Goal: Task Accomplishment & Management: Manage account settings

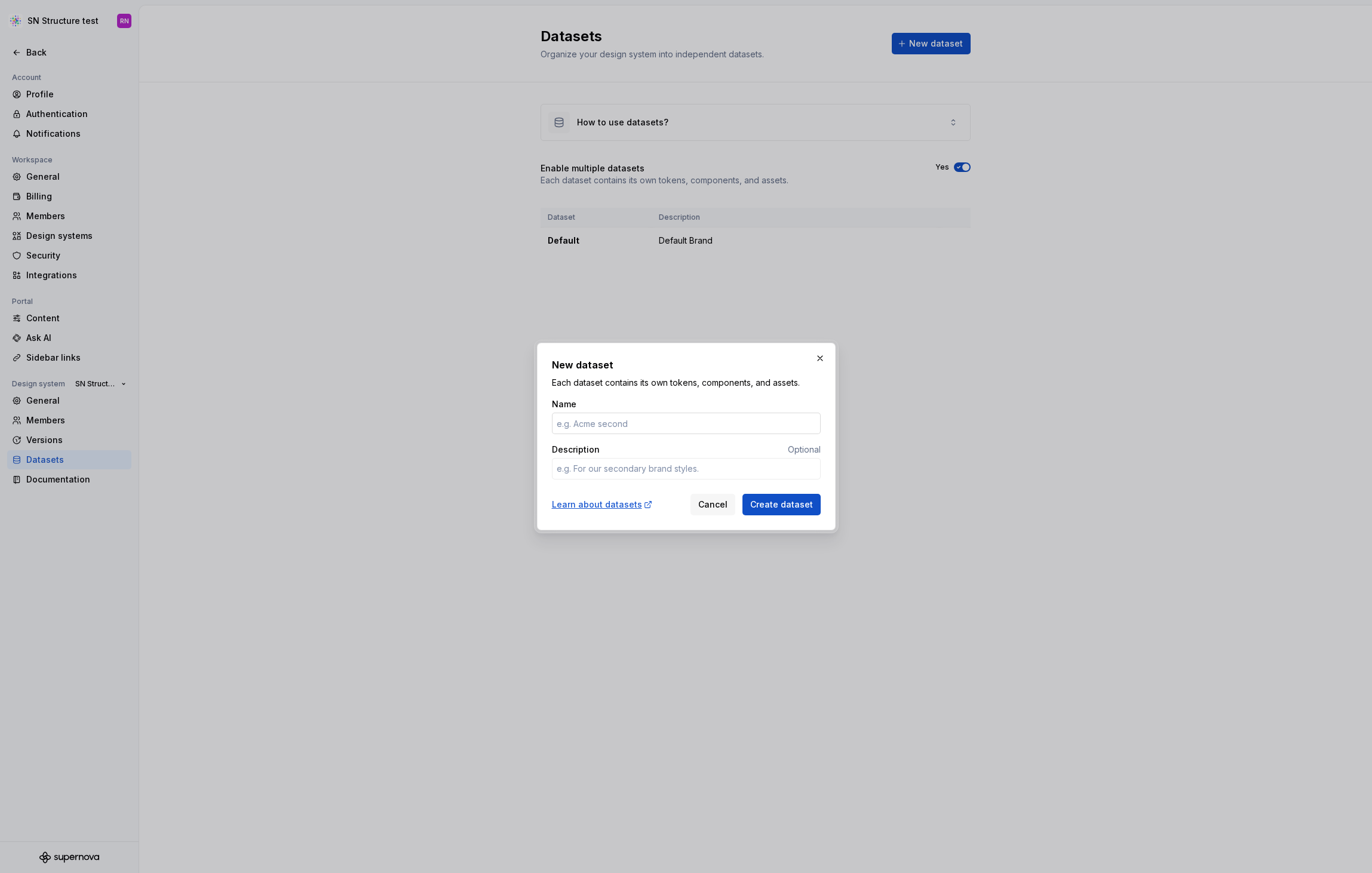
click at [621, 418] on input "Name" at bounding box center [686, 424] width 269 height 22
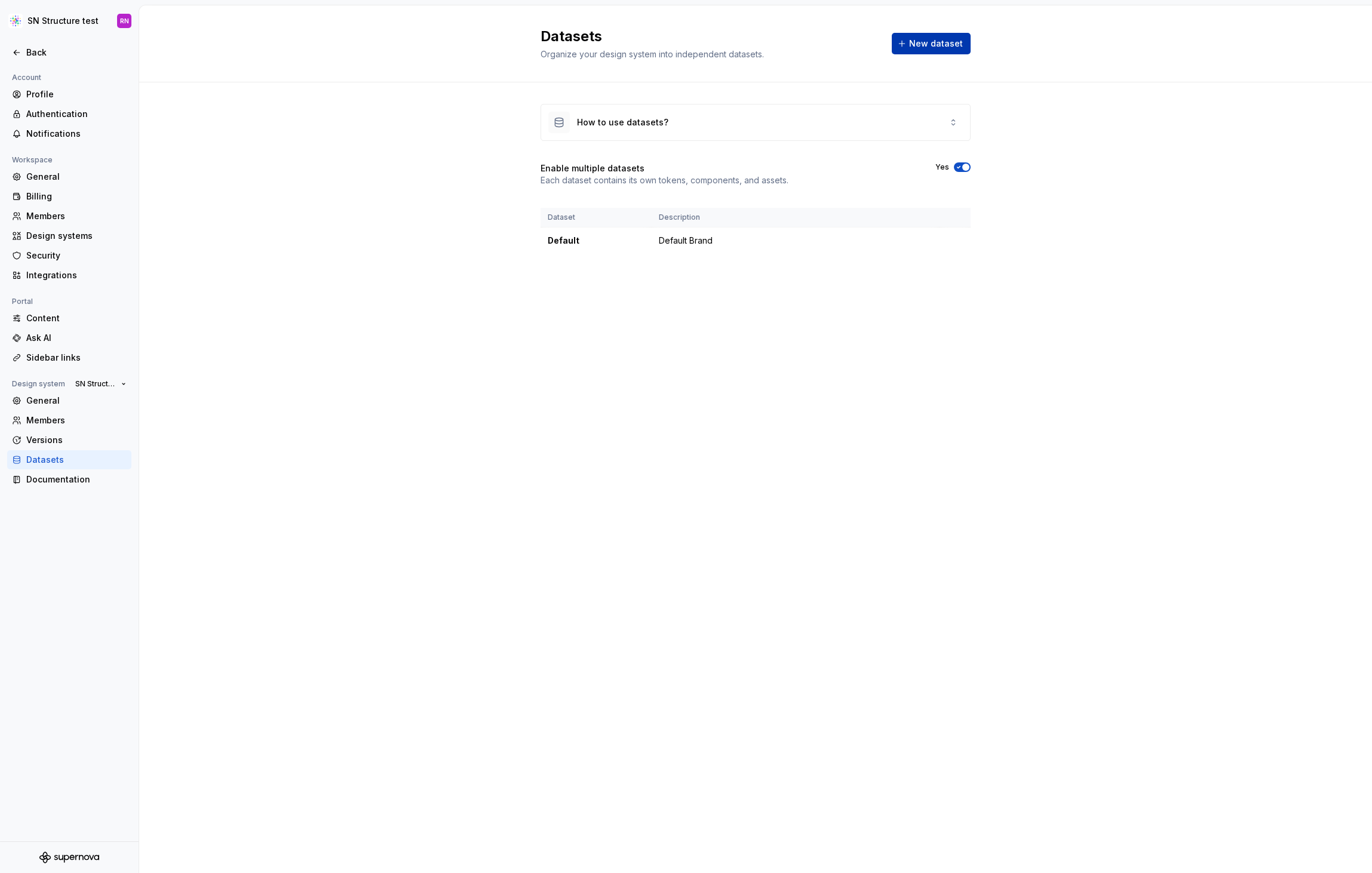
click at [941, 45] on span "New dataset" at bounding box center [936, 44] width 54 height 12
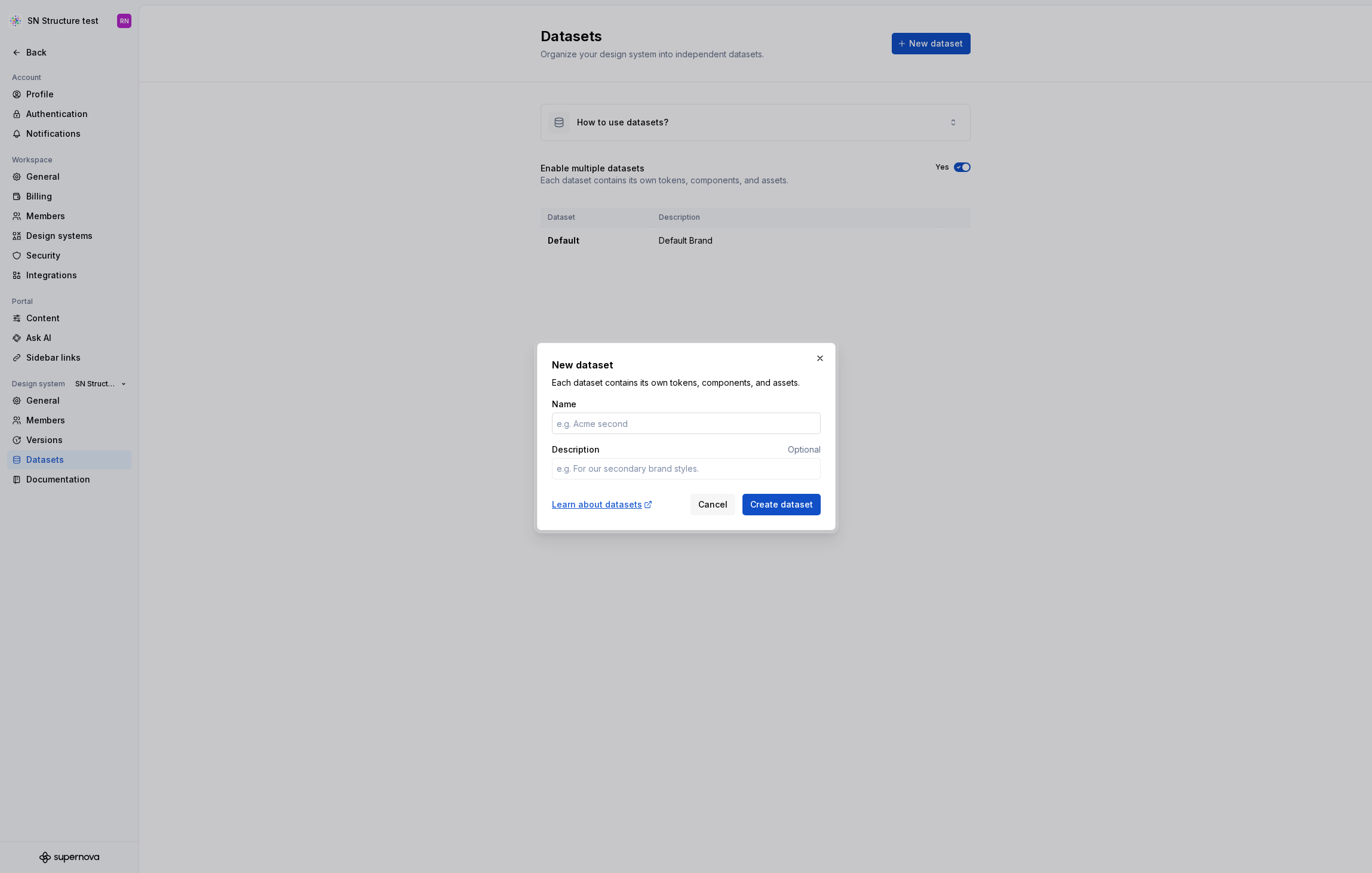
type textarea "*"
drag, startPoint x: 598, startPoint y: 422, endPoint x: 552, endPoint y: 424, distance: 46.0
click at [552, 424] on input "Portal" at bounding box center [686, 424] width 269 height 22
type input "Astellas Portal"
click at [774, 503] on span "Create dataset" at bounding box center [781, 504] width 63 height 12
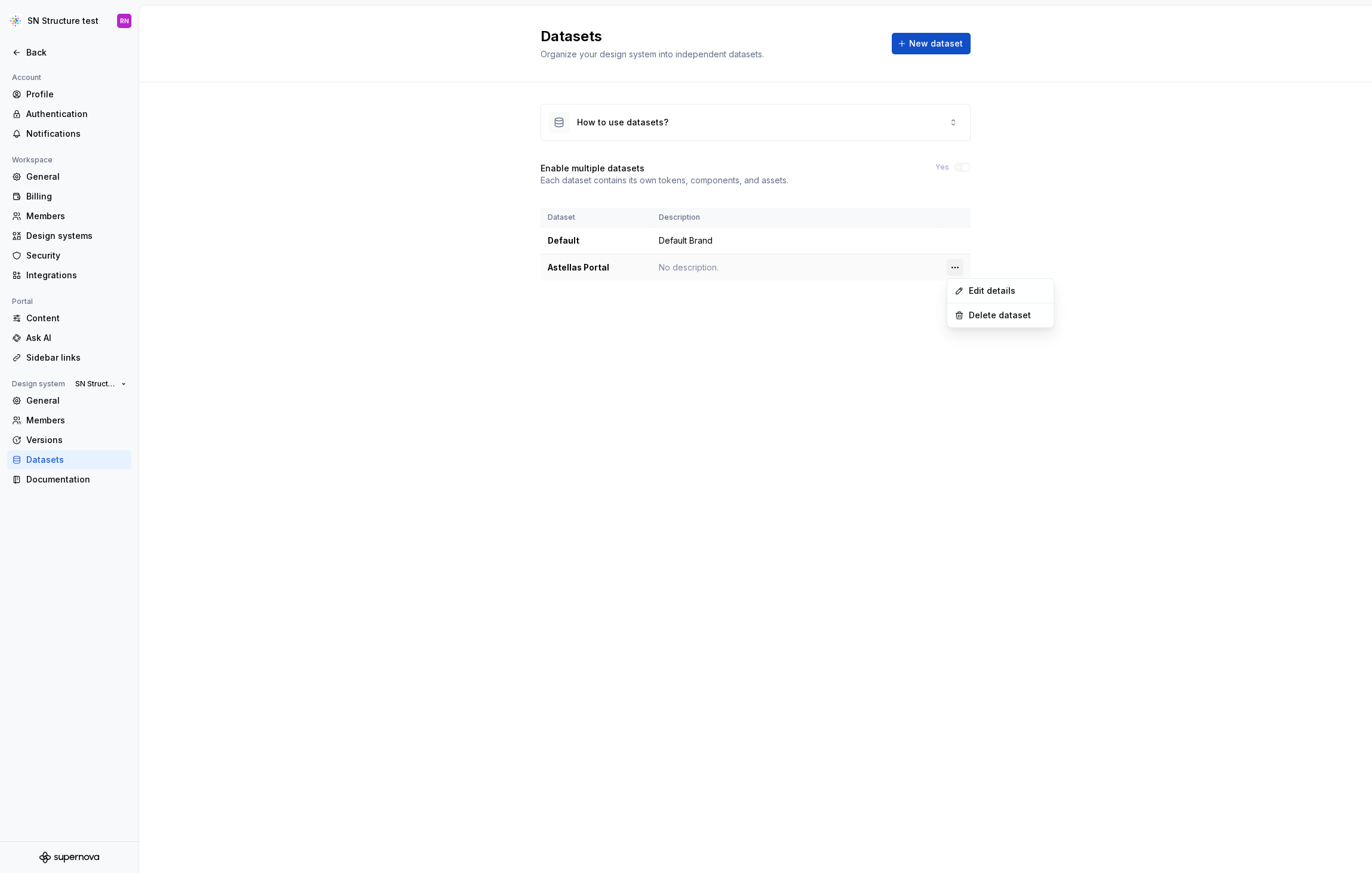
click at [953, 267] on html "SN Structure test RN Back Account Profile Authentication Notifications Workspac…" at bounding box center [686, 436] width 1372 height 873
click at [988, 287] on div "Edit details" at bounding box center [1008, 291] width 78 height 12
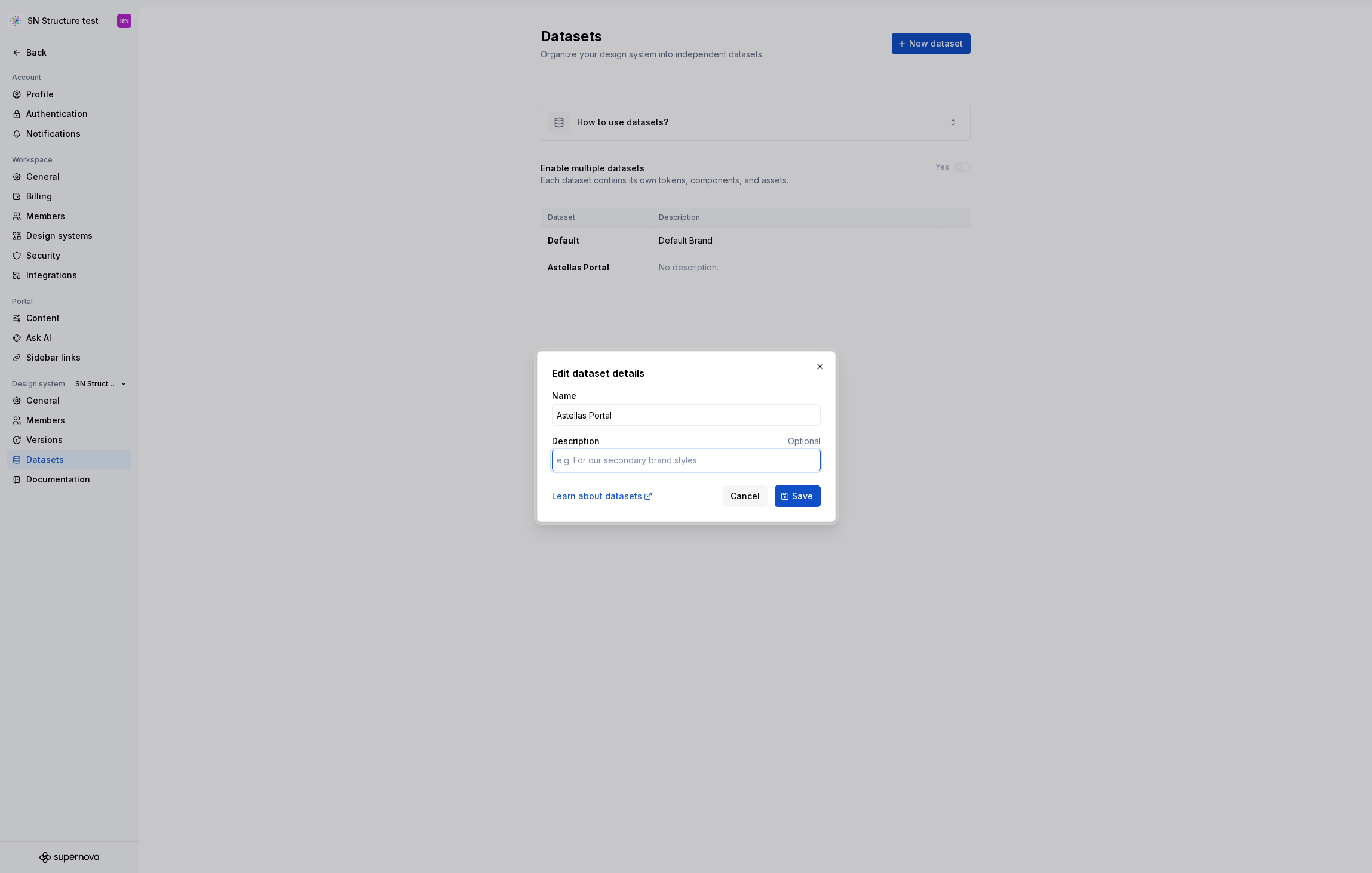
click at [622, 470] on textarea "Description" at bounding box center [686, 461] width 269 height 22
type textarea "*"
type textarea "H"
type textarea "*"
type textarea "HC"
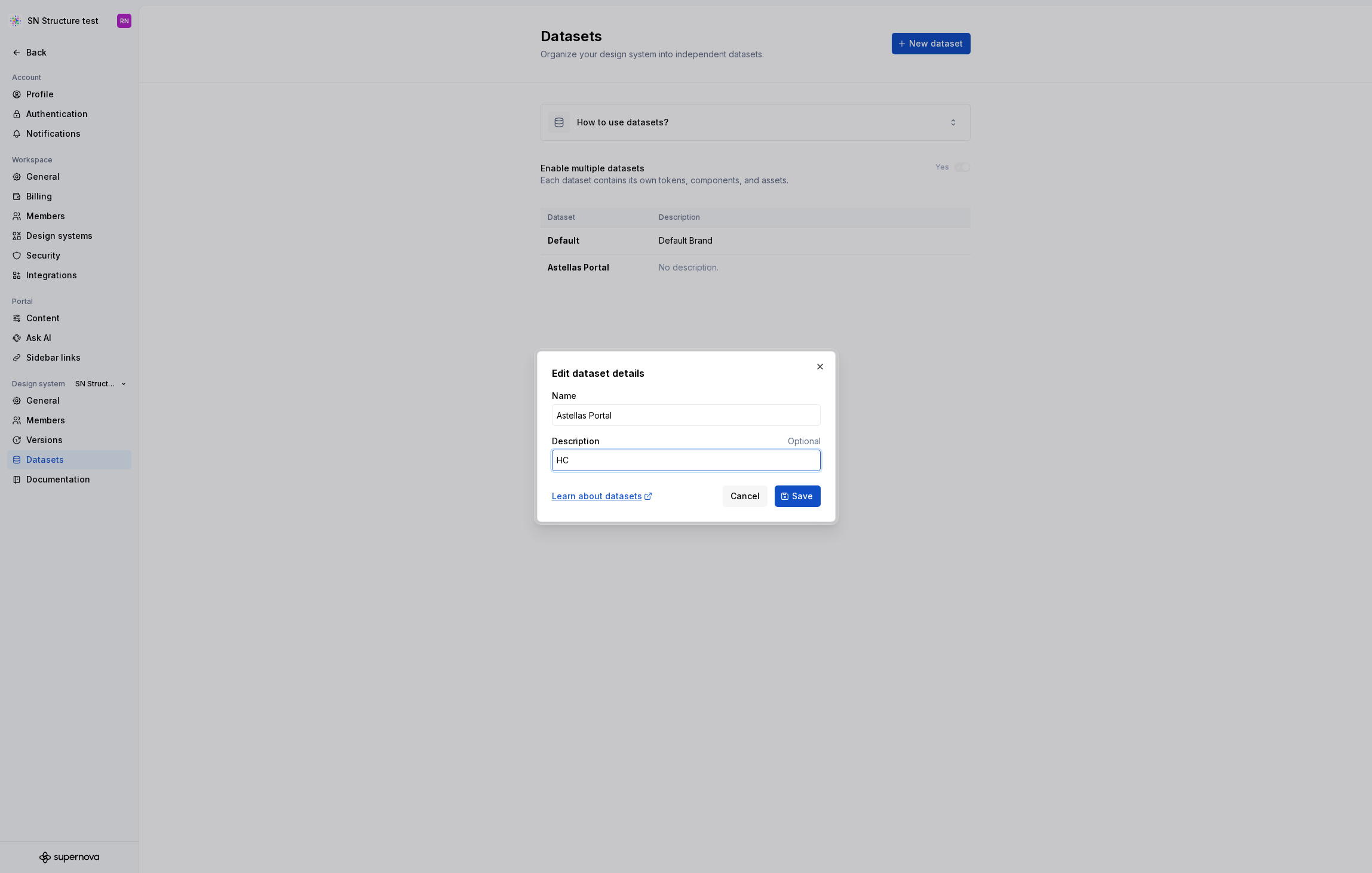
type textarea "*"
type textarea "HCP"
type textarea "*"
type textarea "HCP"
type textarea "*"
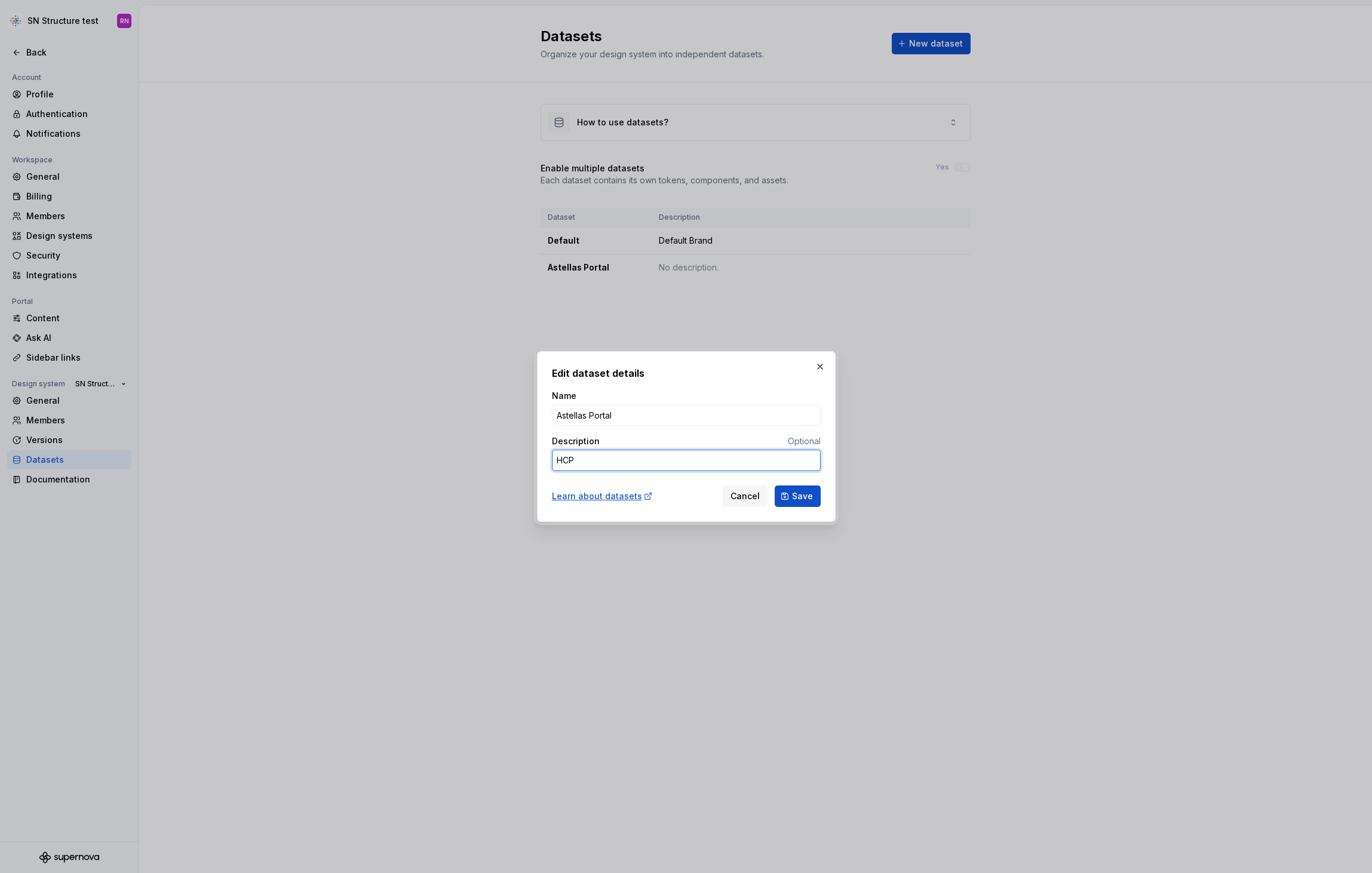
type textarea "HCP P"
type textarea "*"
type textarea "HCP Po"
type textarea "*"
type textarea "HCP Por"
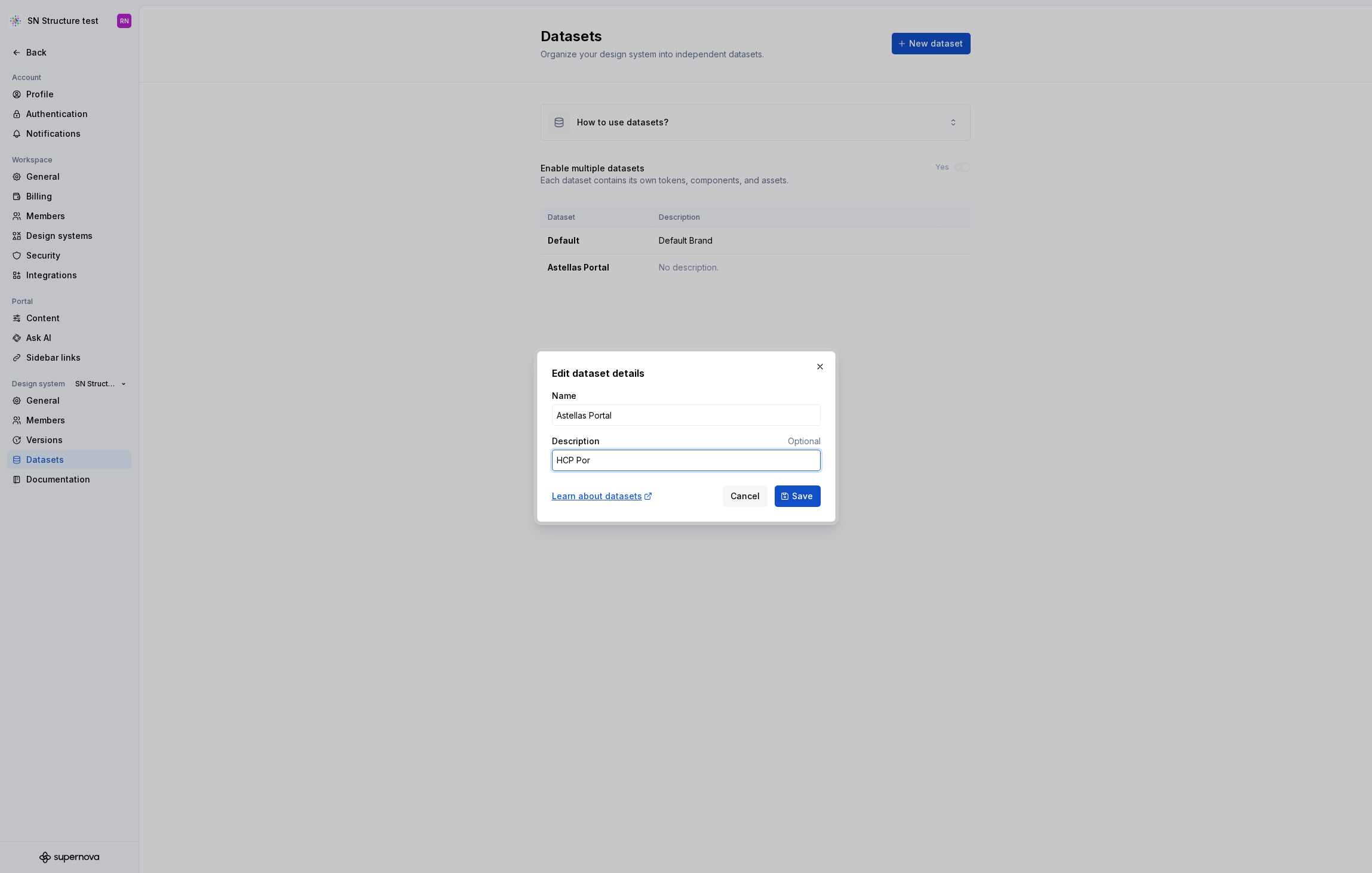
type textarea "*"
type textarea "HCP Port"
type textarea "*"
type textarea "HCP Porta"
type textarea "*"
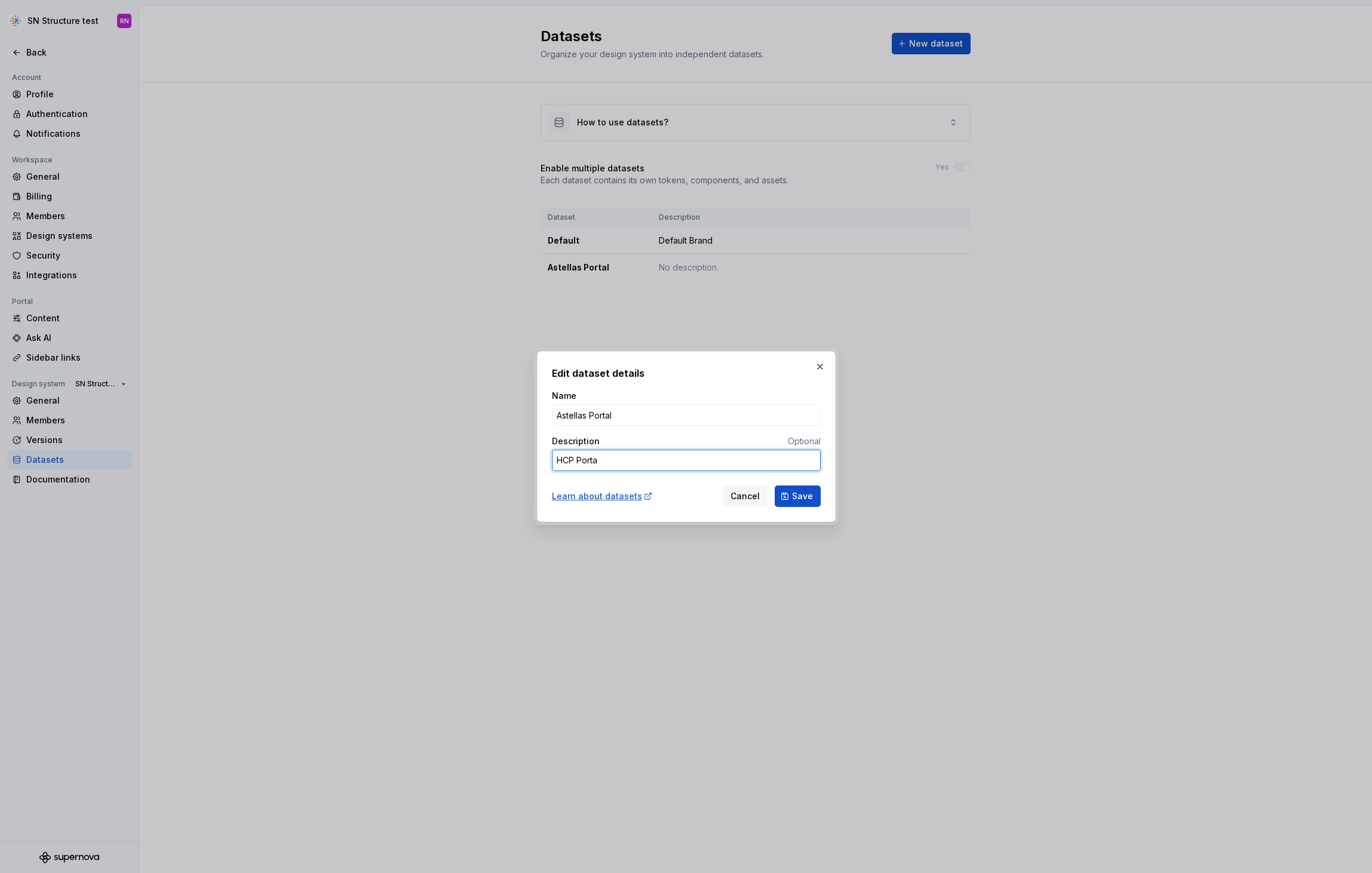
type textarea "HCP Portal"
type textarea "*"
type textarea "HCP Portal"
type textarea "*"
click at [753, 498] on span "Cancel" at bounding box center [745, 496] width 29 height 12
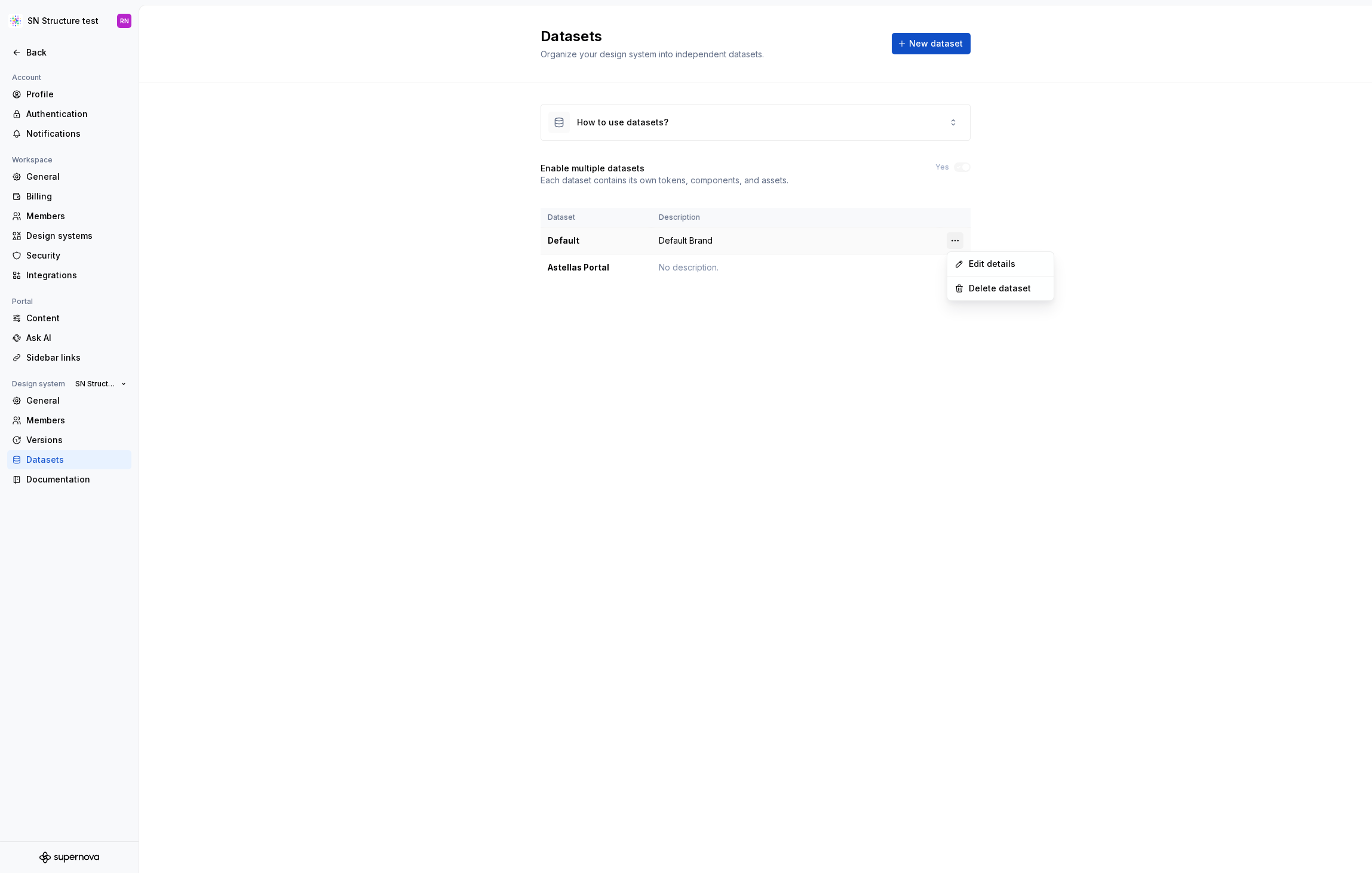
click at [953, 240] on html "SN Structure test RN Back Account Profile Authentication Notifications Workspac…" at bounding box center [686, 436] width 1372 height 873
click at [993, 264] on div "Edit details" at bounding box center [1008, 264] width 78 height 12
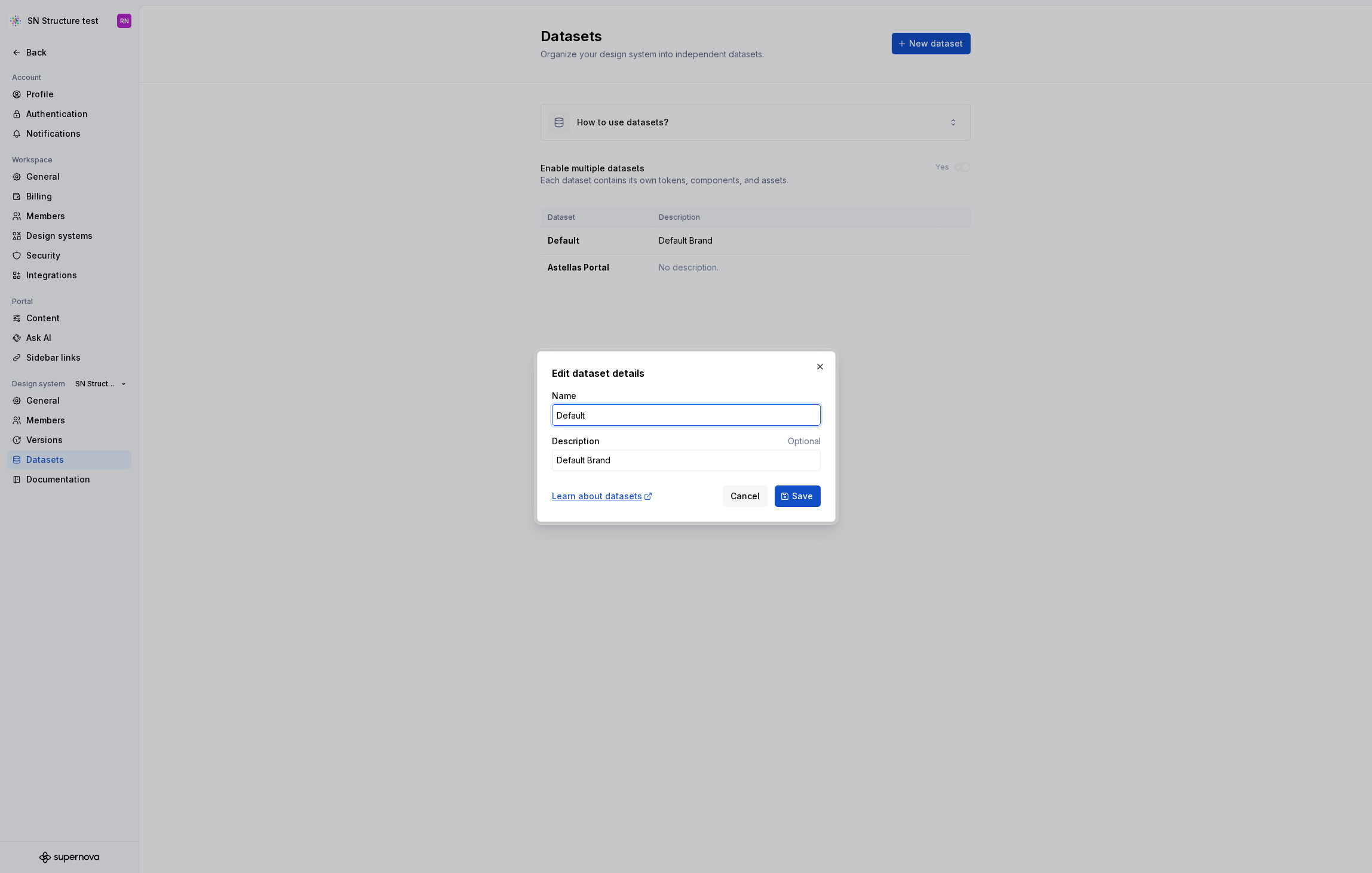
drag, startPoint x: 598, startPoint y: 416, endPoint x: 526, endPoint y: 416, distance: 72.0
click at [526, 416] on div "Edit dataset details Name Default Description Optional Default Brand Learn abou…" at bounding box center [686, 436] width 1372 height 873
type textarea "*"
type input "Astellas Elements"
click at [801, 498] on span "Save" at bounding box center [802, 496] width 21 height 12
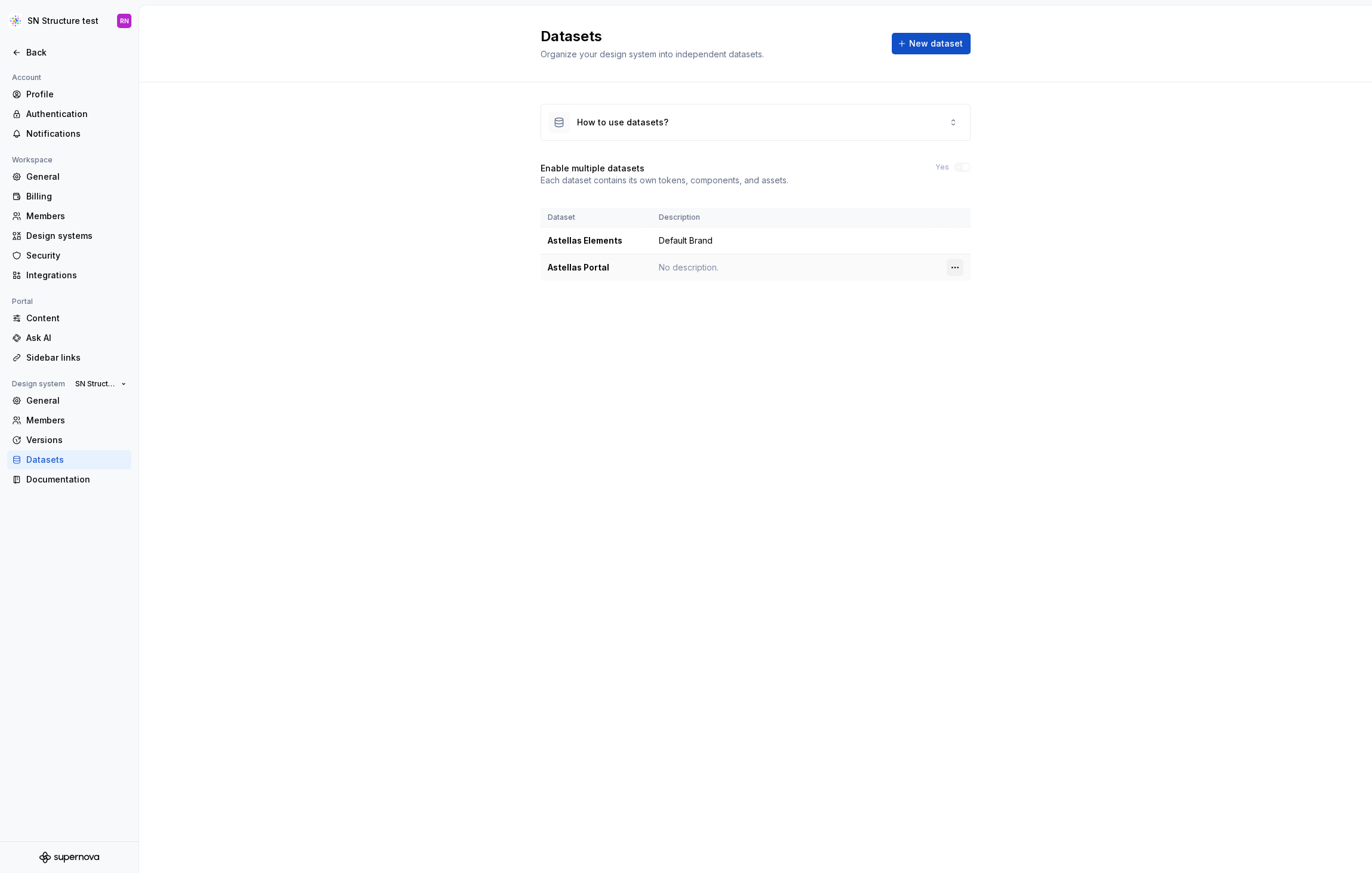
click at [954, 266] on html "SN Structure test RN Back Account Profile Authentication Notifications Workspac…" at bounding box center [686, 436] width 1372 height 873
click at [976, 285] on div "Edit details" at bounding box center [1008, 291] width 78 height 12
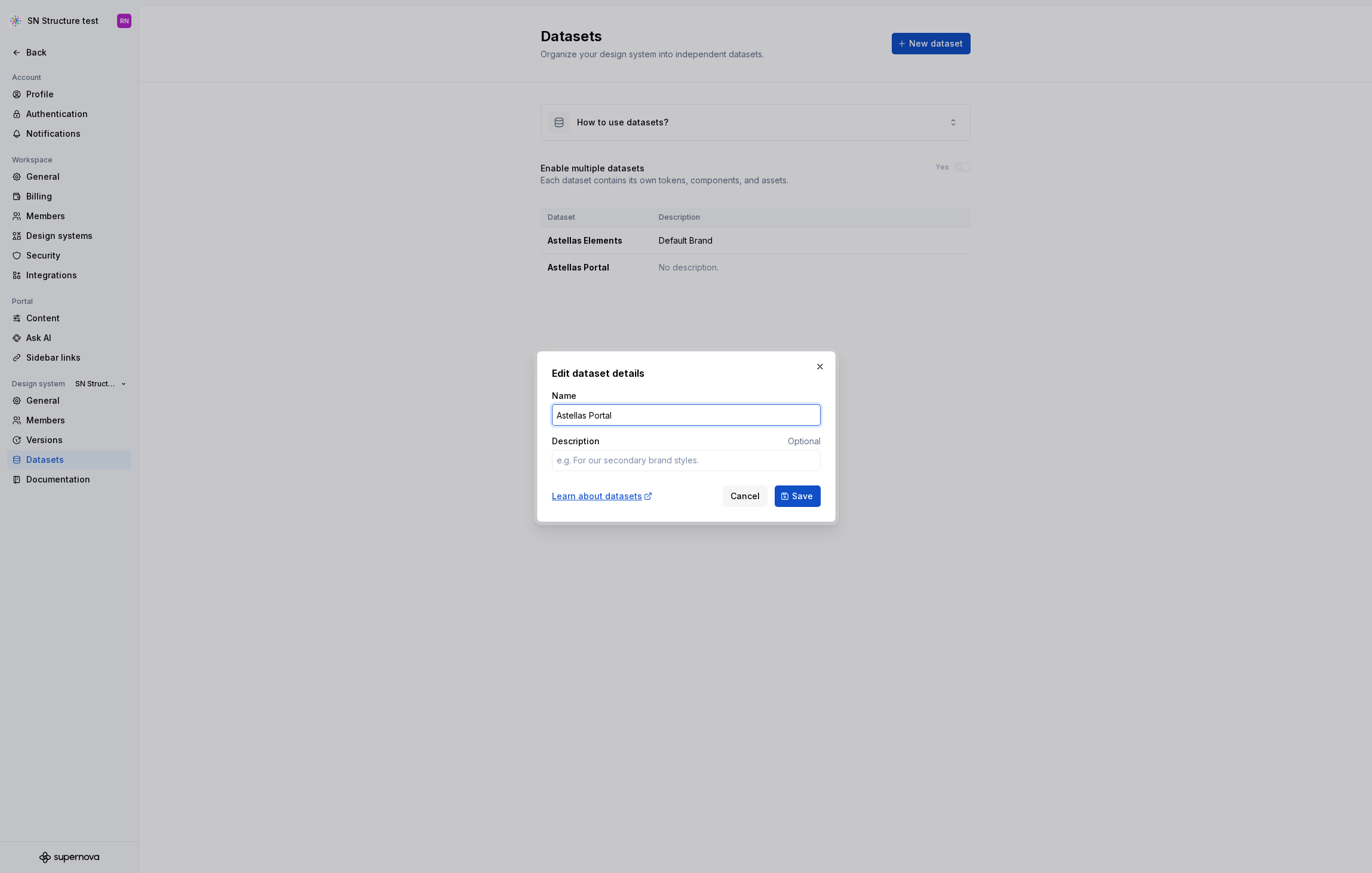
click at [639, 416] on input "Astellas Portal" at bounding box center [686, 415] width 269 height 22
click at [679, 415] on input "Astellas Portal" at bounding box center [686, 415] width 269 height 22
click at [649, 454] on textarea "Description" at bounding box center [686, 461] width 269 height 22
type textarea "*"
type textarea "G"
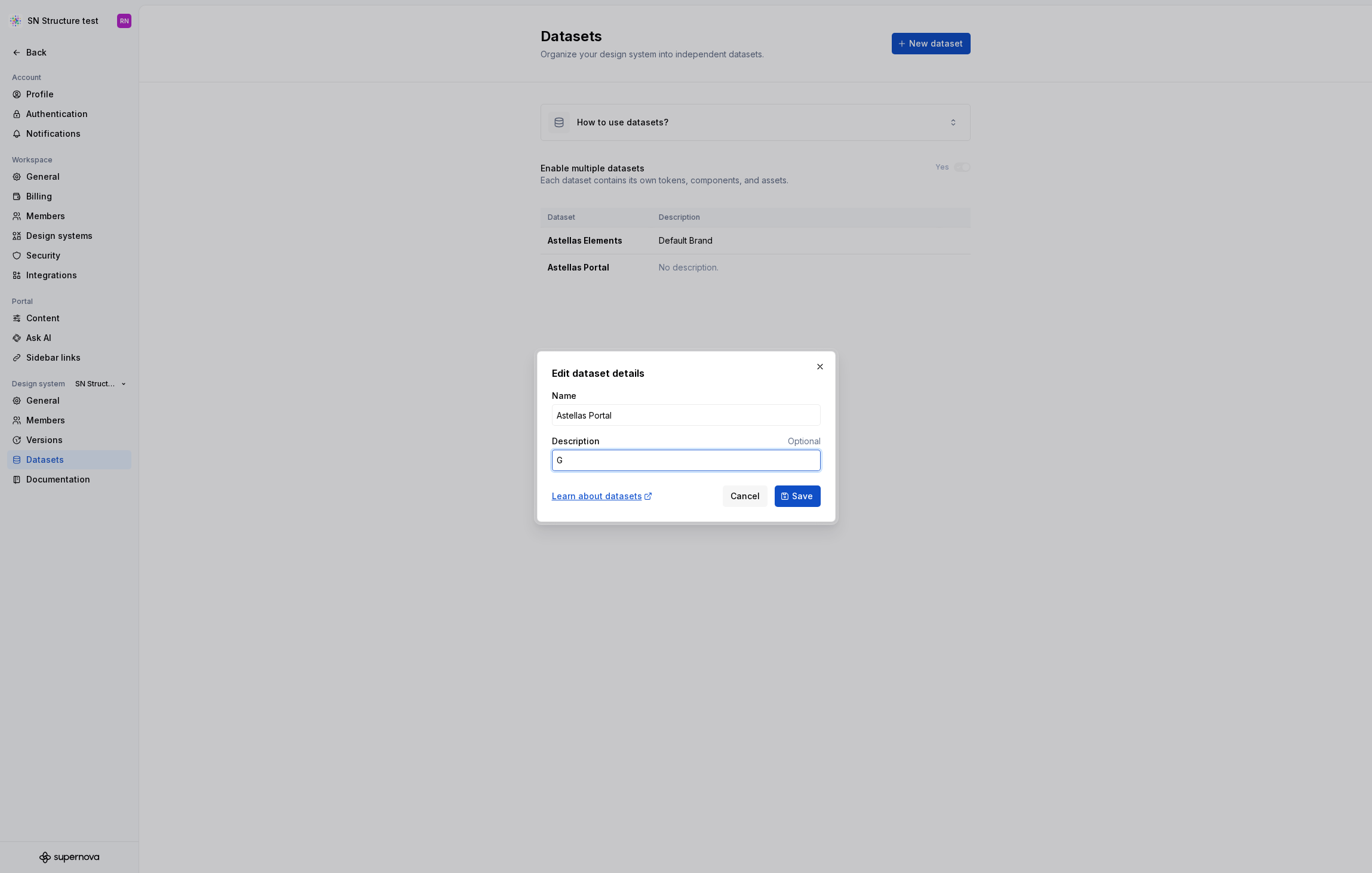
type textarea "*"
type textarea "Go"
type textarea "*"
type textarea "G"
type textarea "*"
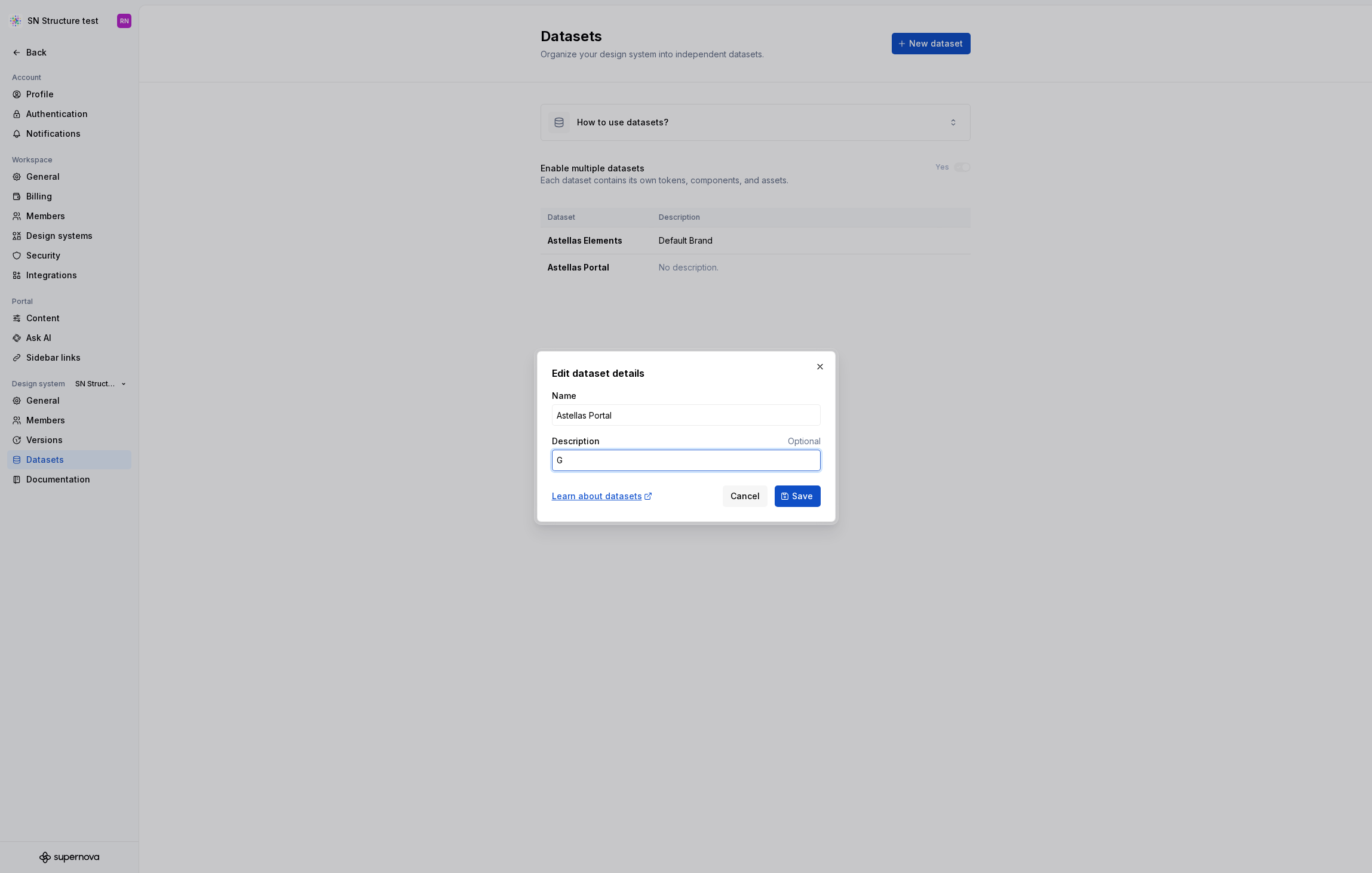
type textarea "Gl"
type textarea "*"
type textarea "Glo"
type textarea "*"
type textarea "Gloa"
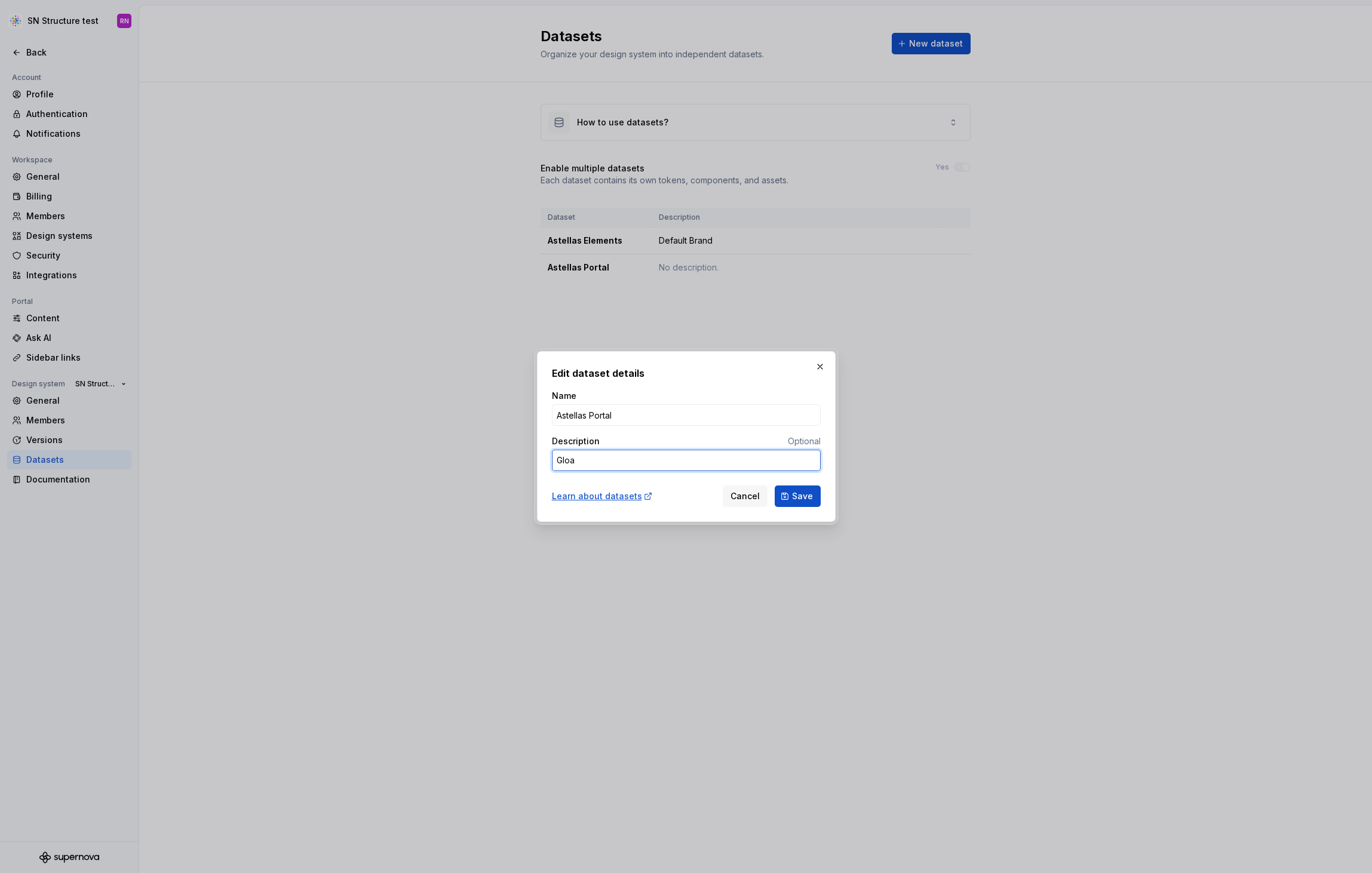
type textarea "*"
type textarea "Gloab"
type textarea "*"
type textarea "Gloabl"
type textarea "*"
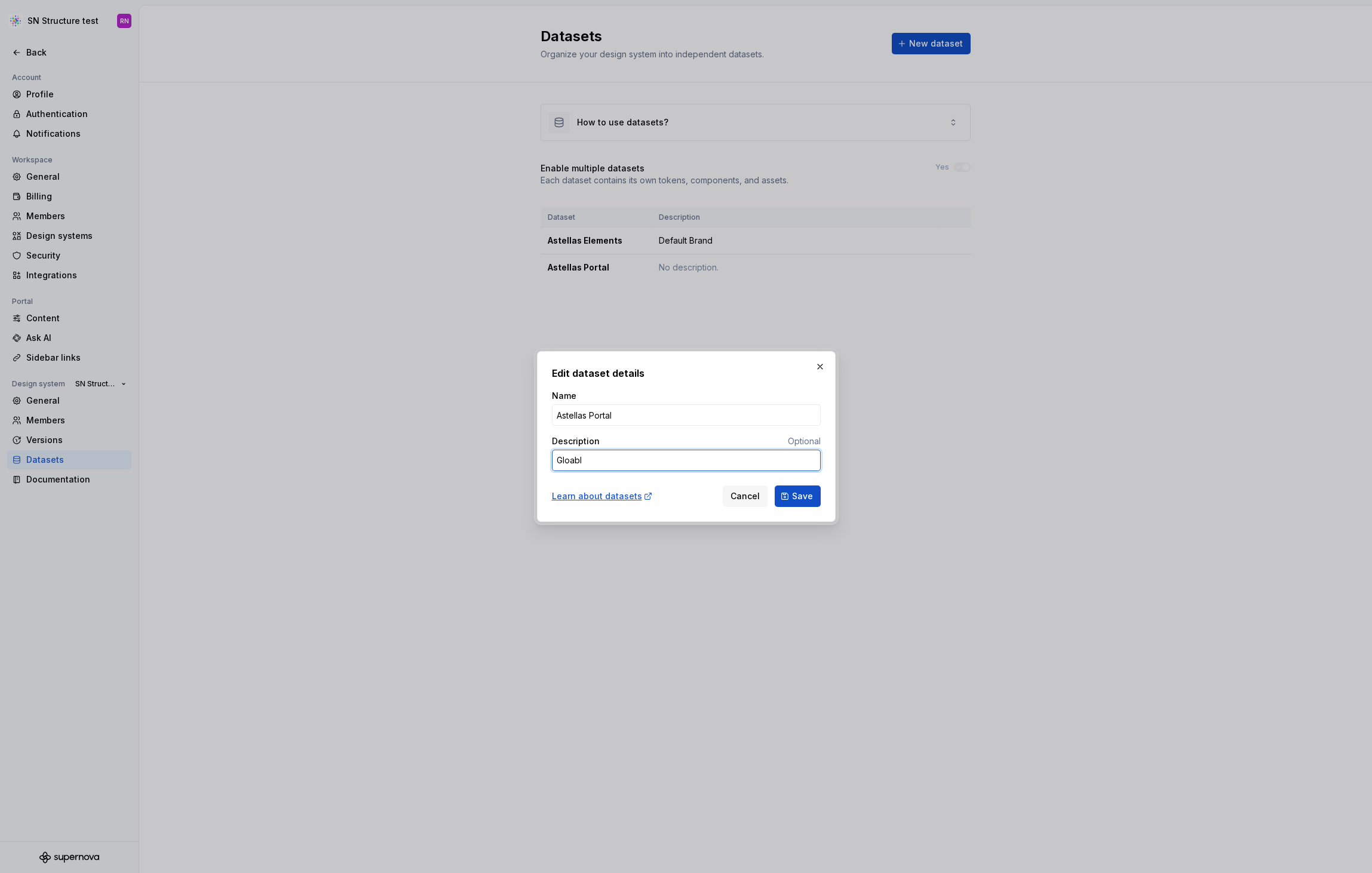
type textarea "Gloabl"
type textarea "*"
type textarea "Gloabl B"
type textarea "*"
type textarea "Gloabl Br"
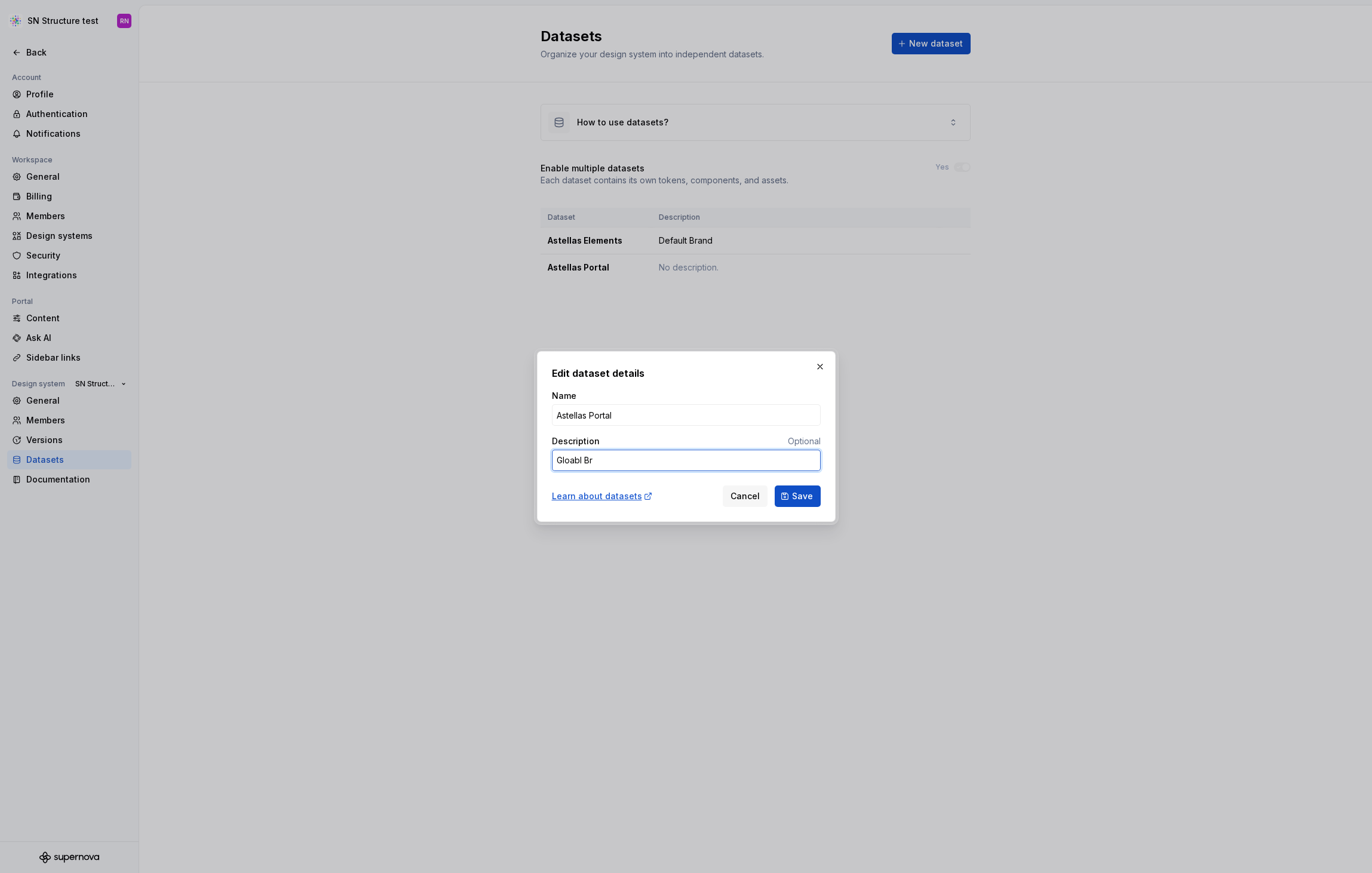
type textarea "*"
type textarea "Gloabl Bra"
type textarea "*"
type textarea "Gloabl Bran"
type textarea "*"
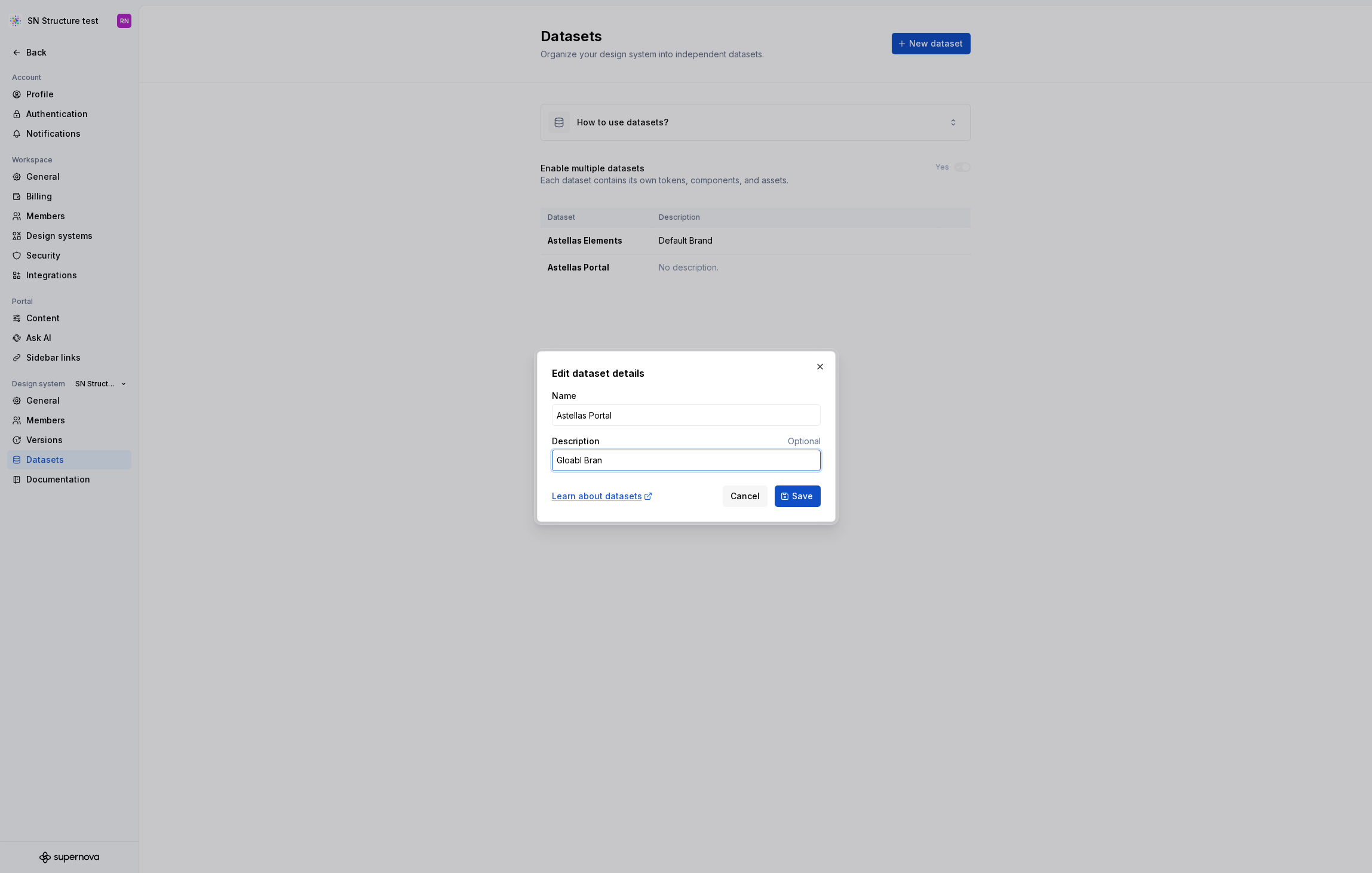
type textarea "Gloabl Brand"
type textarea "*"
type textarea "Gloabl Bran"
type textarea "*"
type textarea "Gloabl Bra"
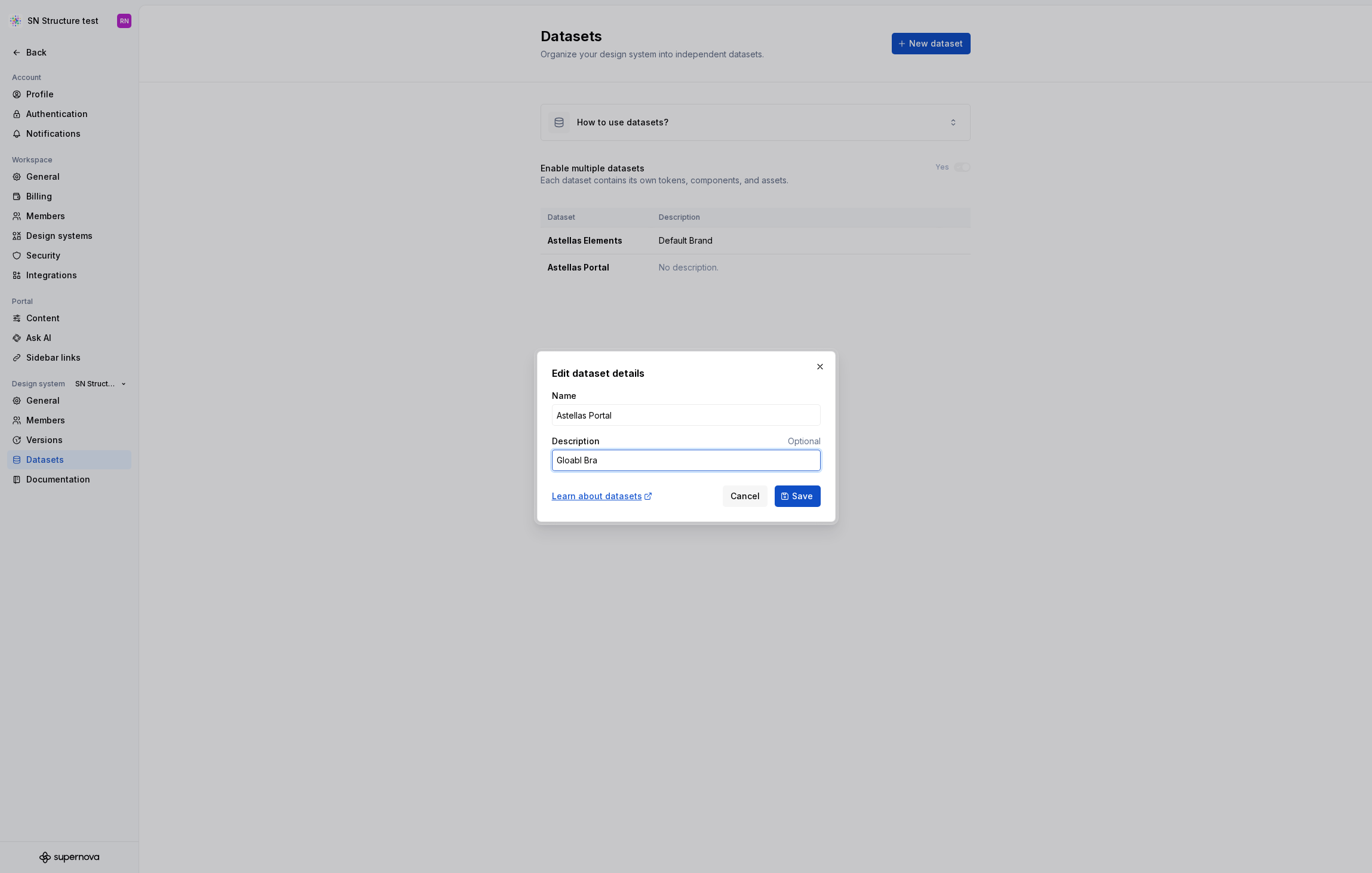
type textarea "*"
type textarea "Gloabl Br"
type textarea "*"
type textarea "Gloabl B"
type textarea "*"
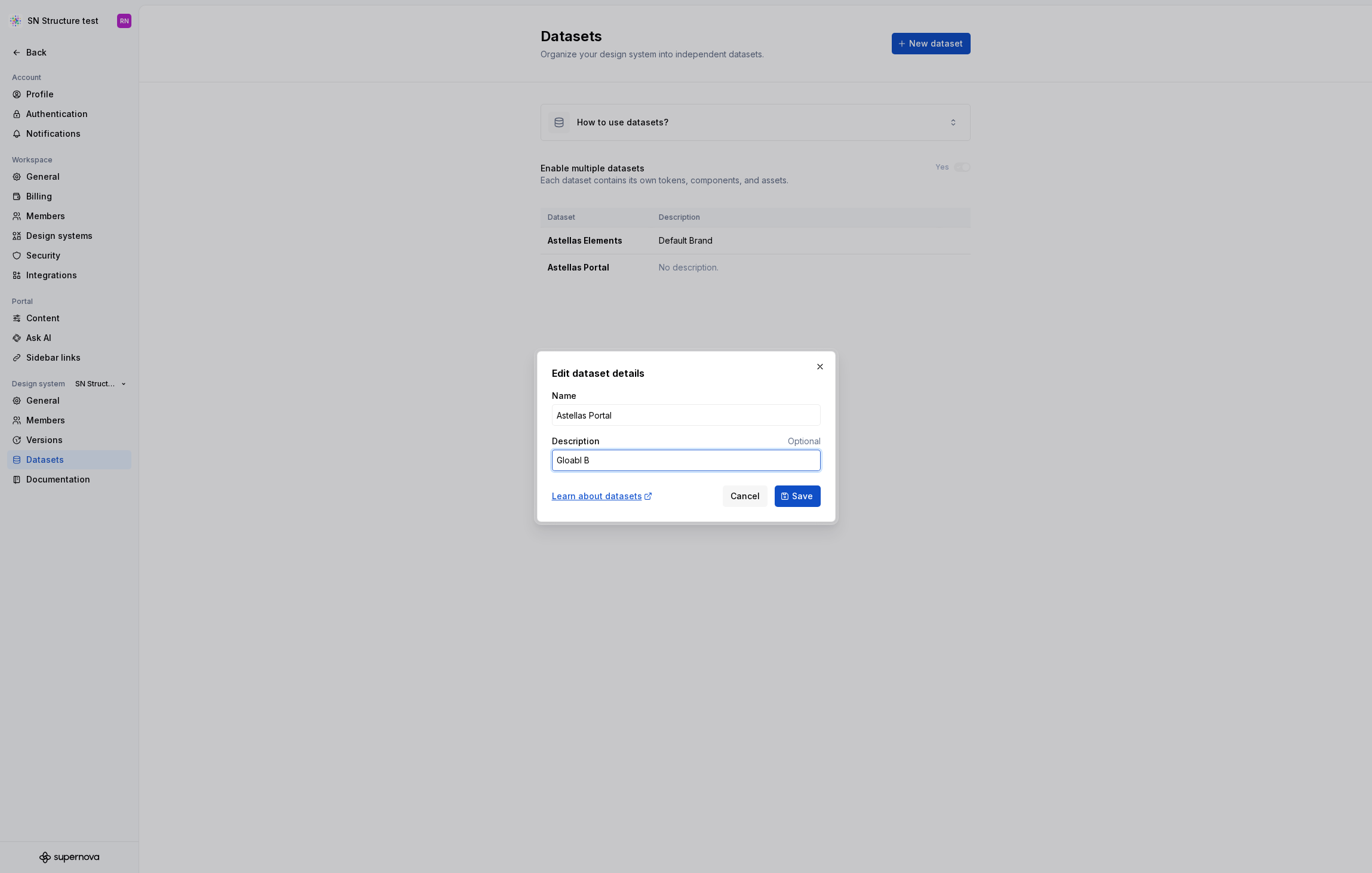
type textarea "Gloabl"
type textarea "*"
type textarea "Gloabl"
type textarea "*"
type textarea "Gloab"
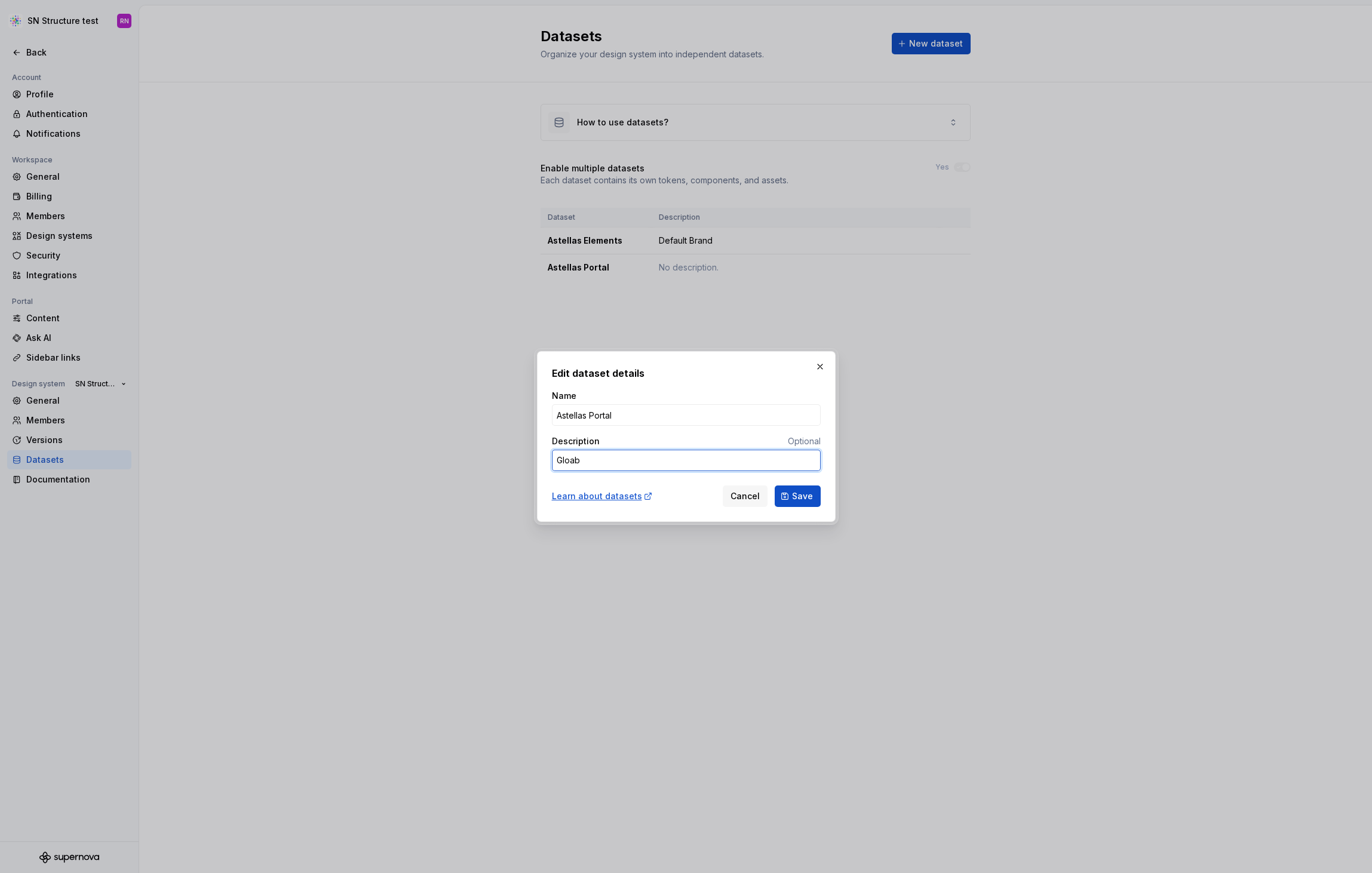
type textarea "*"
type textarea "Gloa"
type textarea "*"
type textarea "Glo"
type textarea "*"
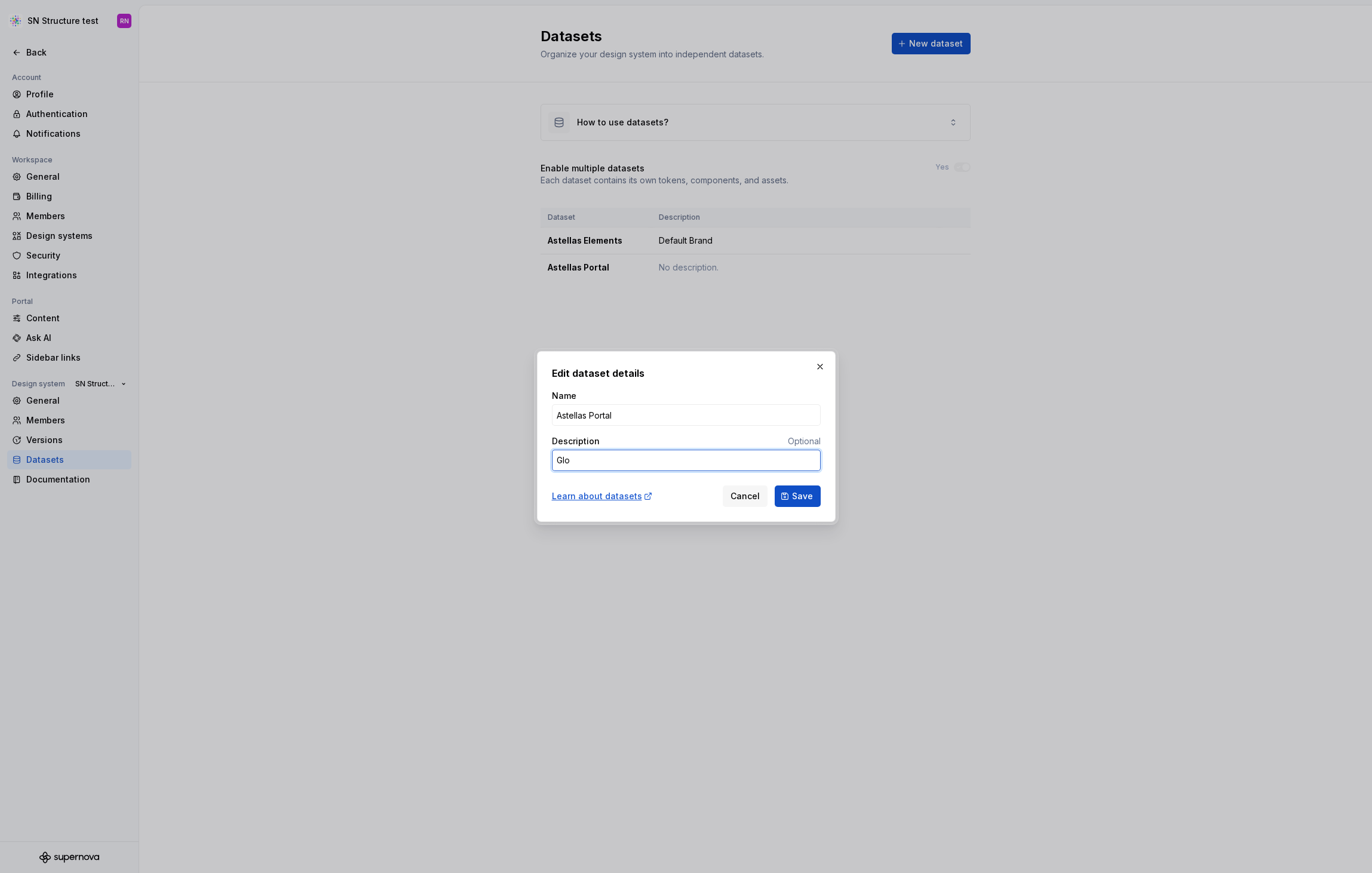
type textarea "Glob"
type textarea "*"
type textarea "Glo"
type textarea "*"
type textarea "Gl"
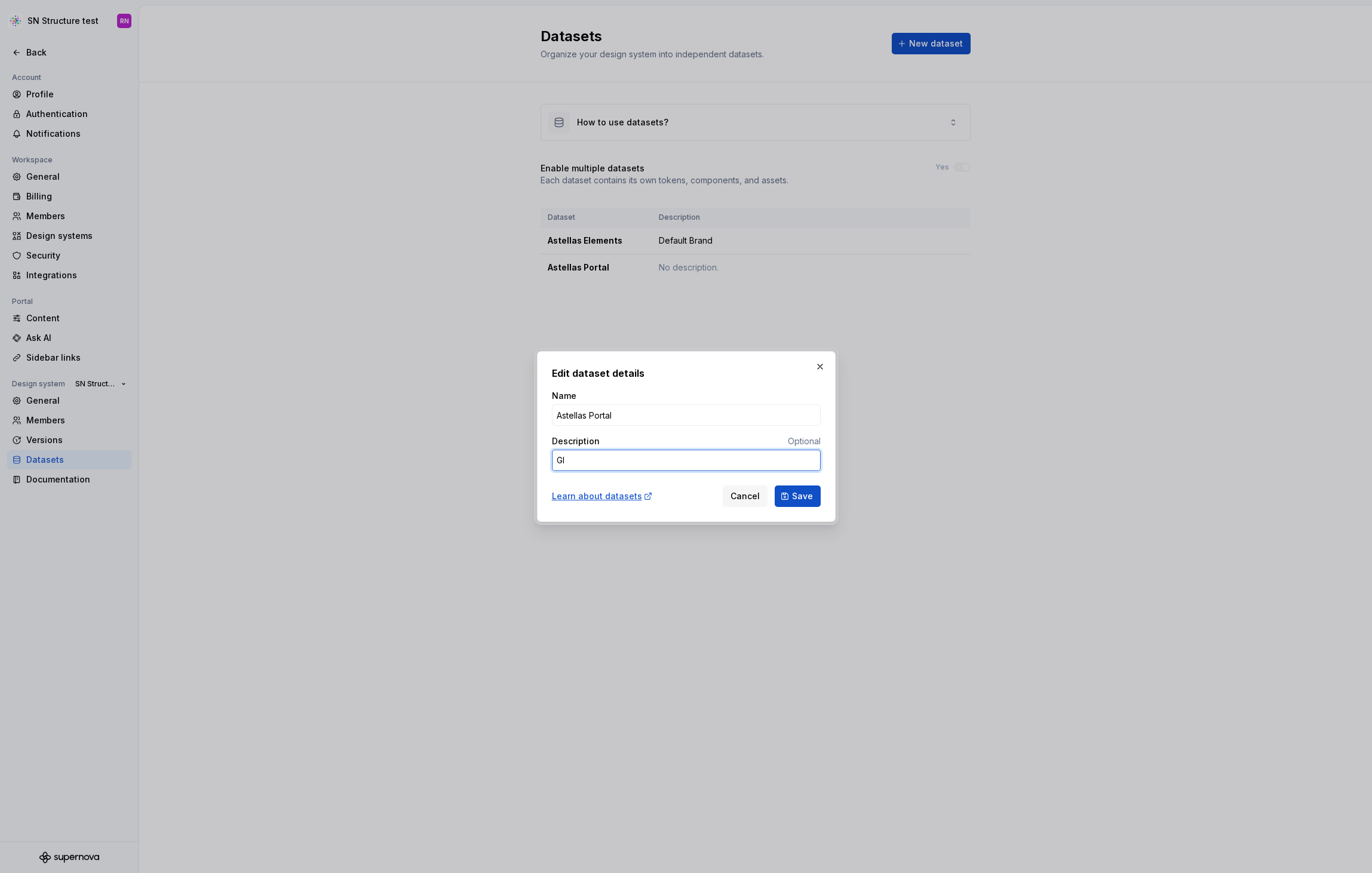
type textarea "*"
type textarea "G"
type textarea "*"
type textarea "S"
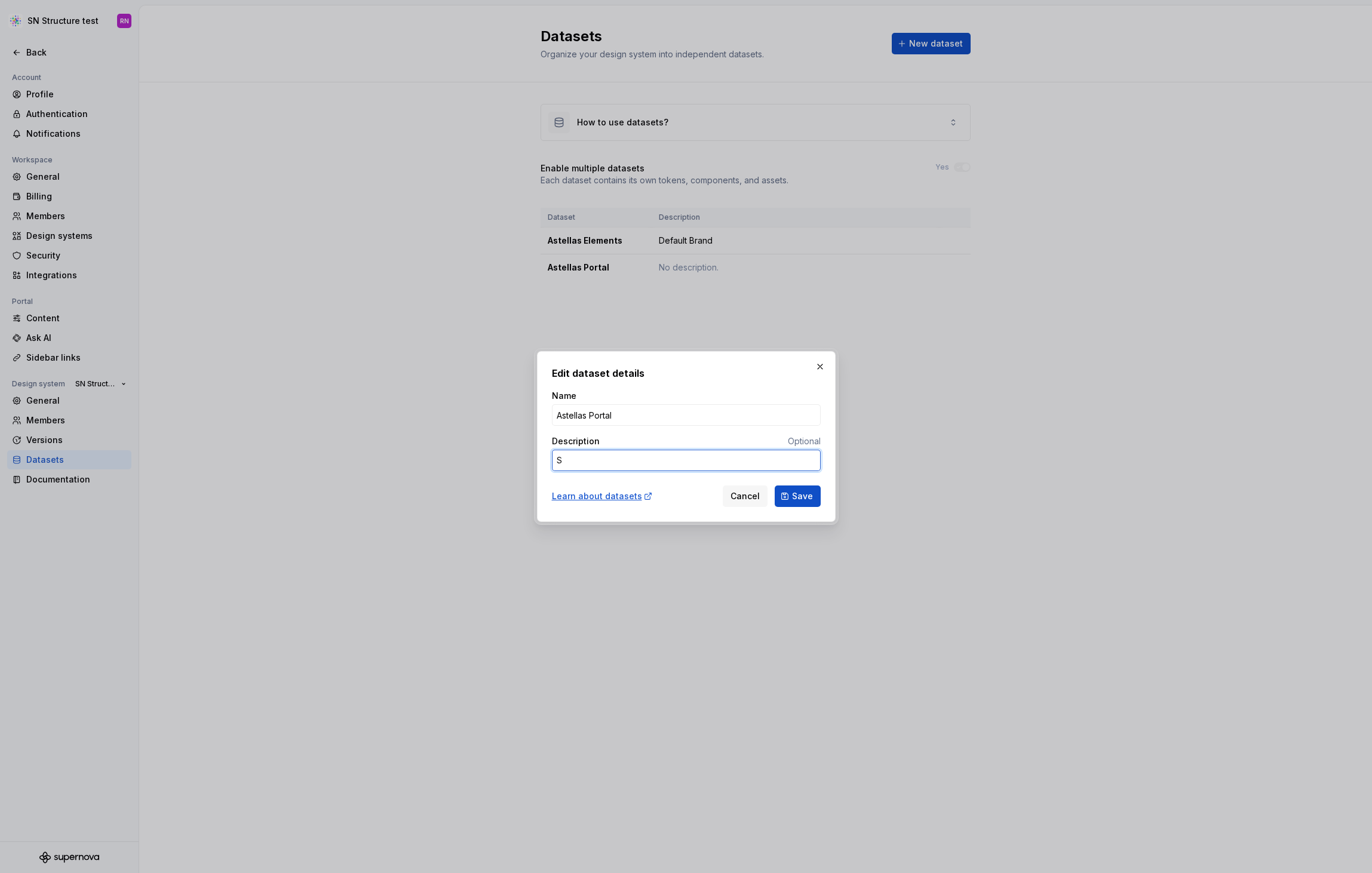
type textarea "*"
type textarea "Se"
type textarea "*"
type textarea "Sec"
type textarea "*"
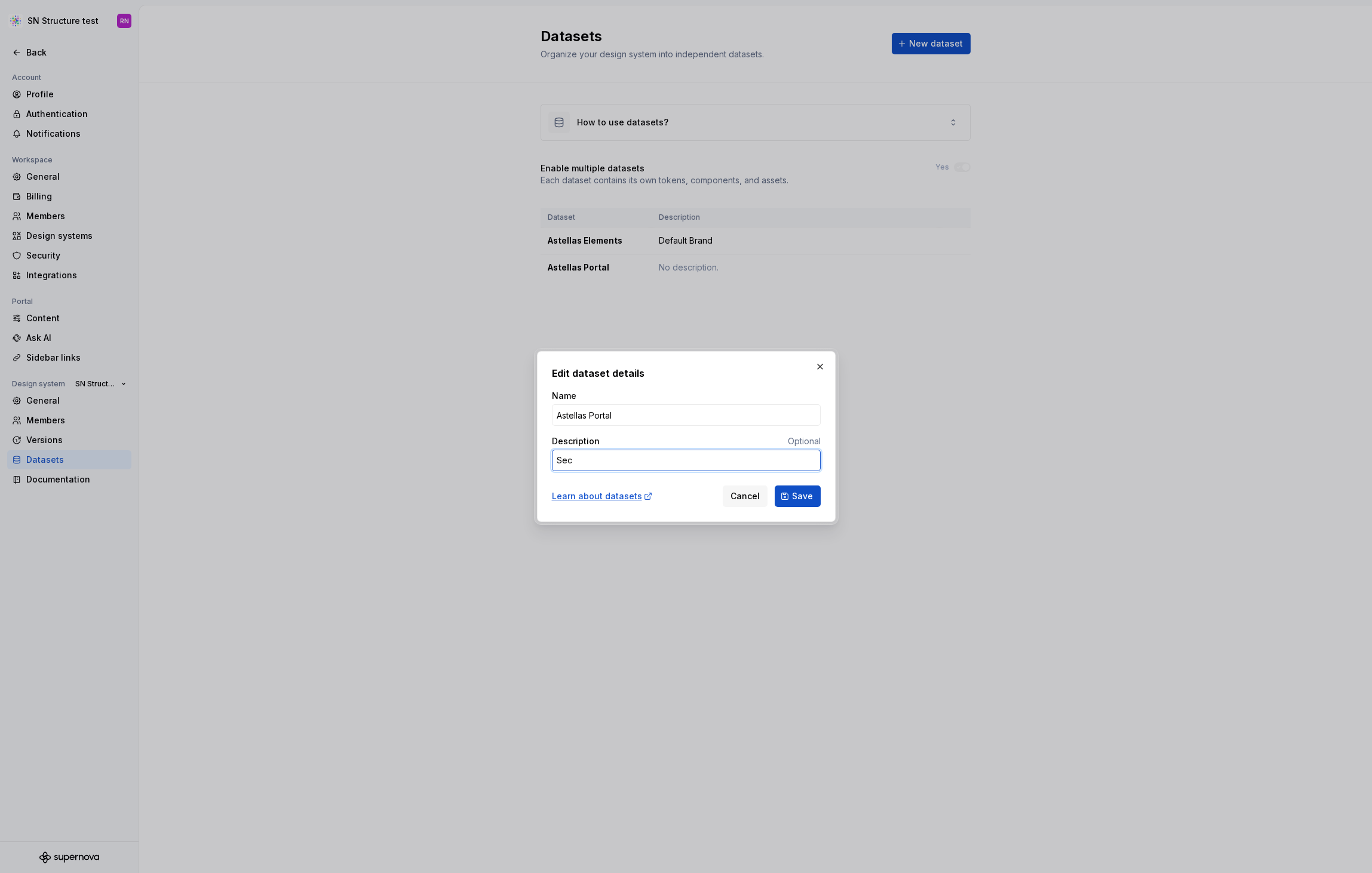
type textarea "Seco"
type textarea "*"
type textarea "Secon"
click at [756, 496] on span "Cancel" at bounding box center [745, 496] width 29 height 12
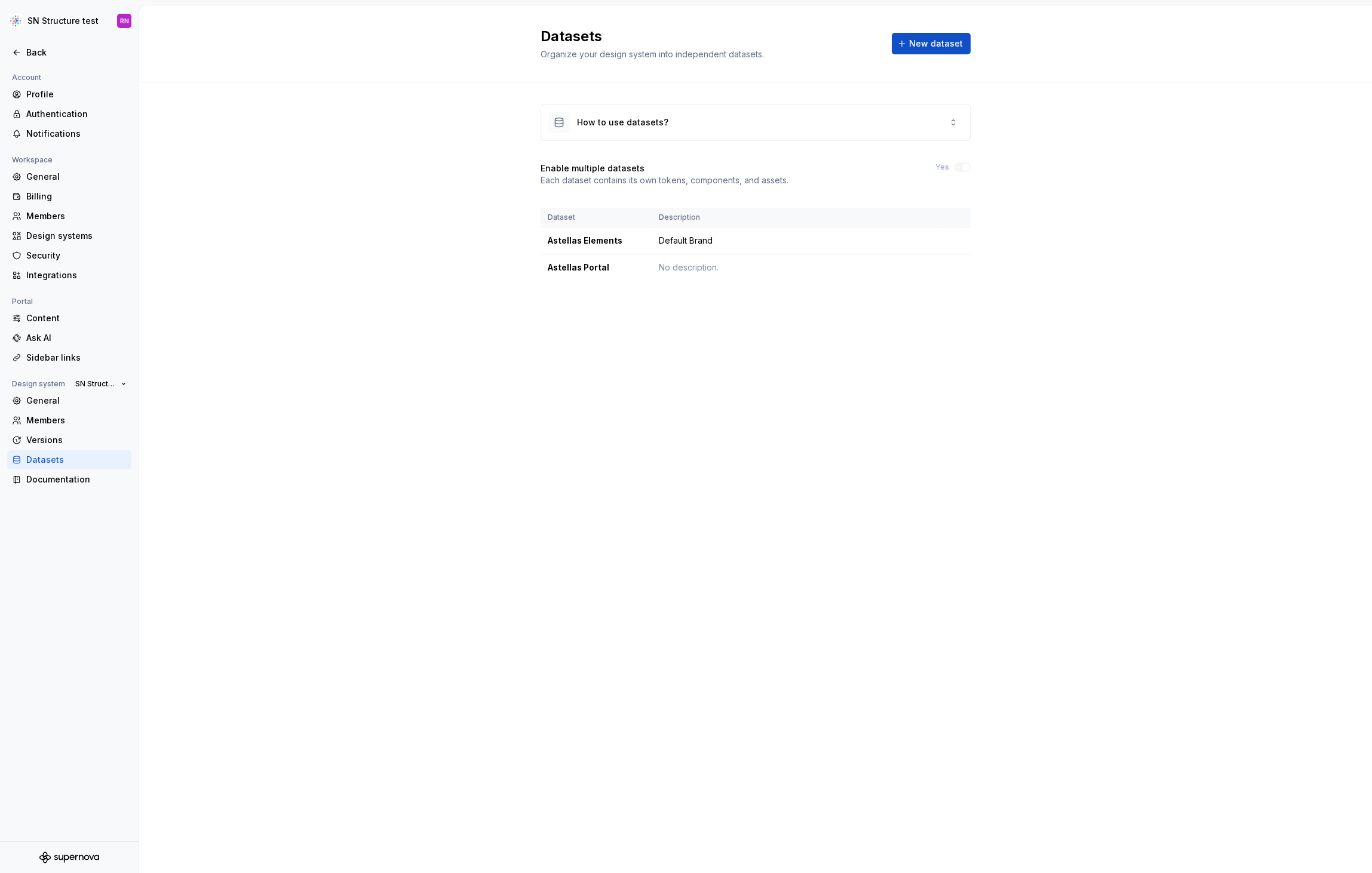
click at [756, 496] on div "Datasets Organize your design system into independent datasets. New dataset How…" at bounding box center [756, 439] width 1233 height 868
click at [56, 49] on div "Back" at bounding box center [77, 53] width 101 height 12
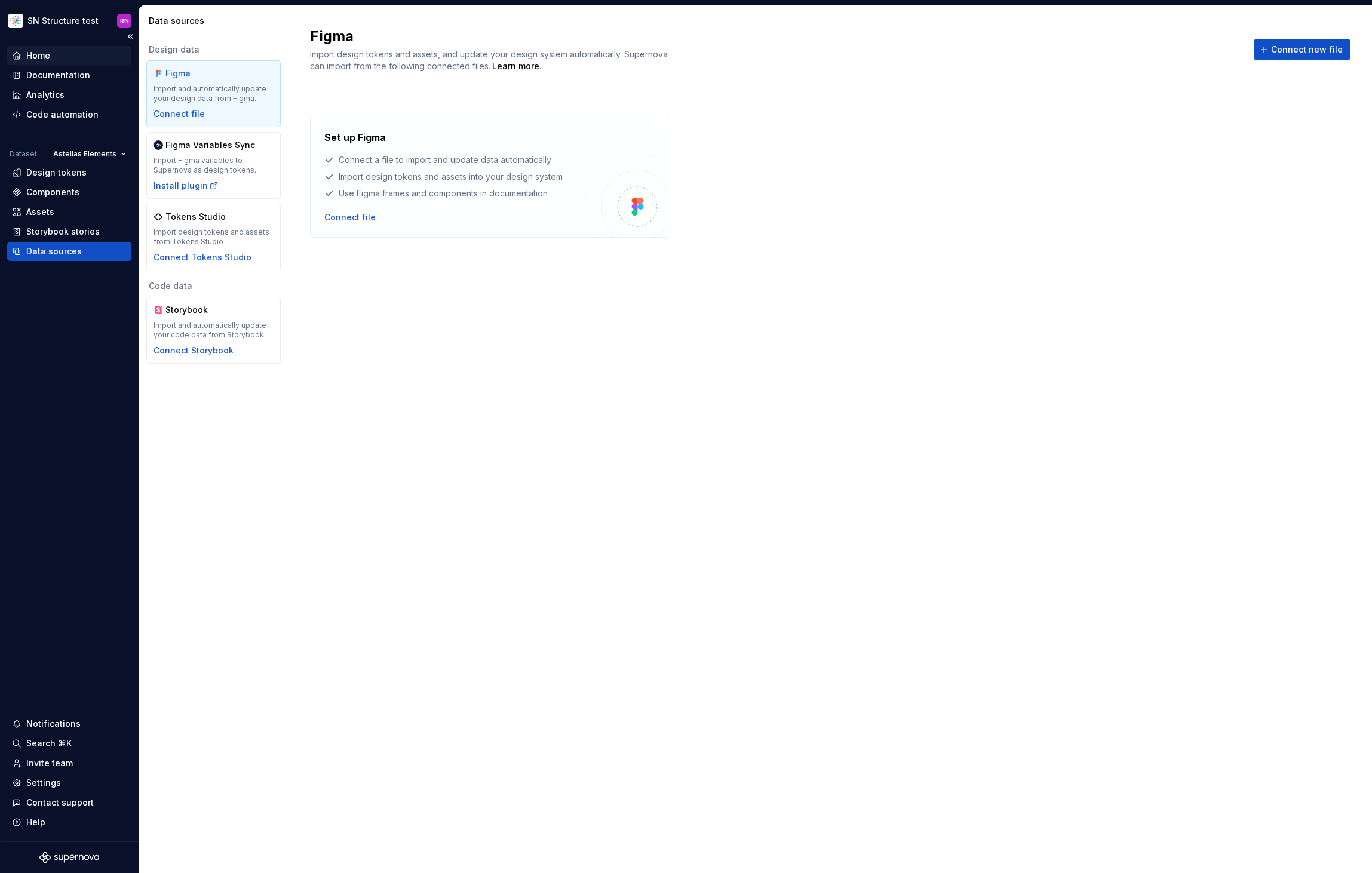
click at [53, 60] on div "Home" at bounding box center [69, 56] width 115 height 12
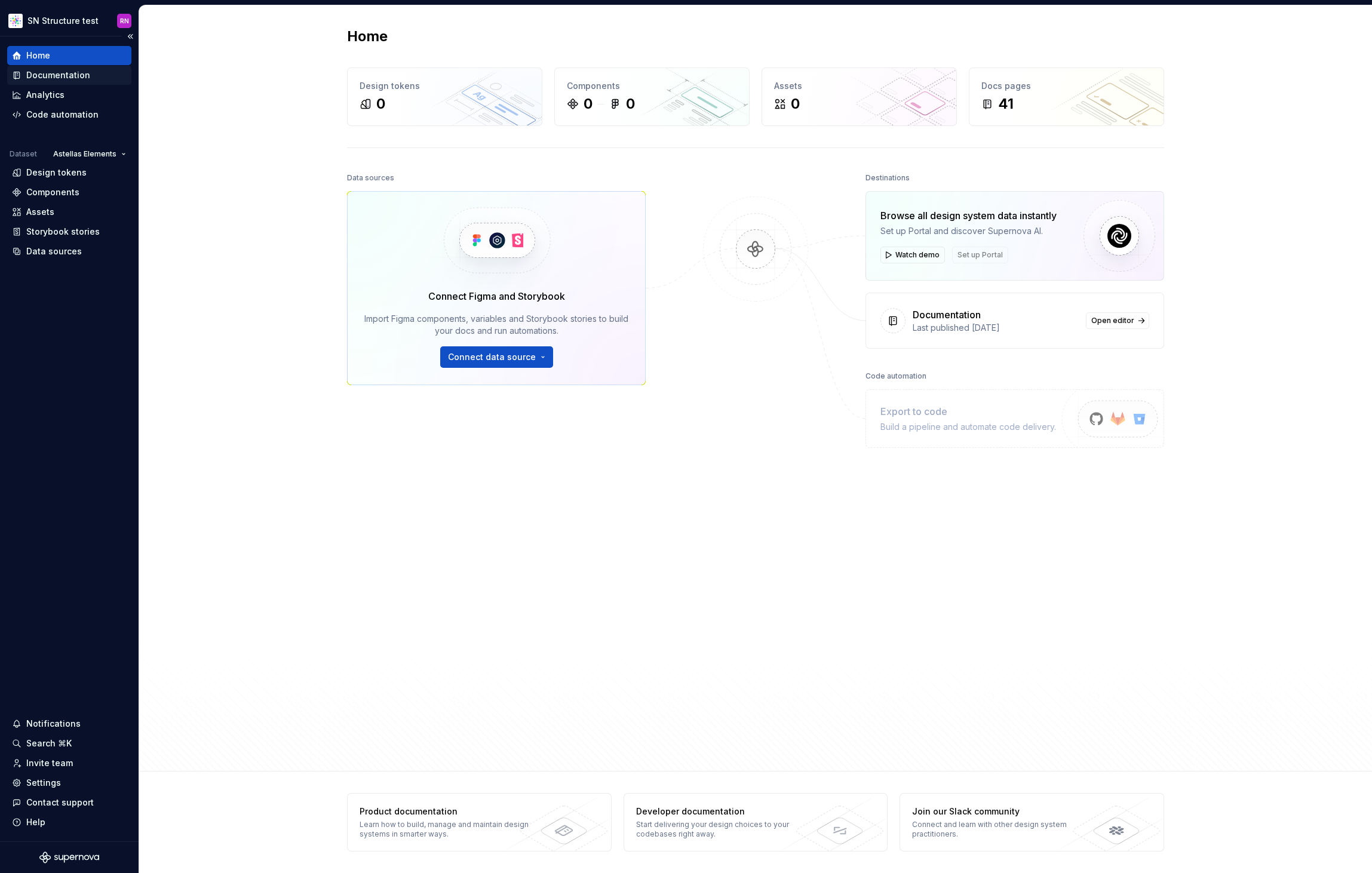
click at [55, 75] on div "Documentation" at bounding box center [58, 75] width 64 height 12
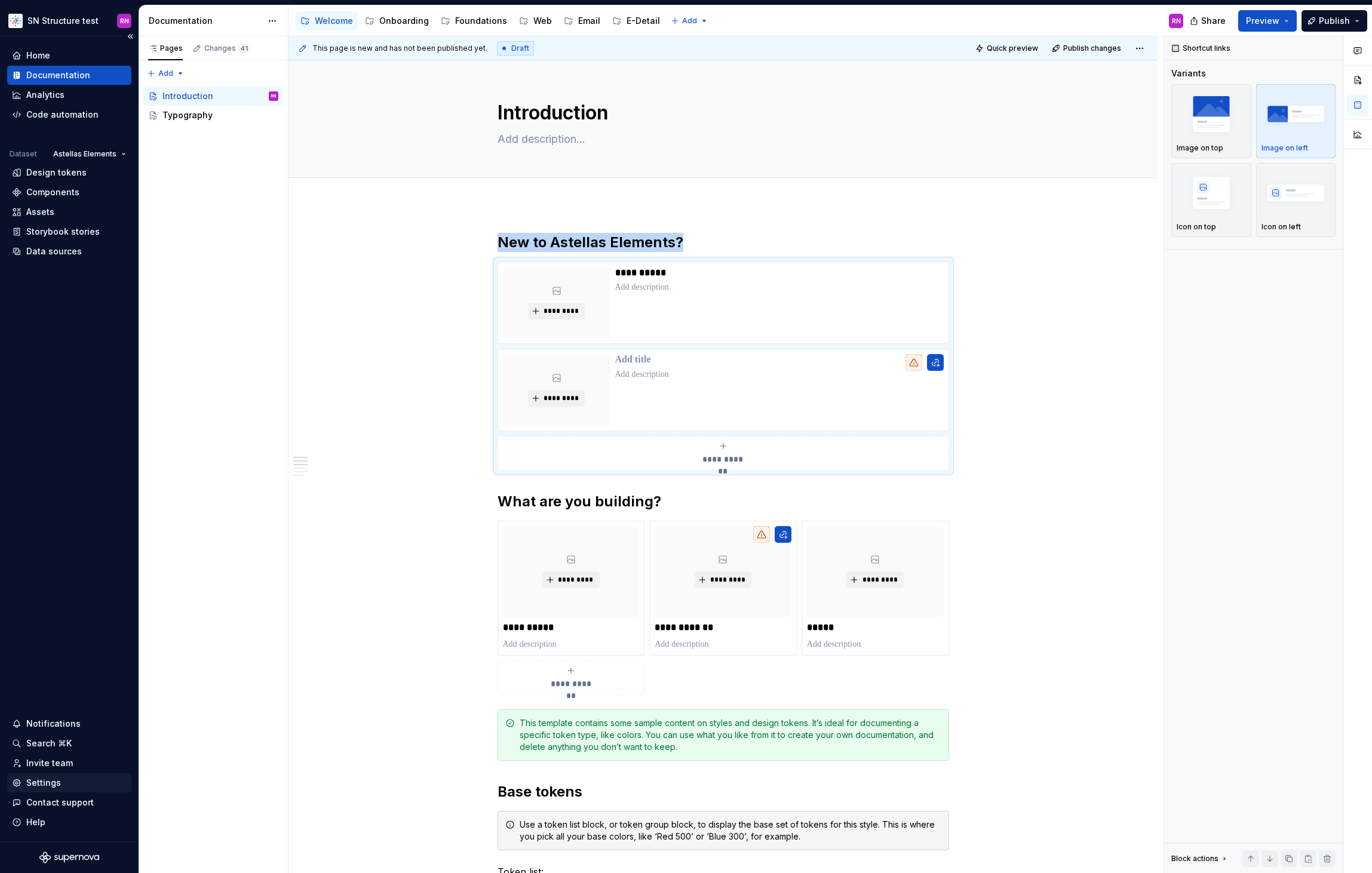
click at [54, 783] on div "Settings" at bounding box center [44, 783] width 35 height 12
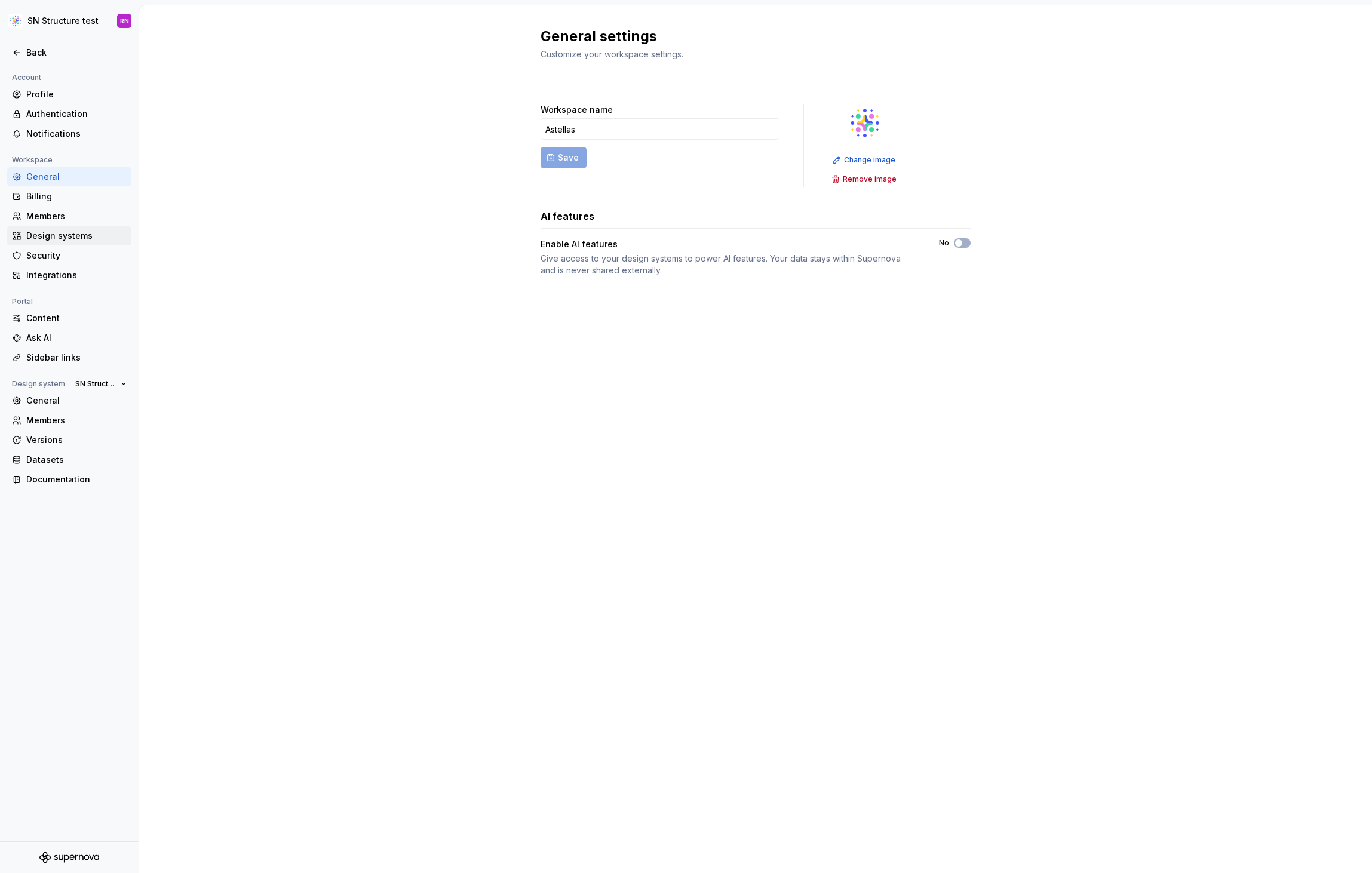
click at [60, 233] on div "Design systems" at bounding box center [77, 236] width 101 height 12
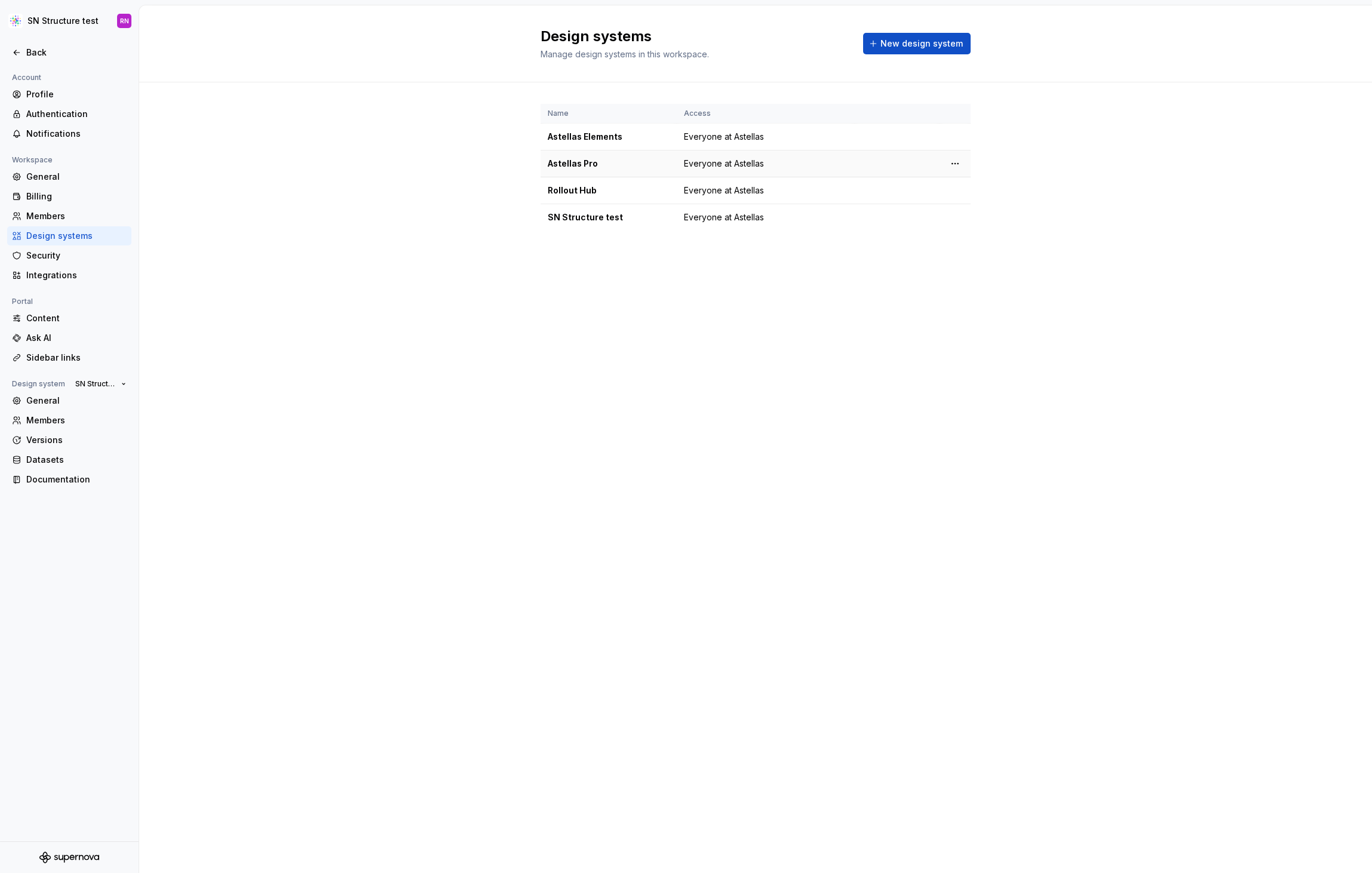
click at [610, 162] on div "Astellas Pro" at bounding box center [609, 164] width 122 height 12
click at [602, 212] on div "SN Structure test" at bounding box center [609, 217] width 122 height 12
click at [124, 382] on button "SN Structure test" at bounding box center [101, 384] width 62 height 17
click at [398, 408] on div "Design systems Manage design systems in this workspace. New design system Name …" at bounding box center [756, 439] width 1233 height 868
click at [22, 57] on div "Back" at bounding box center [69, 53] width 115 height 12
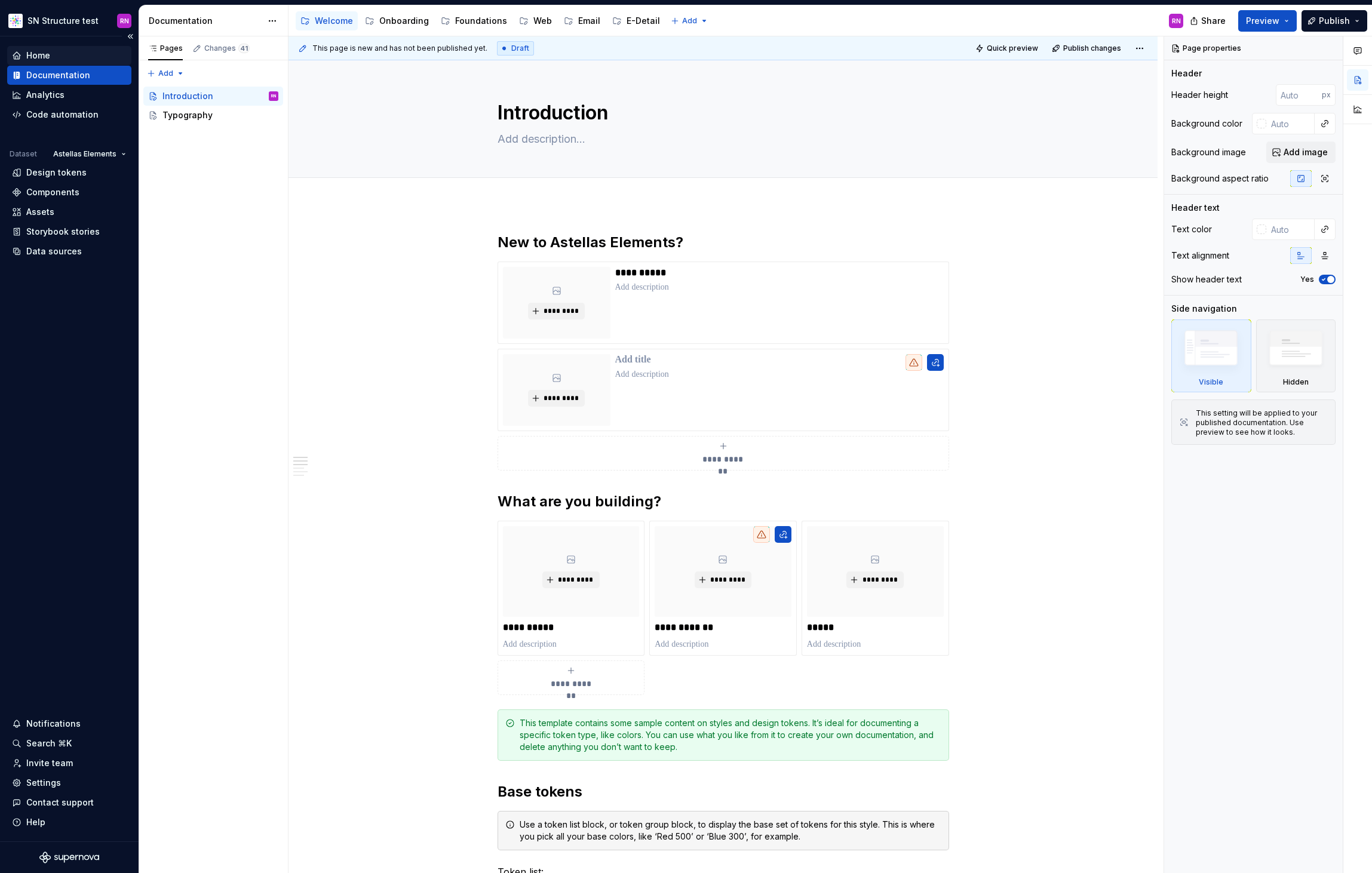
click at [66, 56] on div "Home" at bounding box center [69, 56] width 115 height 12
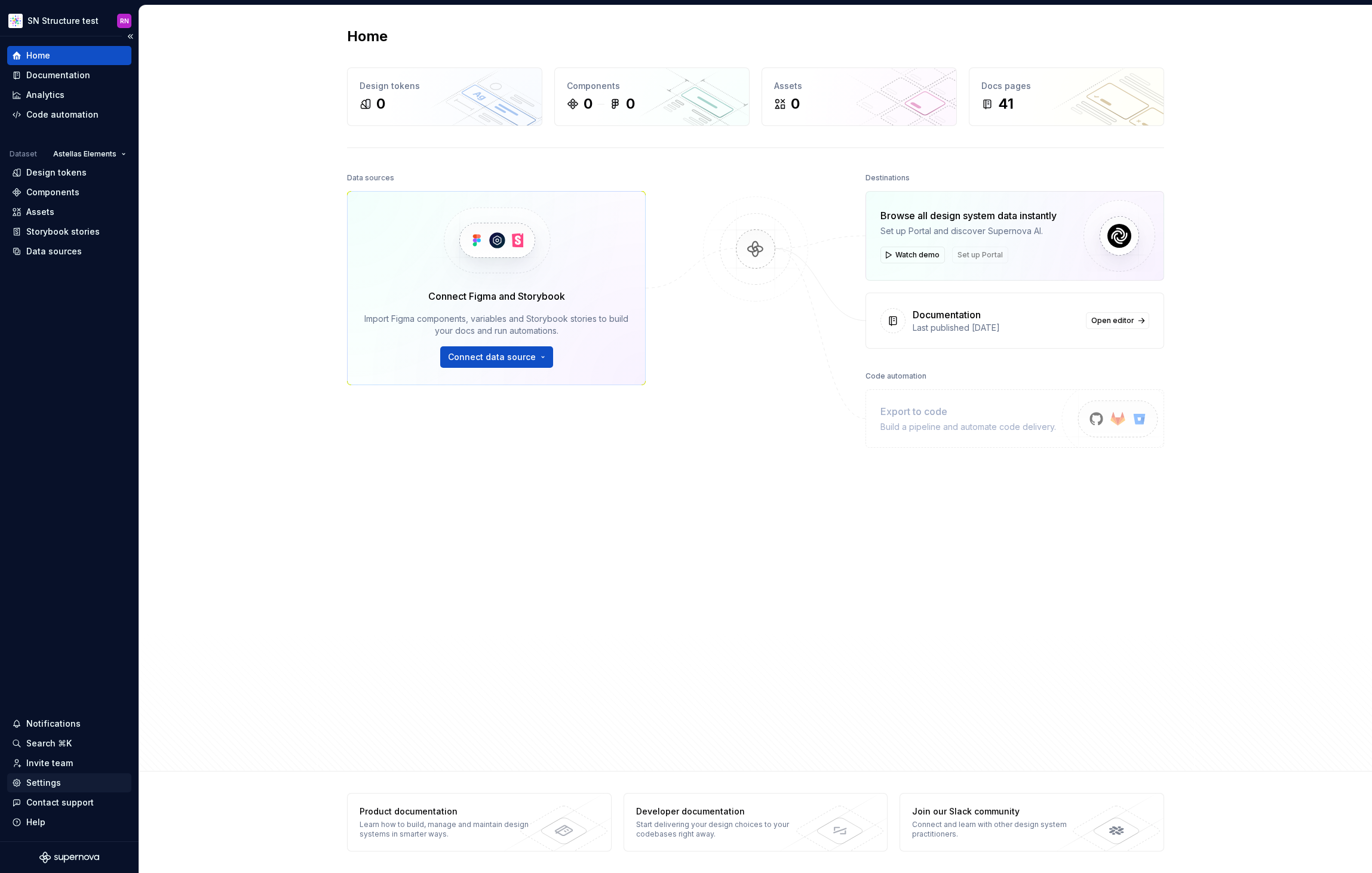
click at [63, 789] on div "Settings" at bounding box center [69, 783] width 115 height 12
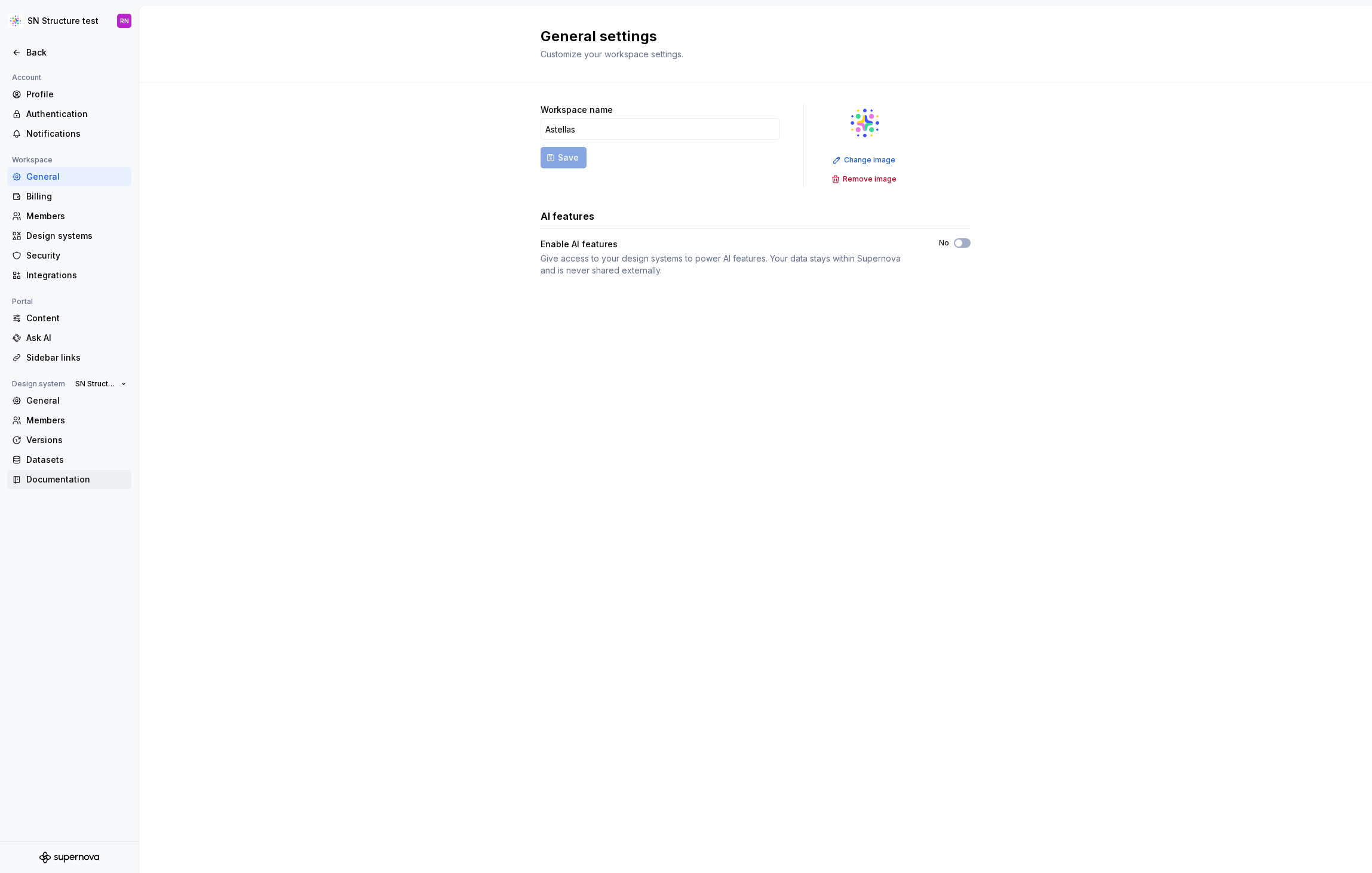
click at [72, 476] on div "Documentation" at bounding box center [77, 480] width 101 height 12
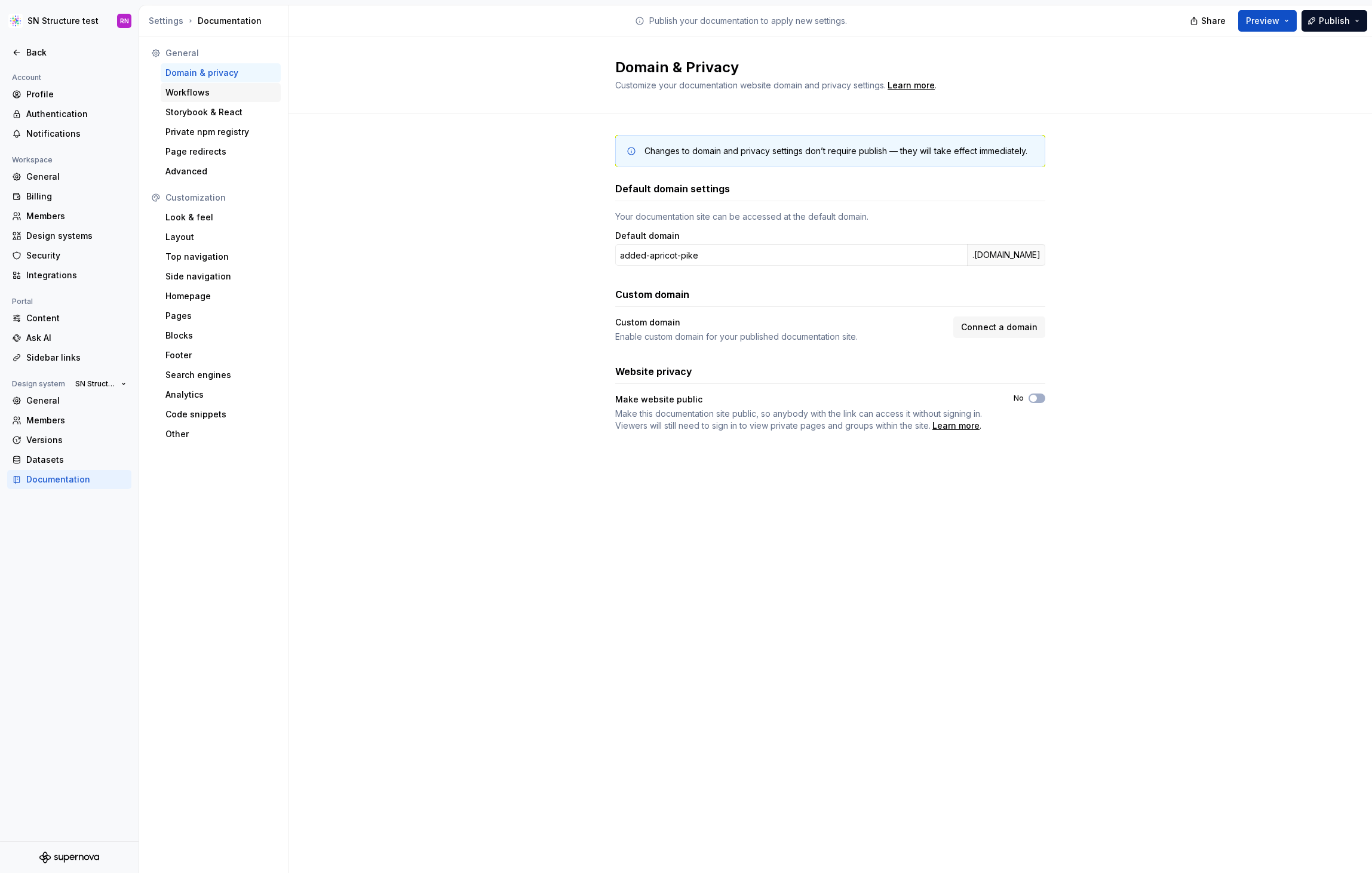
click at [194, 95] on div "Workflows" at bounding box center [220, 93] width 111 height 12
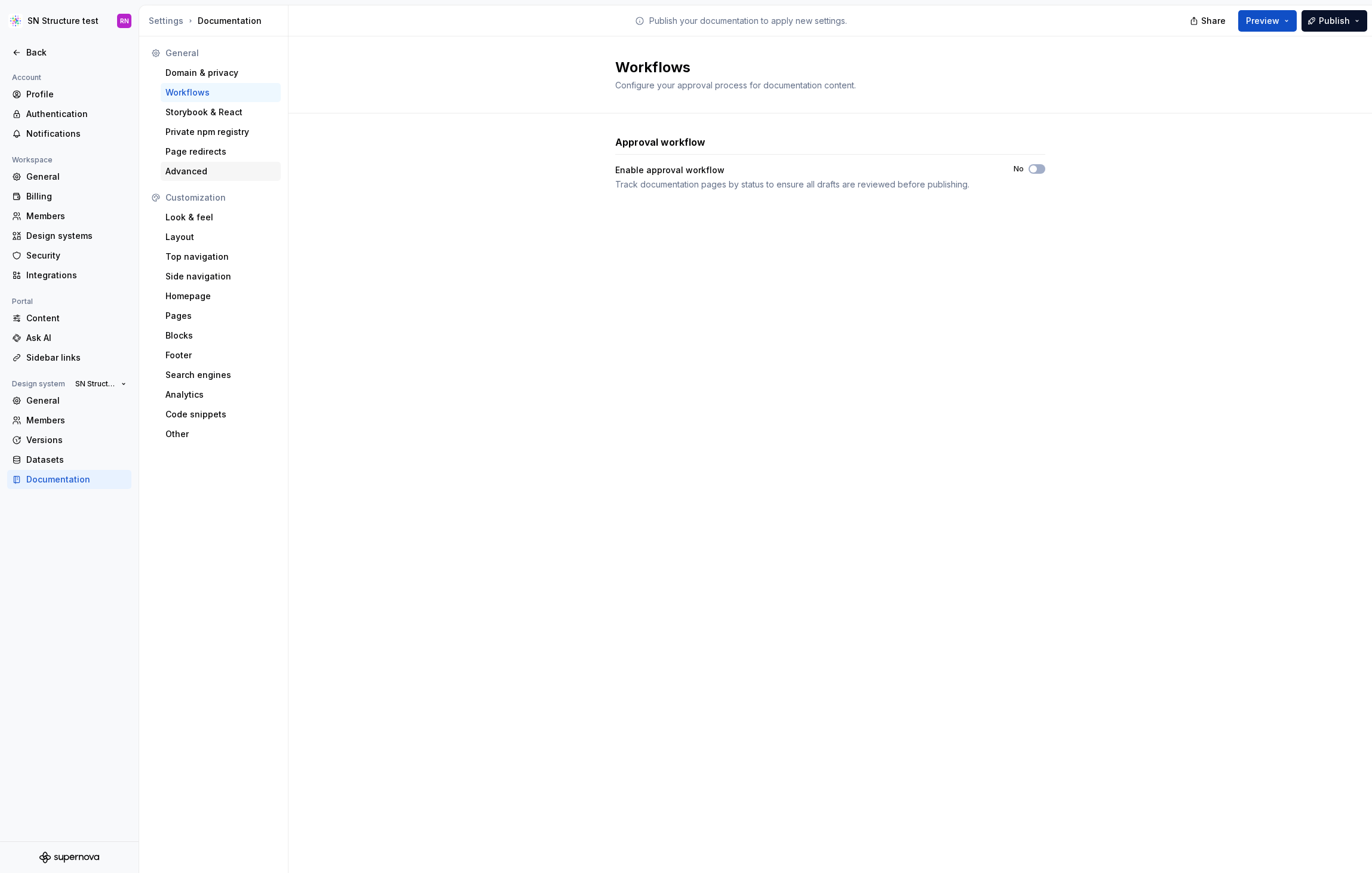
click at [197, 172] on div "Advanced" at bounding box center [220, 171] width 111 height 12
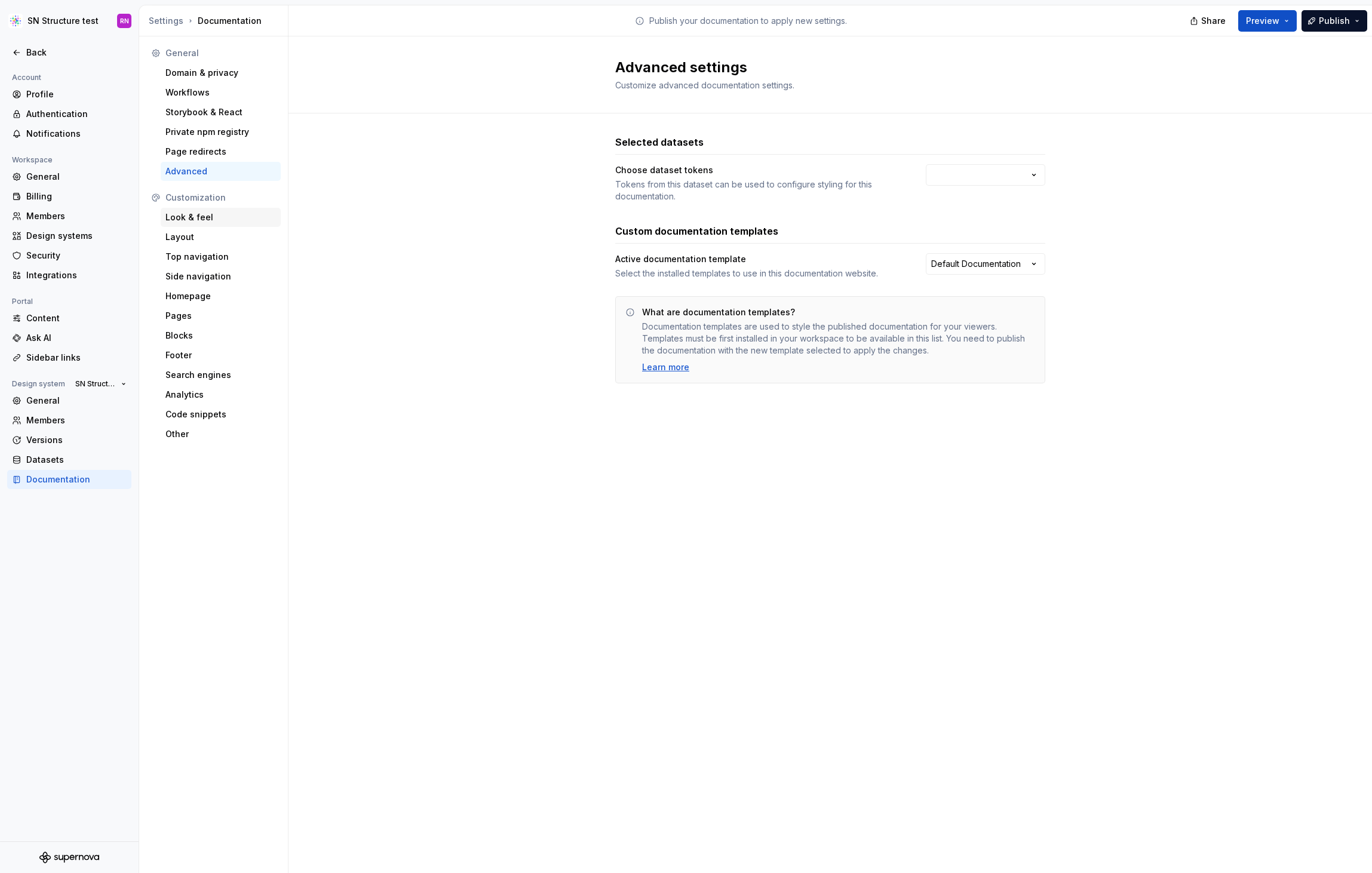
click at [208, 221] on div "Look & feel" at bounding box center [220, 217] width 111 height 12
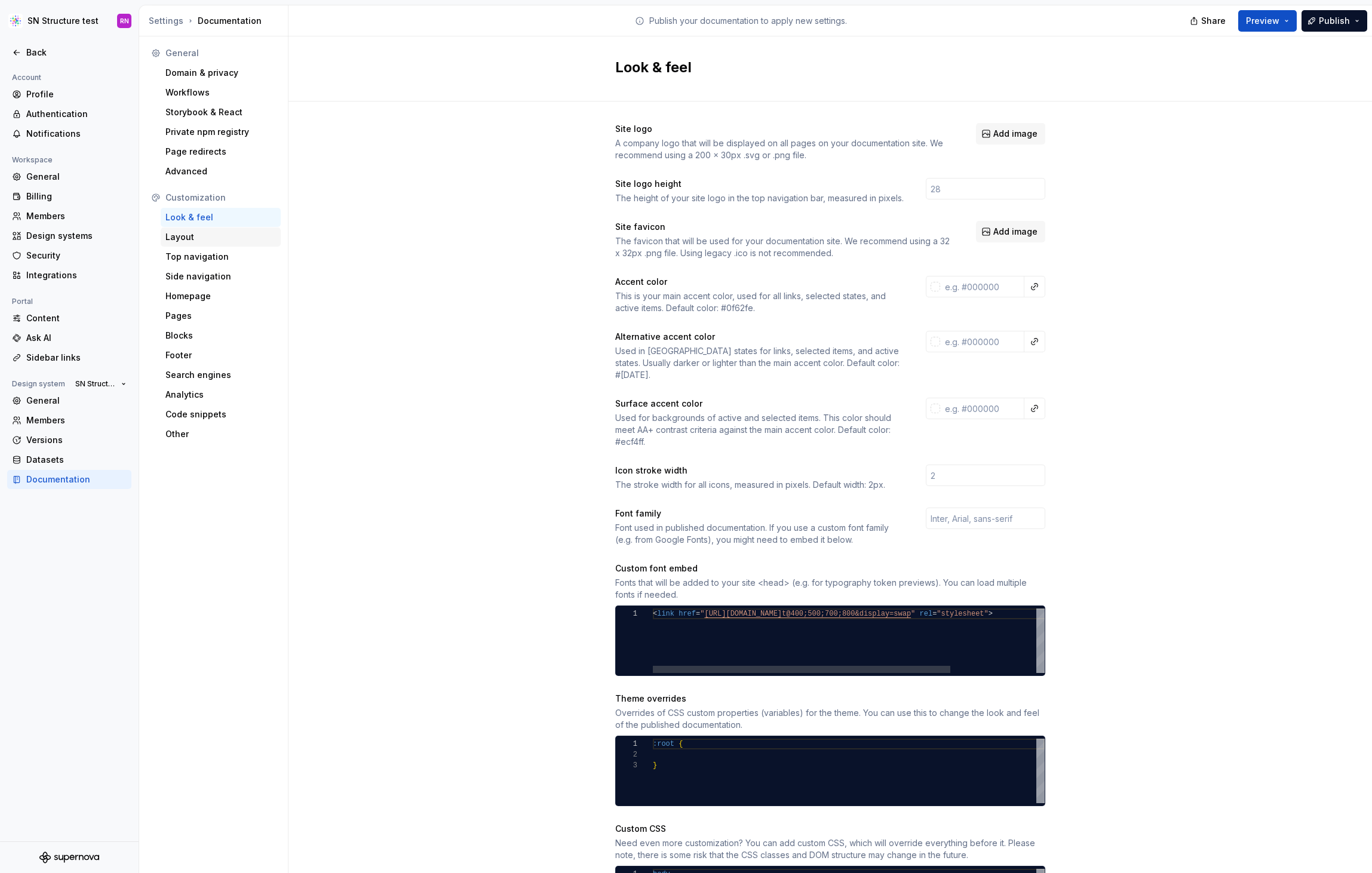
click at [202, 233] on div "Layout" at bounding box center [220, 237] width 111 height 12
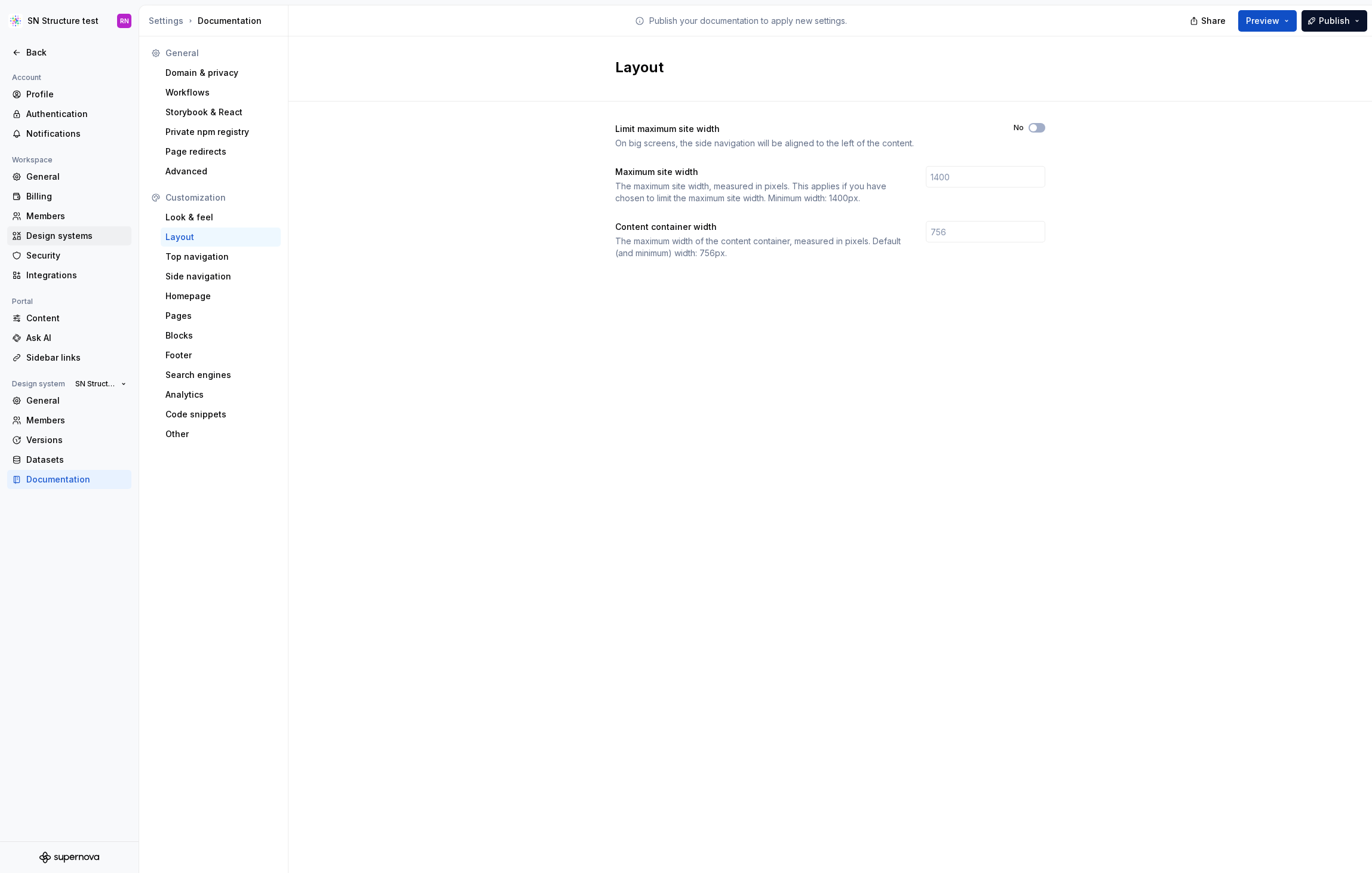
click at [84, 238] on div "Design systems" at bounding box center [77, 236] width 101 height 12
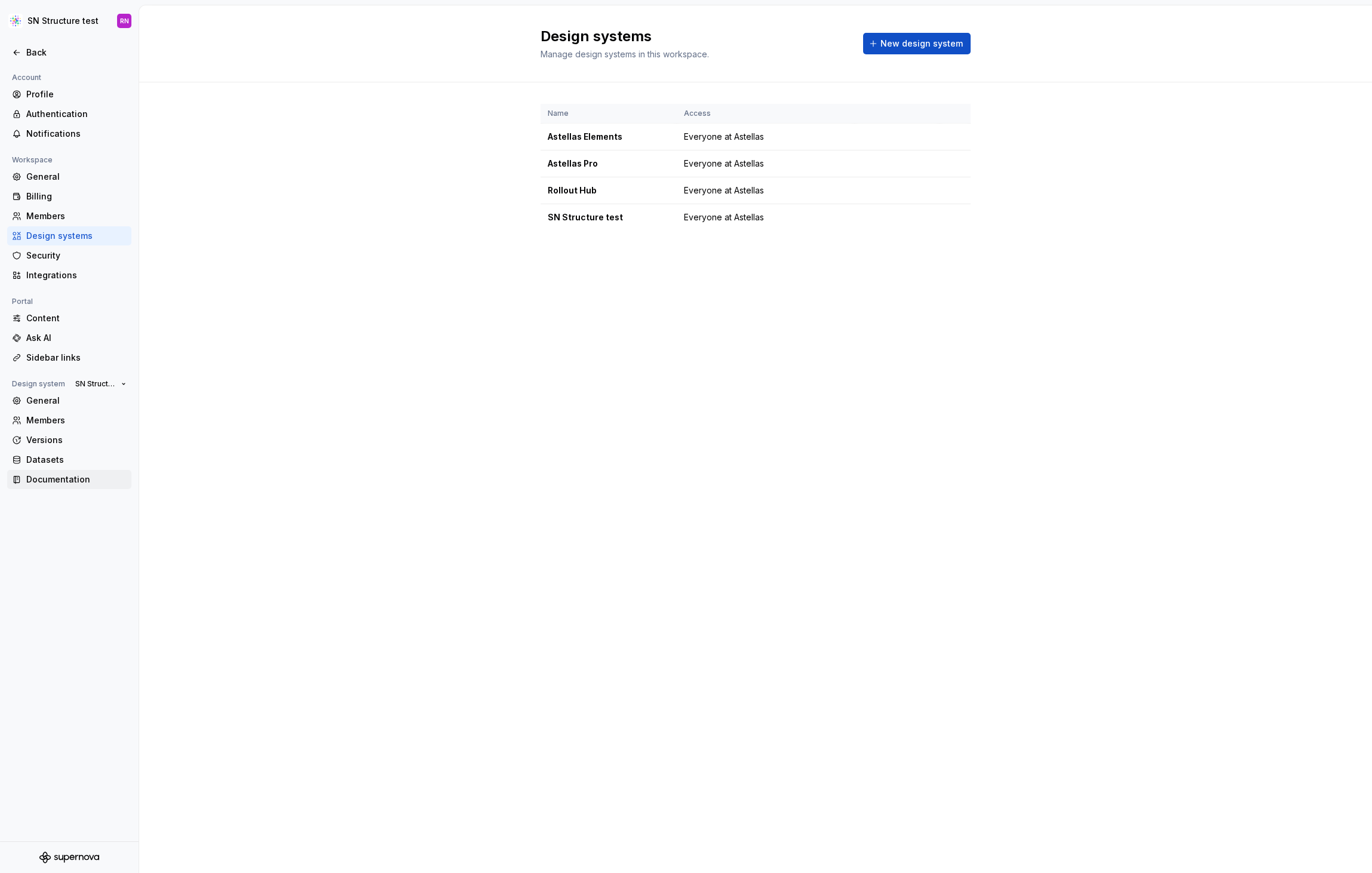
click at [53, 483] on div "Documentation" at bounding box center [77, 480] width 101 height 12
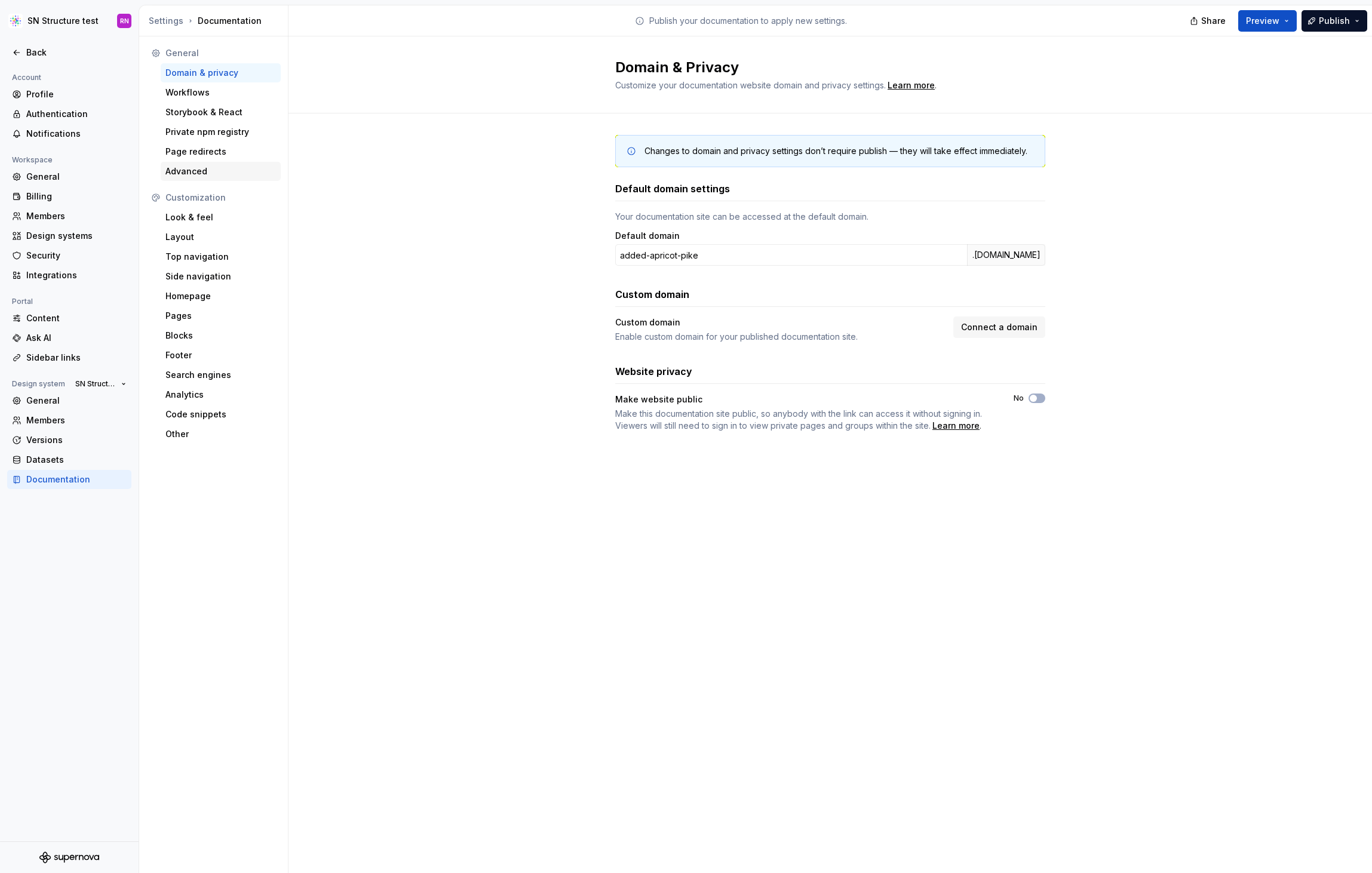
click at [202, 165] on div "Advanced" at bounding box center [220, 171] width 111 height 12
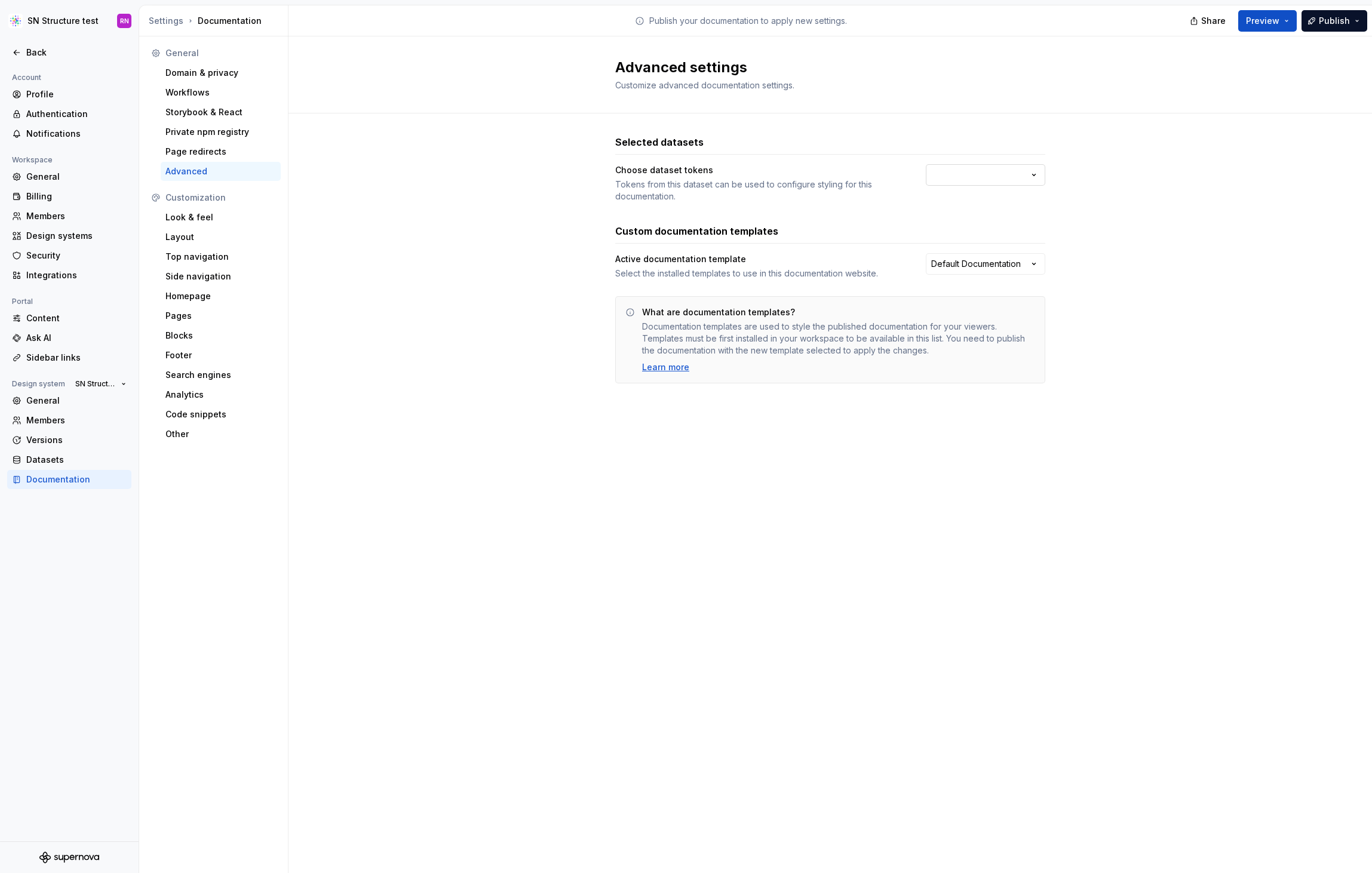
click at [1000, 174] on html "SN Structure test RN Back Account Profile Authentication Notifications Workspac…" at bounding box center [686, 436] width 1372 height 873
click at [576, 309] on html "SN Structure test RN Back Account Profile Authentication Notifications Workspac…" at bounding box center [686, 436] width 1372 height 873
click at [36, 53] on div "Back" at bounding box center [77, 53] width 101 height 12
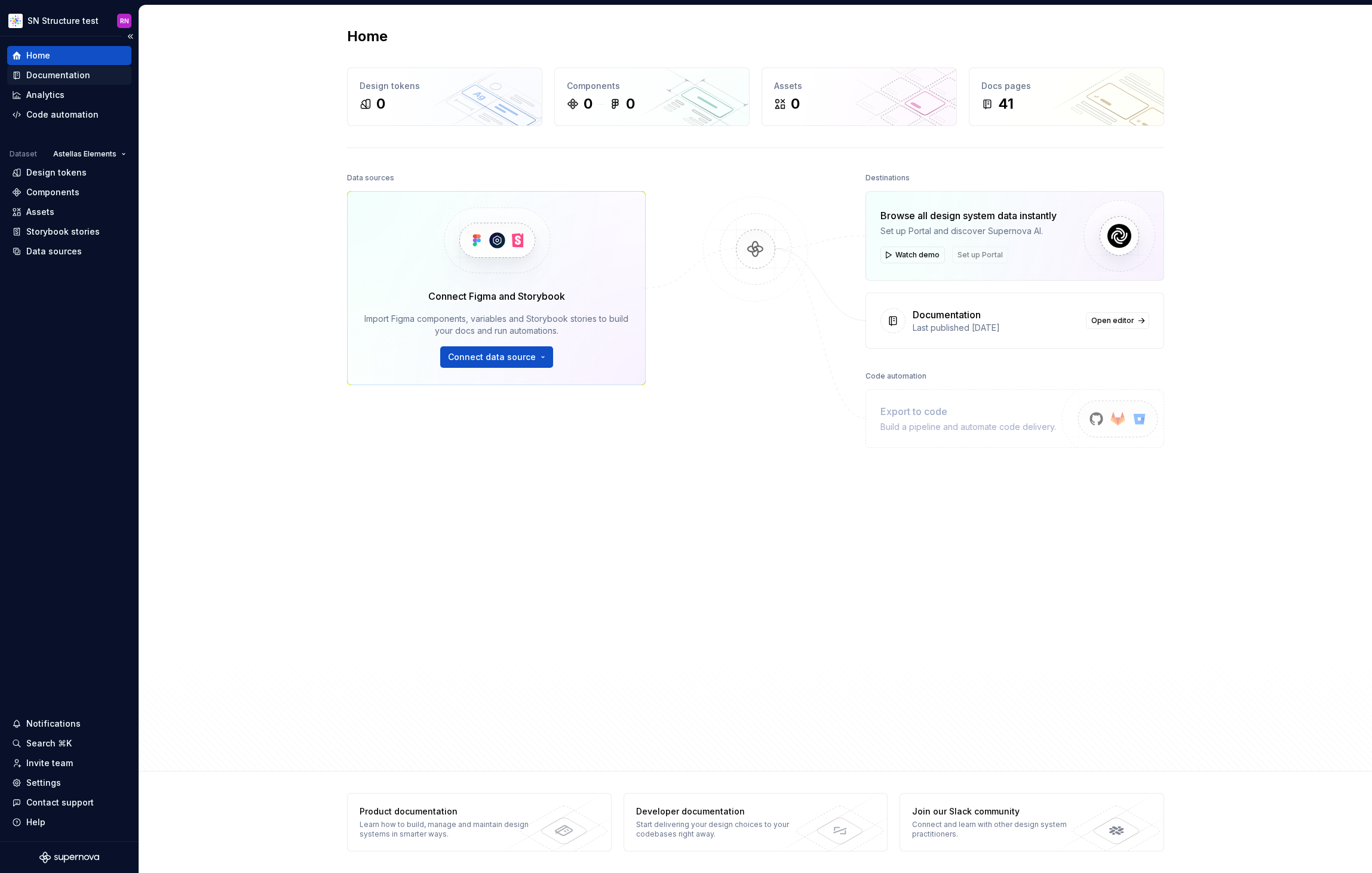
click at [72, 75] on div "Documentation" at bounding box center [58, 75] width 64 height 12
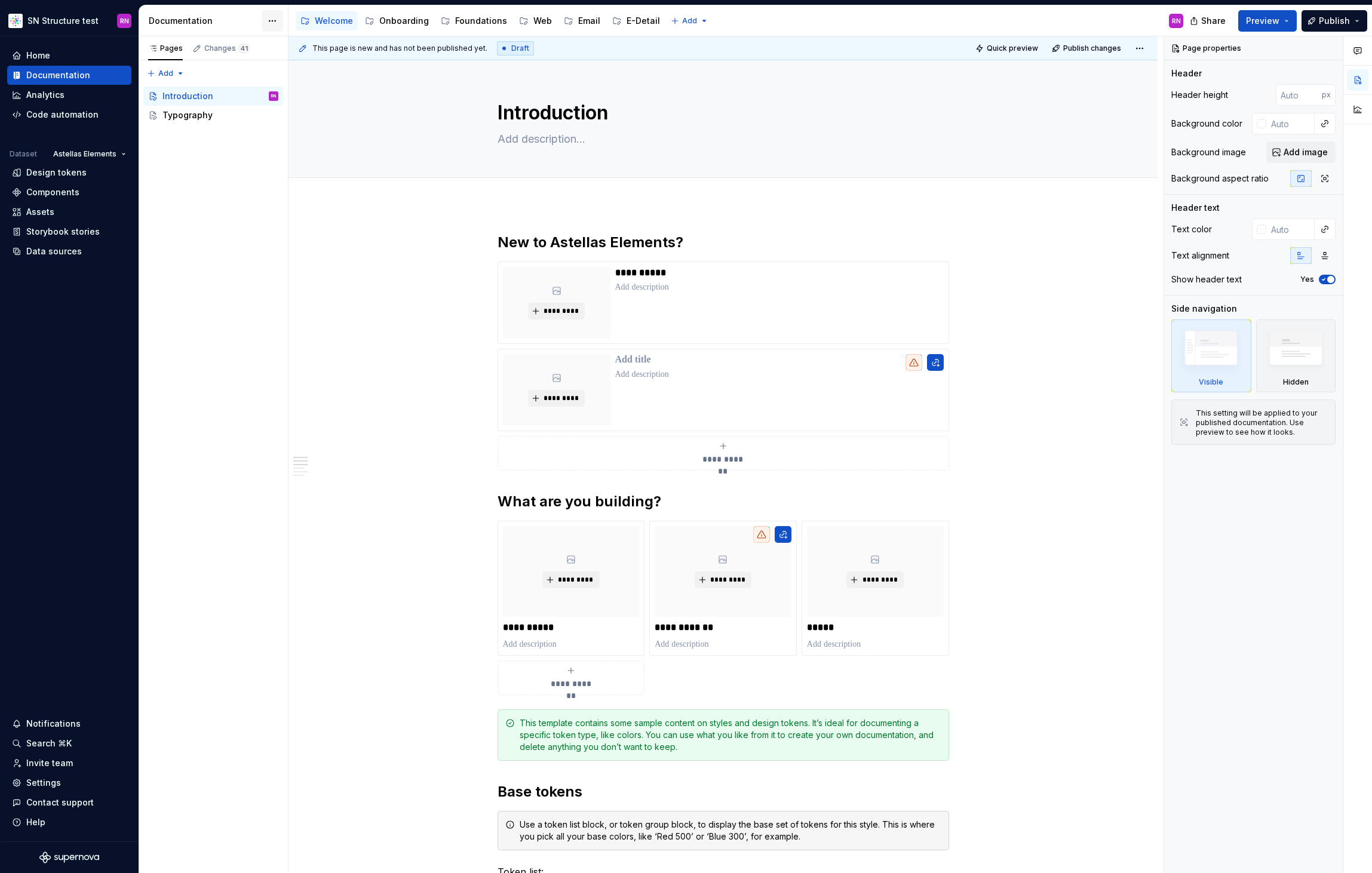
click at [271, 24] on html "SN Structure test RN Home Documentation Analytics Code automation Dataset Astel…" at bounding box center [686, 436] width 1372 height 873
click at [339, 120] on div "Documentation settings" at bounding box center [340, 124] width 114 height 12
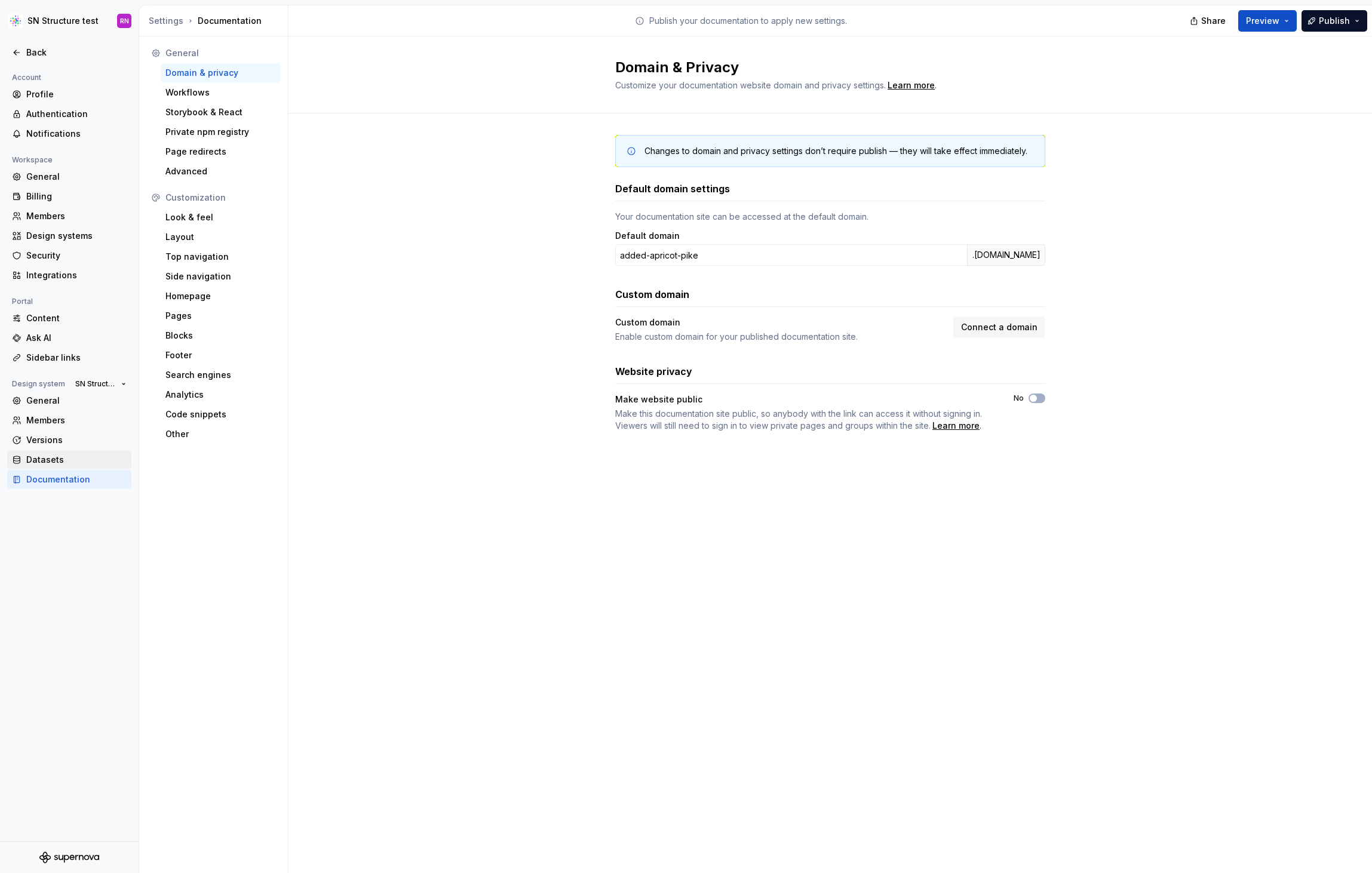
click at [68, 460] on div "Datasets" at bounding box center [77, 460] width 101 height 12
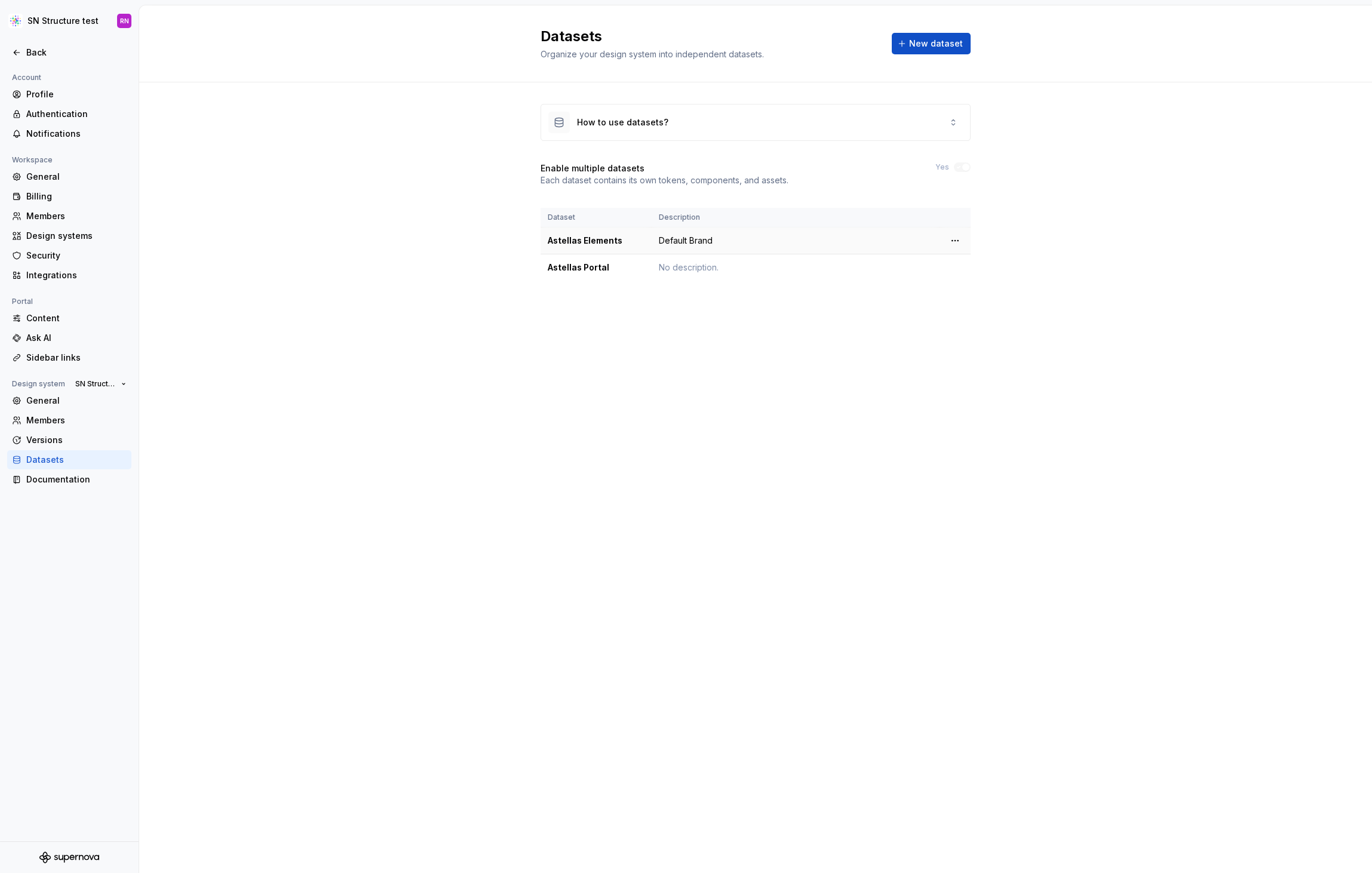
click at [690, 242] on td "Default Brand" at bounding box center [795, 241] width 288 height 27
click at [530, 485] on div "Datasets Organize your design system into independent datasets. New dataset How…" at bounding box center [756, 439] width 1233 height 868
click at [74, 478] on div "Documentation" at bounding box center [77, 480] width 101 height 12
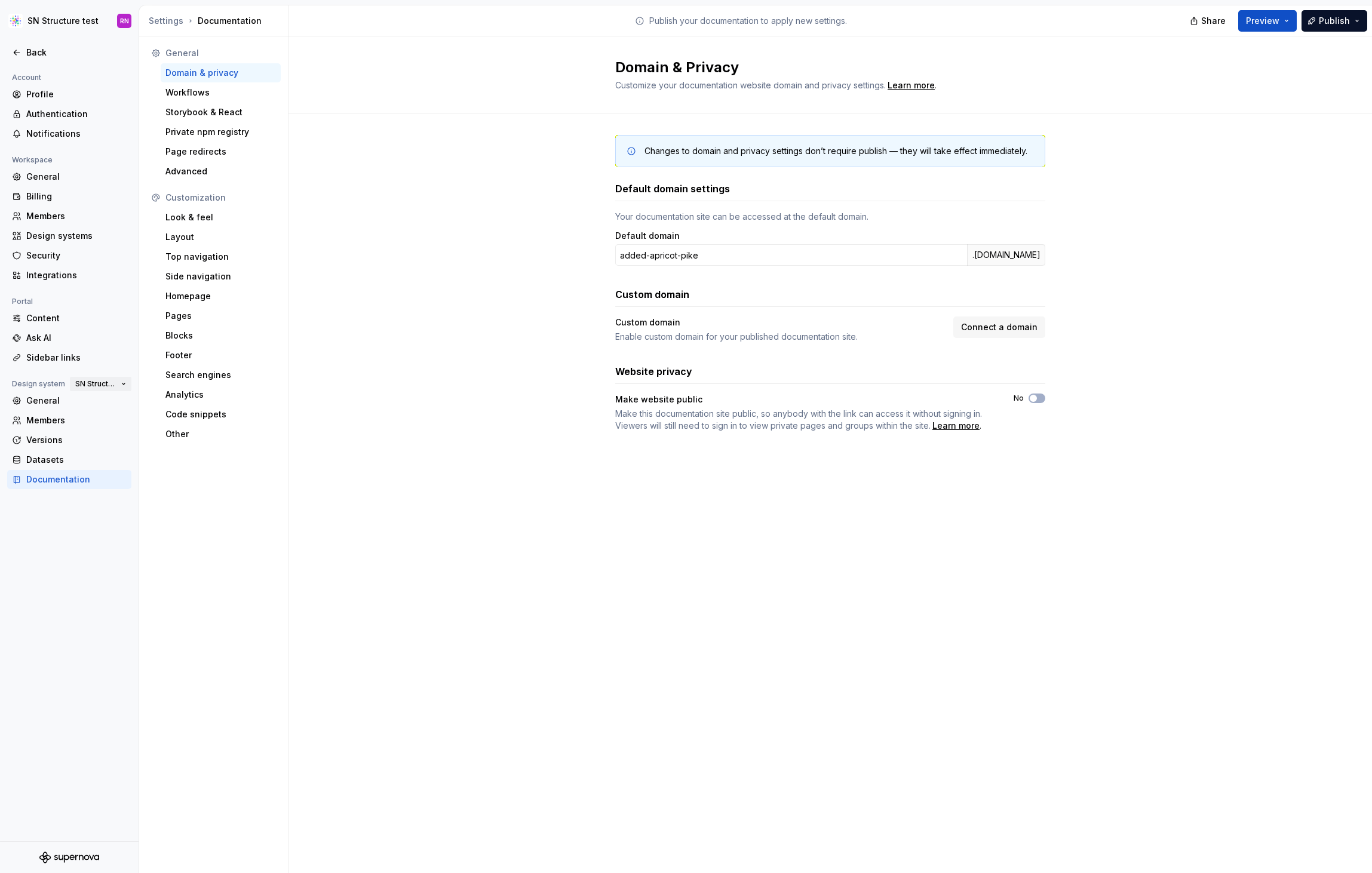
click at [119, 384] on button "SN Structure test" at bounding box center [101, 384] width 62 height 17
click at [79, 536] on div "Account Profile Authentication Notifications Workspace General Billing Members …" at bounding box center [69, 456] width 139 height 771
click at [196, 163] on div "Advanced" at bounding box center [221, 172] width 120 height 19
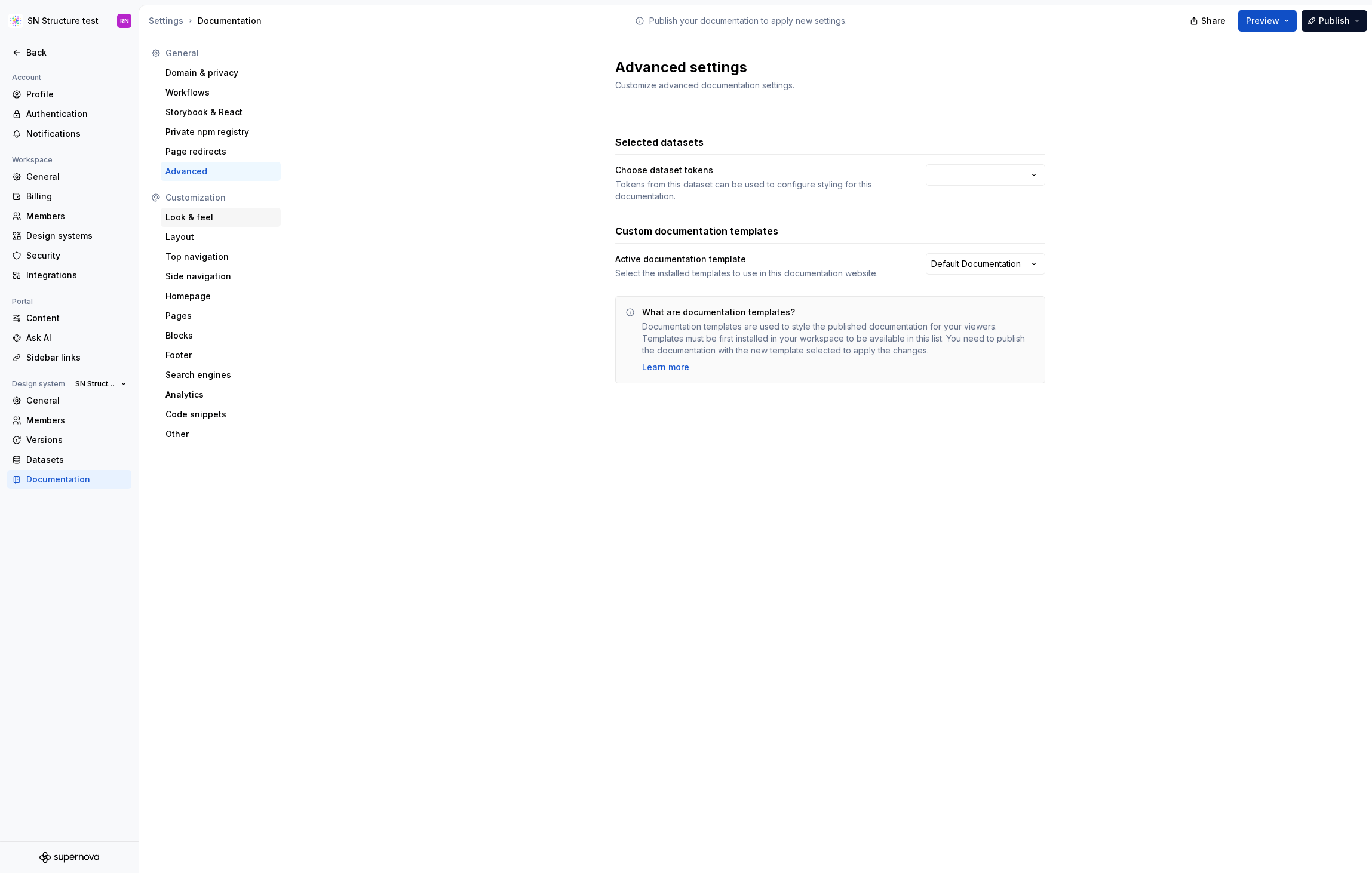
click at [185, 216] on div "Look & feel" at bounding box center [220, 217] width 111 height 12
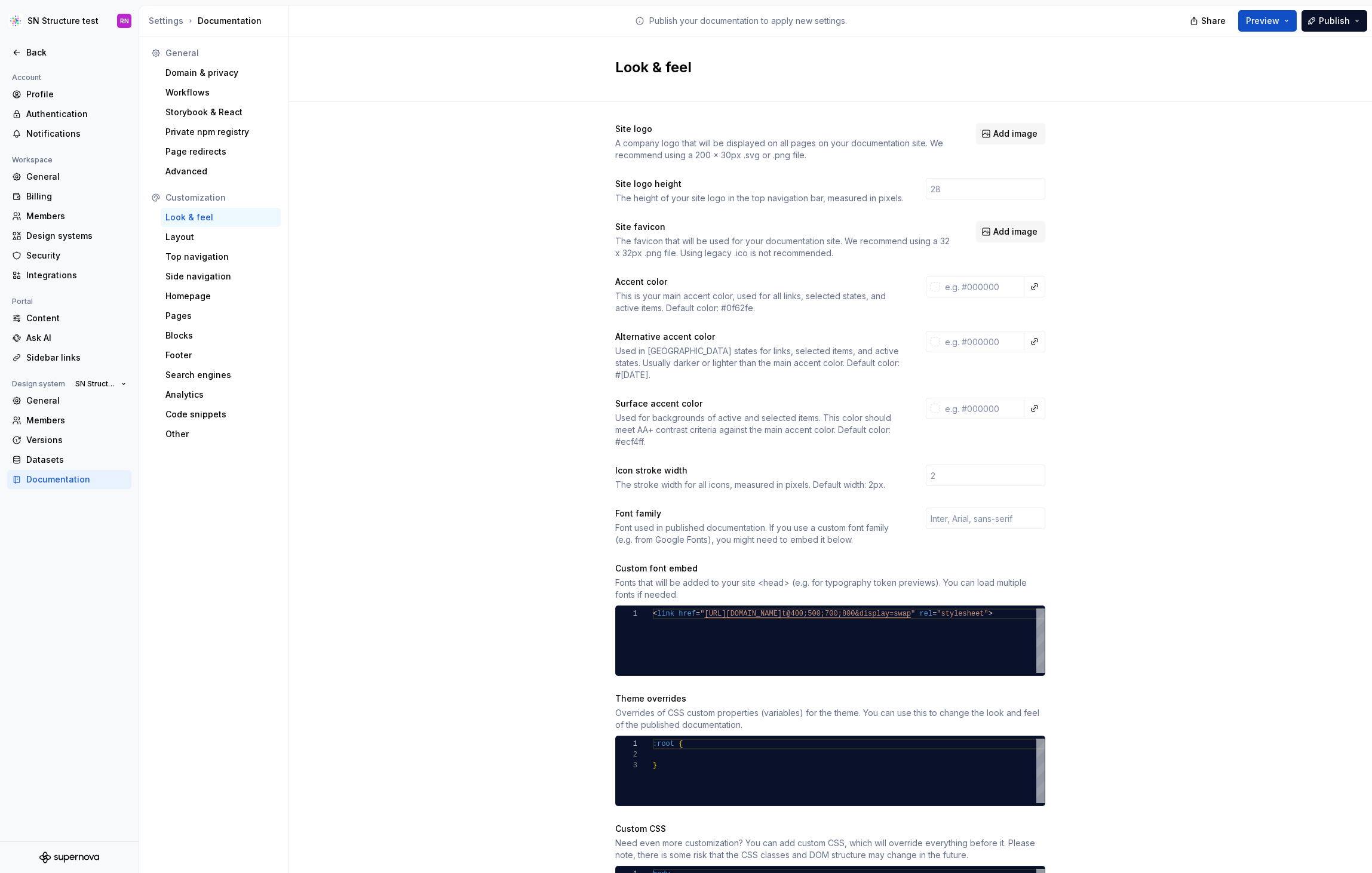
scroll to position [92, 0]
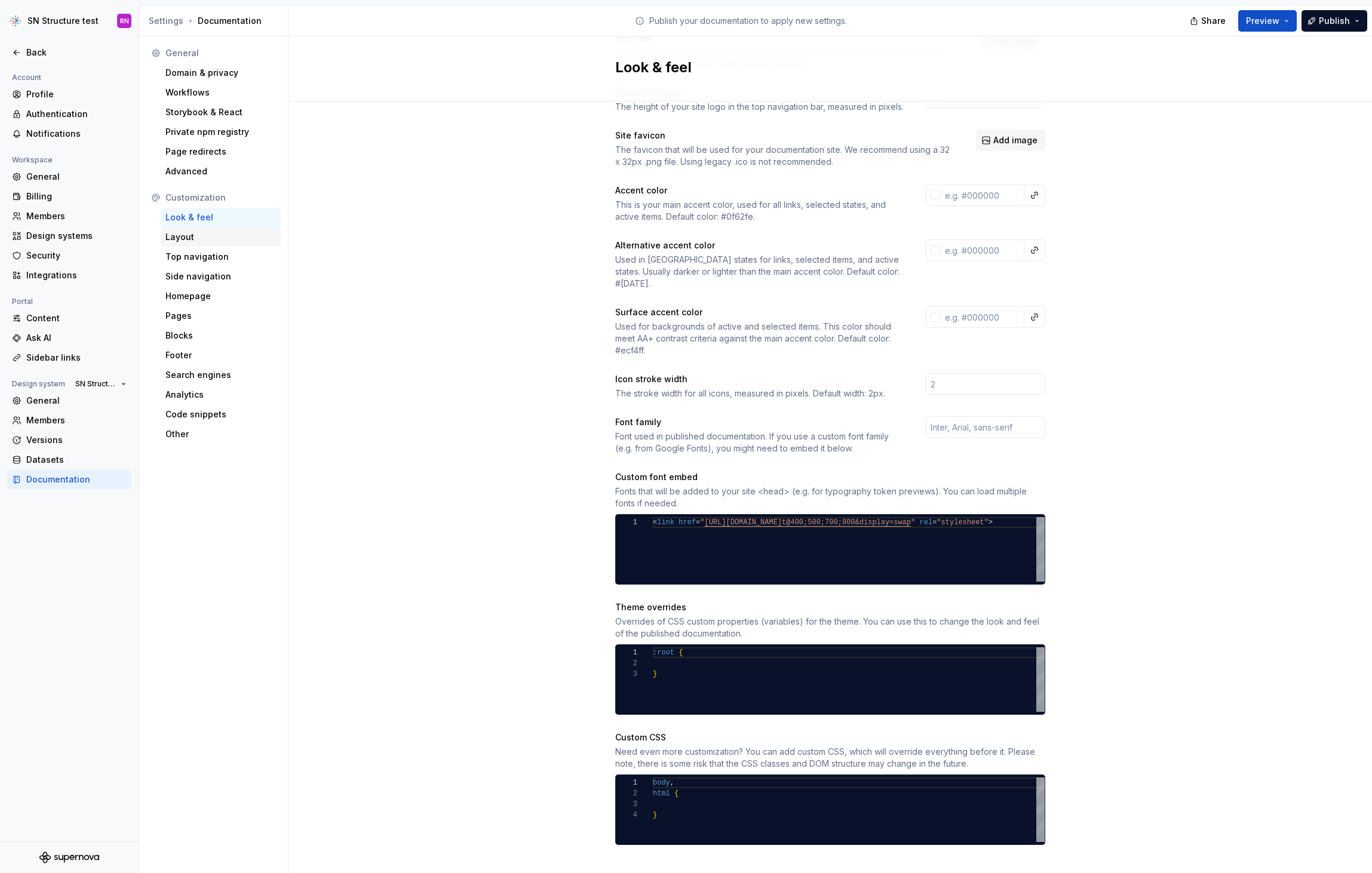
click at [190, 235] on div "Layout" at bounding box center [220, 237] width 111 height 12
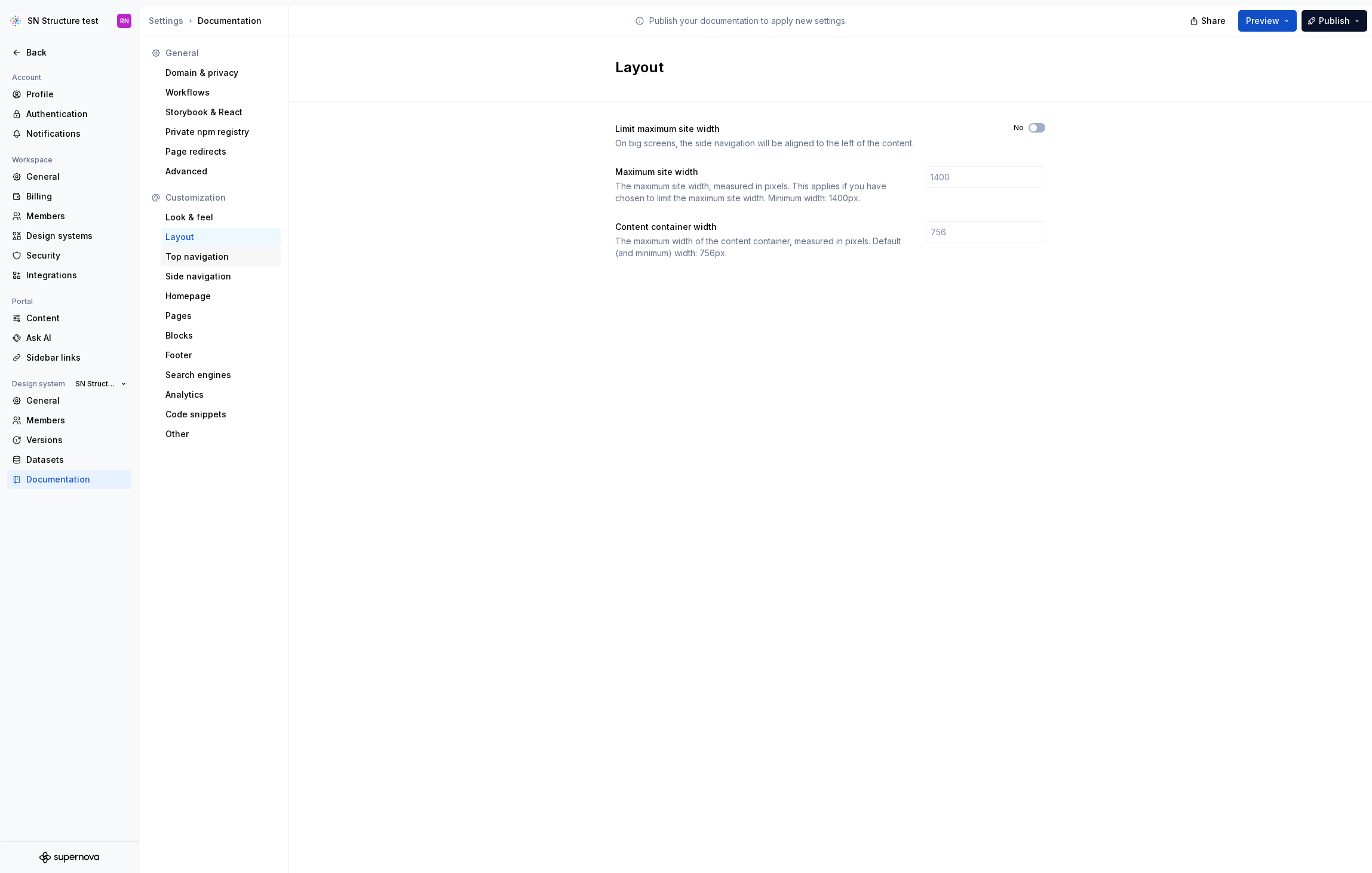
click at [191, 254] on div "Top navigation" at bounding box center [220, 257] width 111 height 12
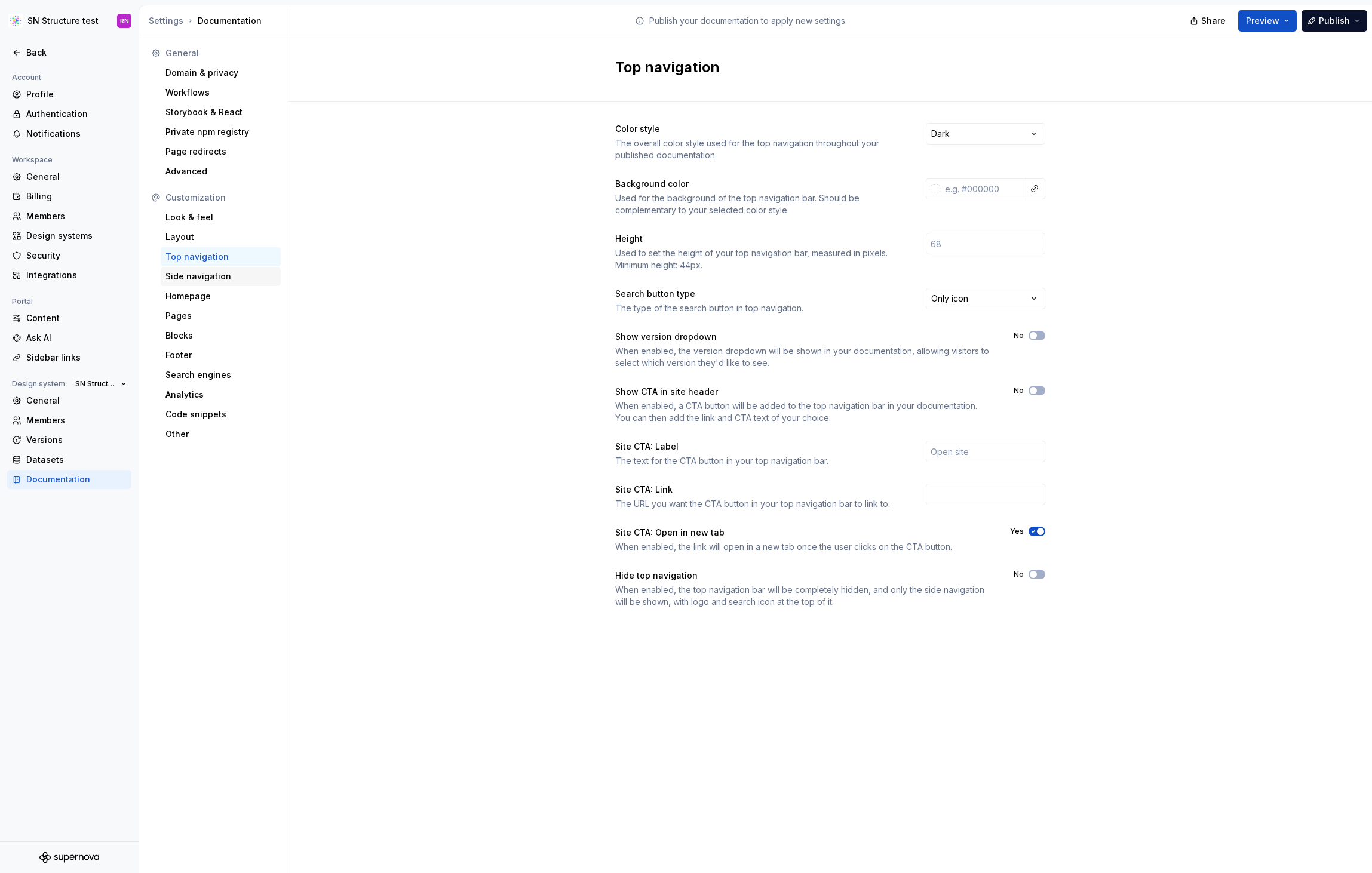
click at [195, 273] on div "Side navigation" at bounding box center [220, 276] width 111 height 12
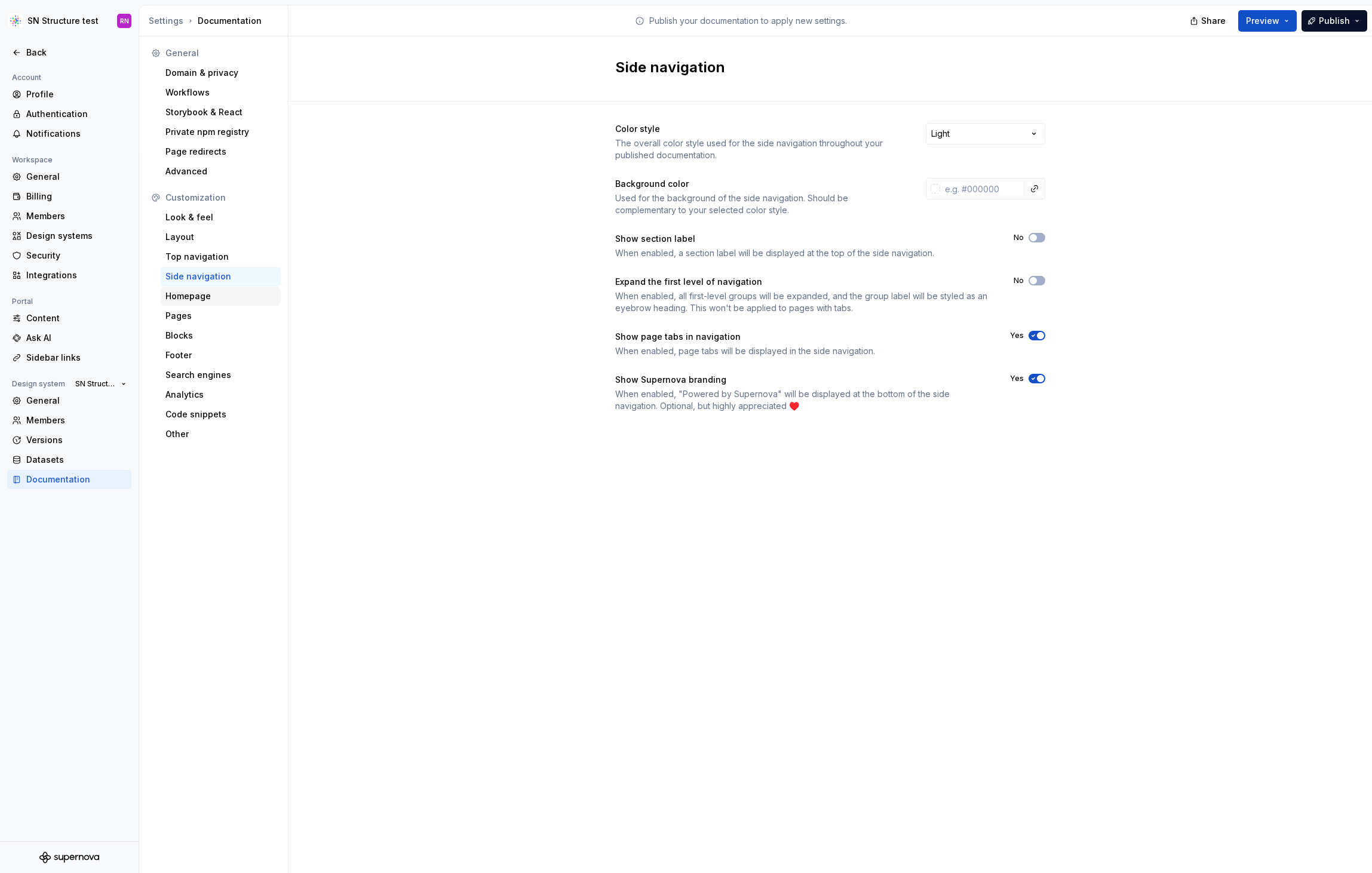
click at [196, 296] on div "Homepage" at bounding box center [220, 296] width 111 height 12
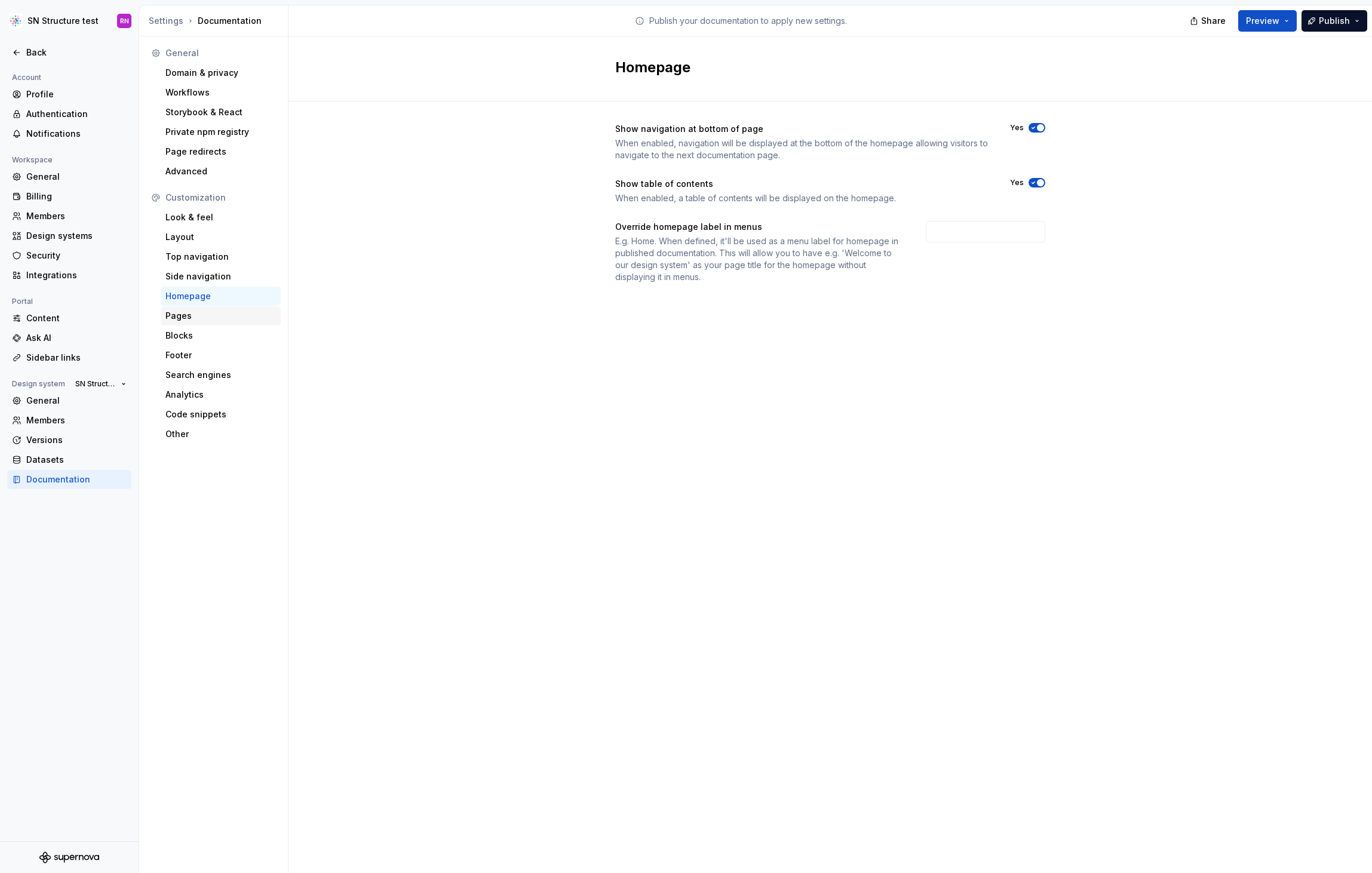
click at [196, 315] on div "Pages" at bounding box center [220, 316] width 111 height 12
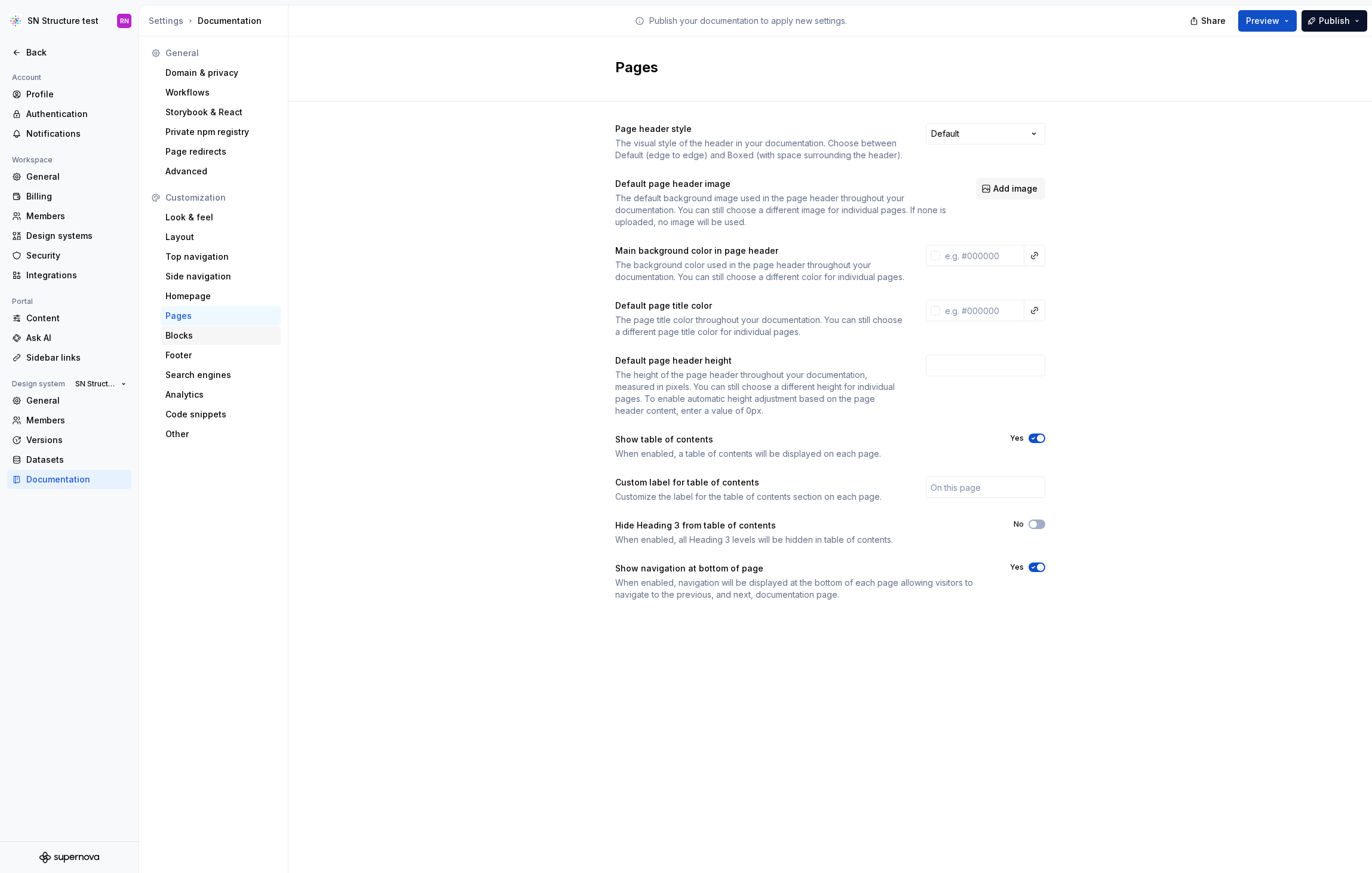
click at [229, 336] on div "Blocks" at bounding box center [220, 336] width 111 height 12
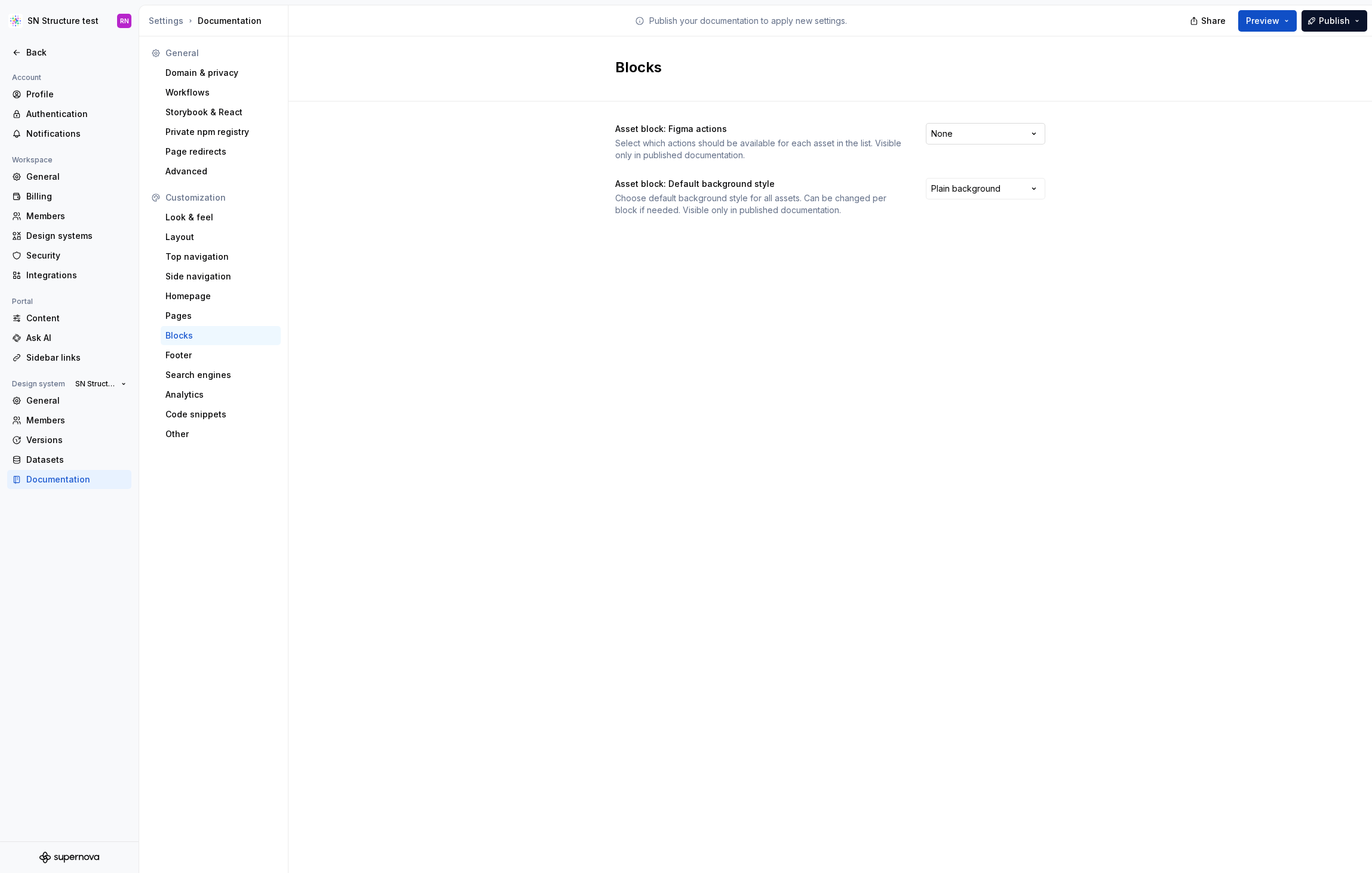
click at [984, 139] on html "SN Structure test RN Back Account Profile Authentication Notifications Workspac…" at bounding box center [686, 436] width 1372 height 873
click at [741, 421] on html "SN Structure test RN Back Account Profile Authentication Notifications Workspac…" at bounding box center [686, 436] width 1372 height 873
click at [190, 360] on div "Footer" at bounding box center [220, 355] width 111 height 12
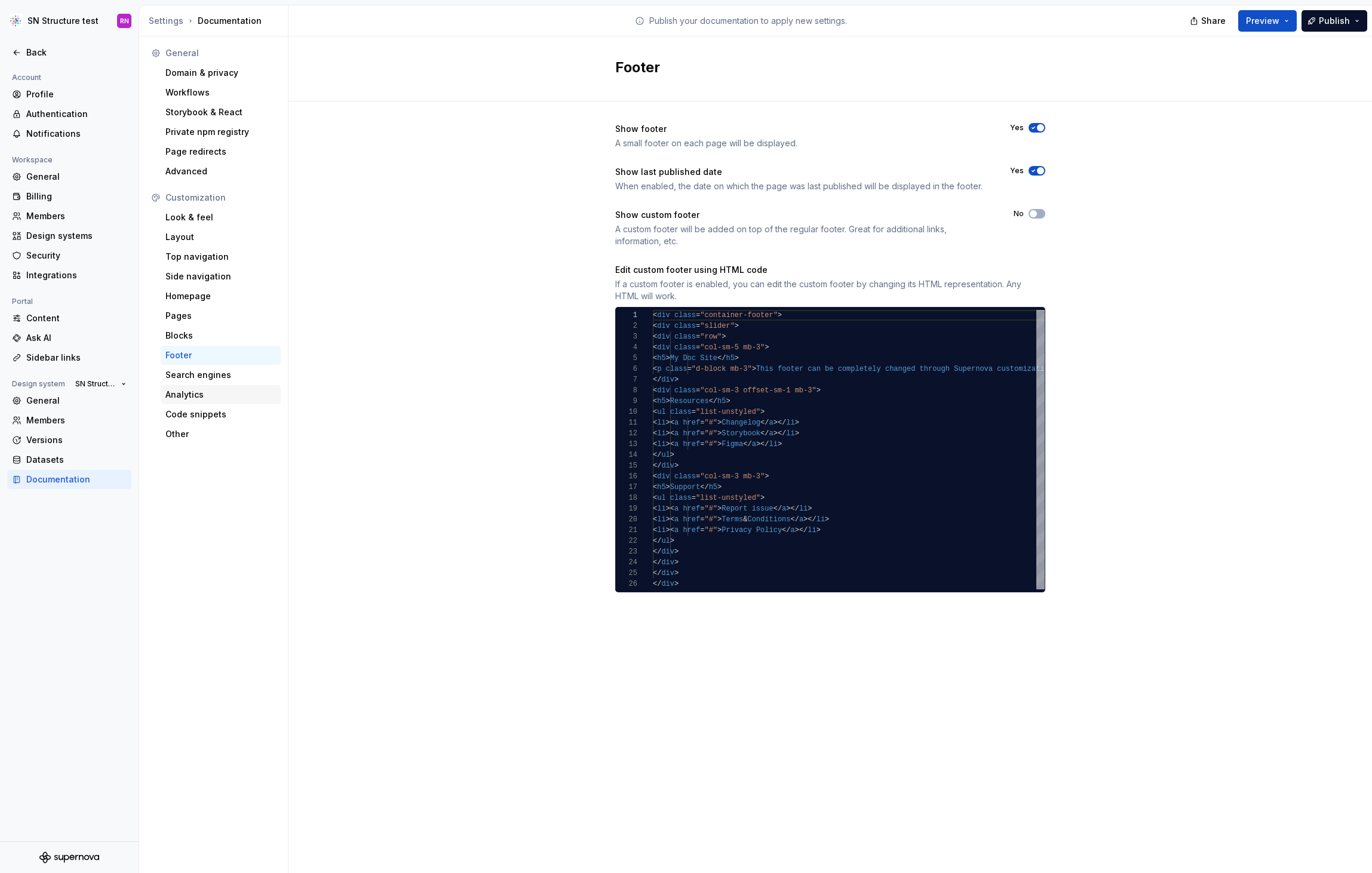
click at [197, 390] on div "Analytics" at bounding box center [220, 395] width 111 height 12
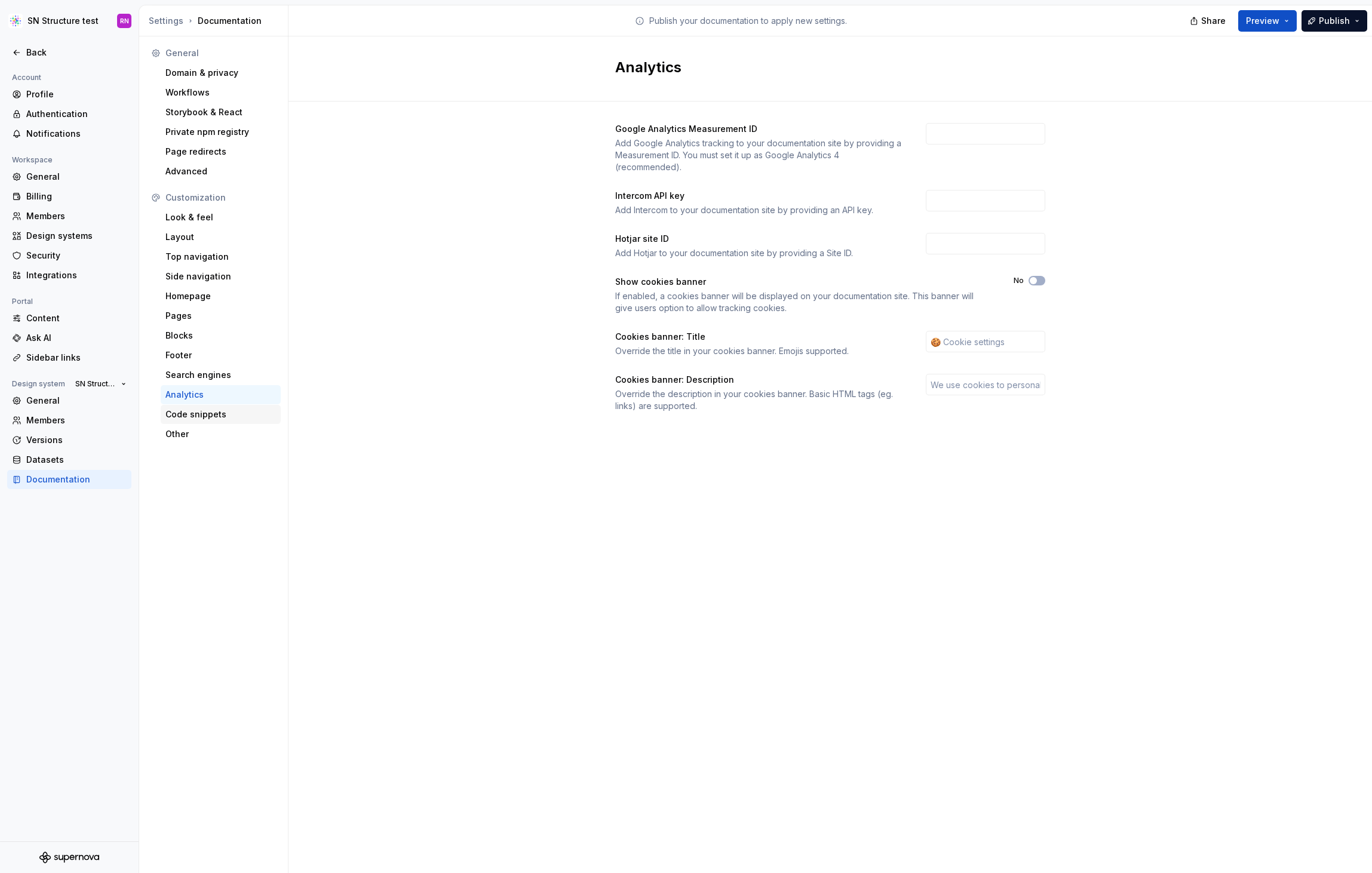
click at [208, 414] on div "Code snippets" at bounding box center [220, 415] width 111 height 12
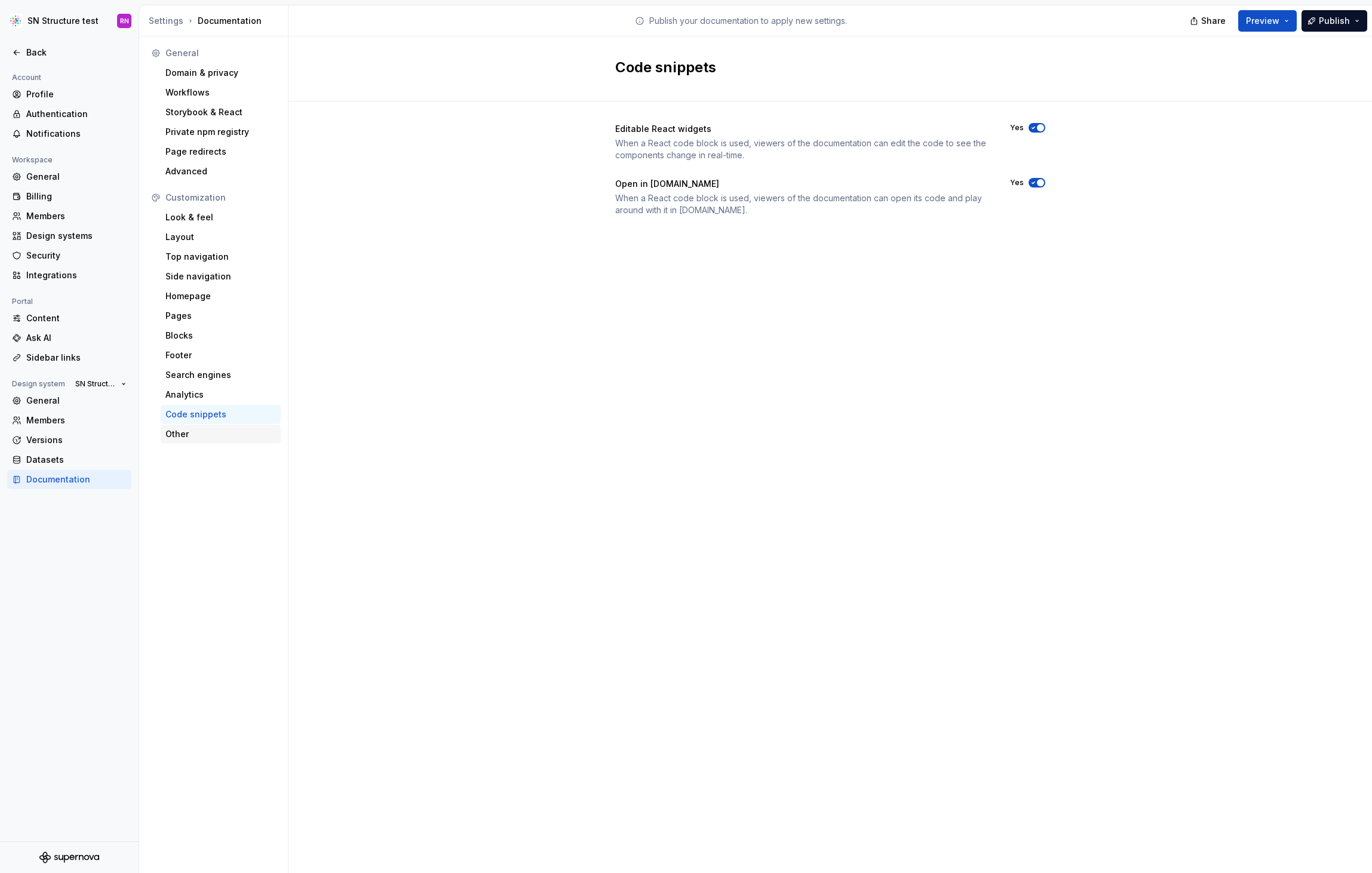
click at [202, 432] on div "Other" at bounding box center [220, 434] width 111 height 12
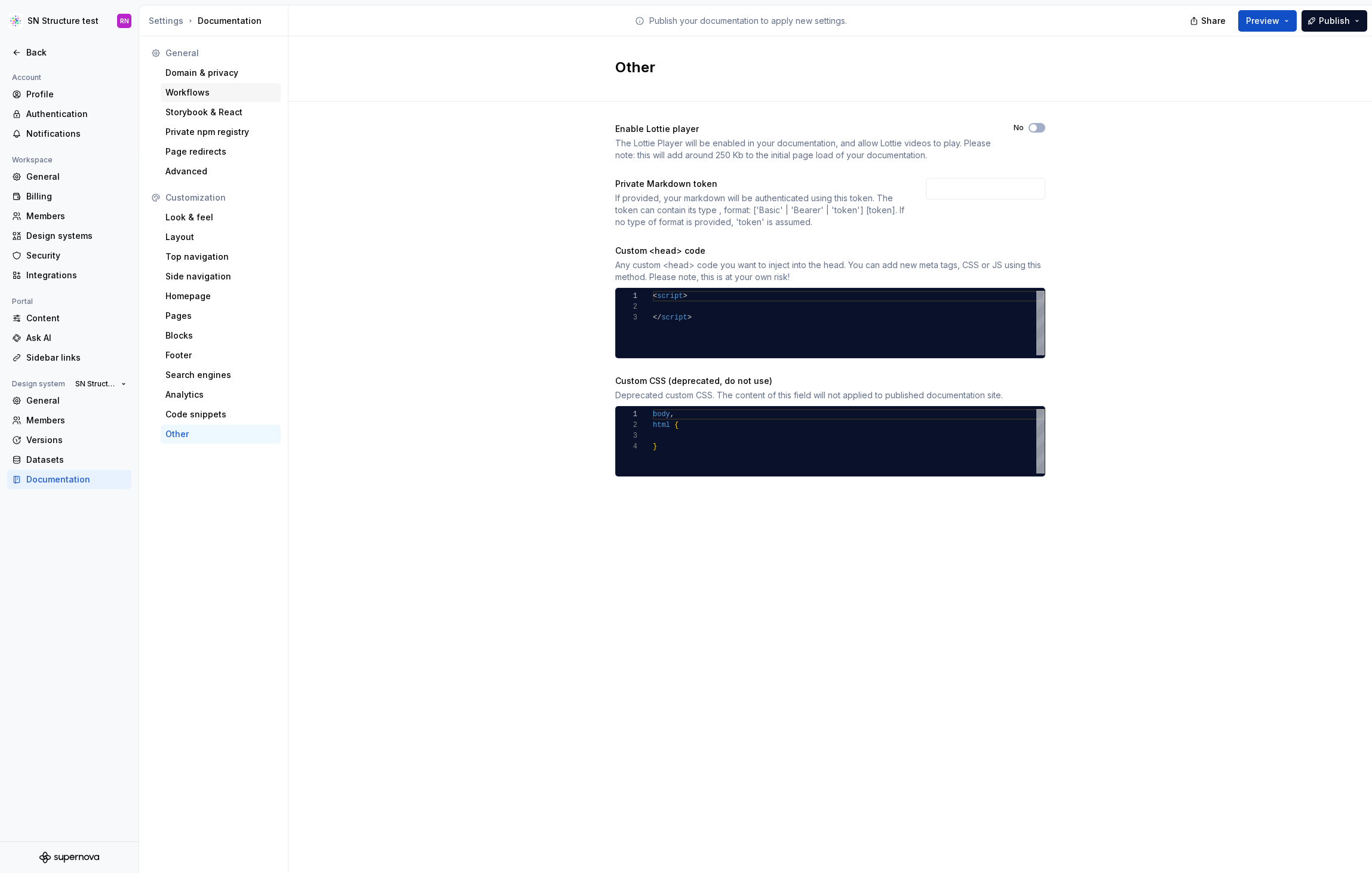
click at [200, 92] on div "Workflows" at bounding box center [220, 93] width 111 height 12
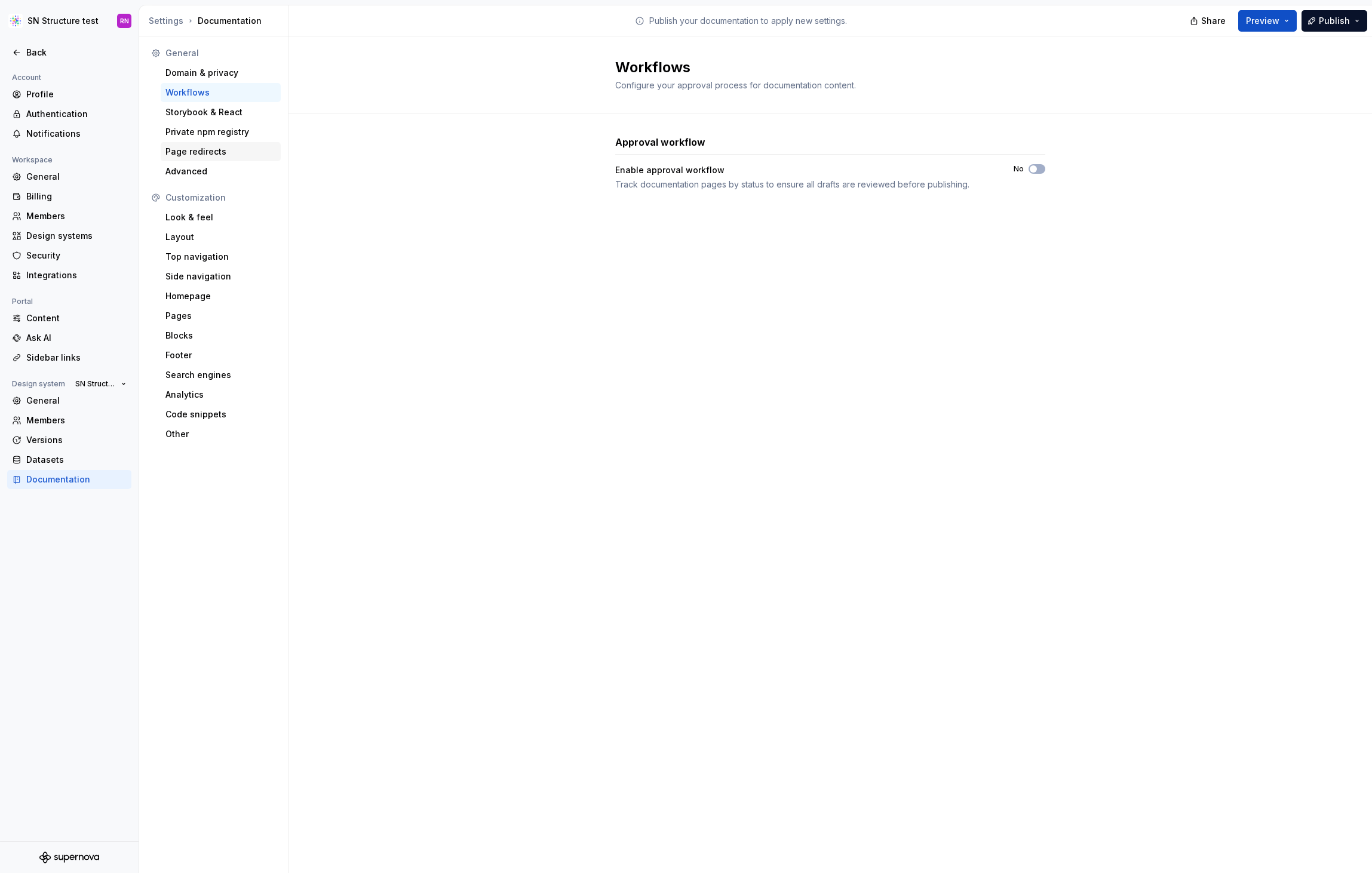
click at [207, 150] on div "Page redirects" at bounding box center [220, 152] width 111 height 12
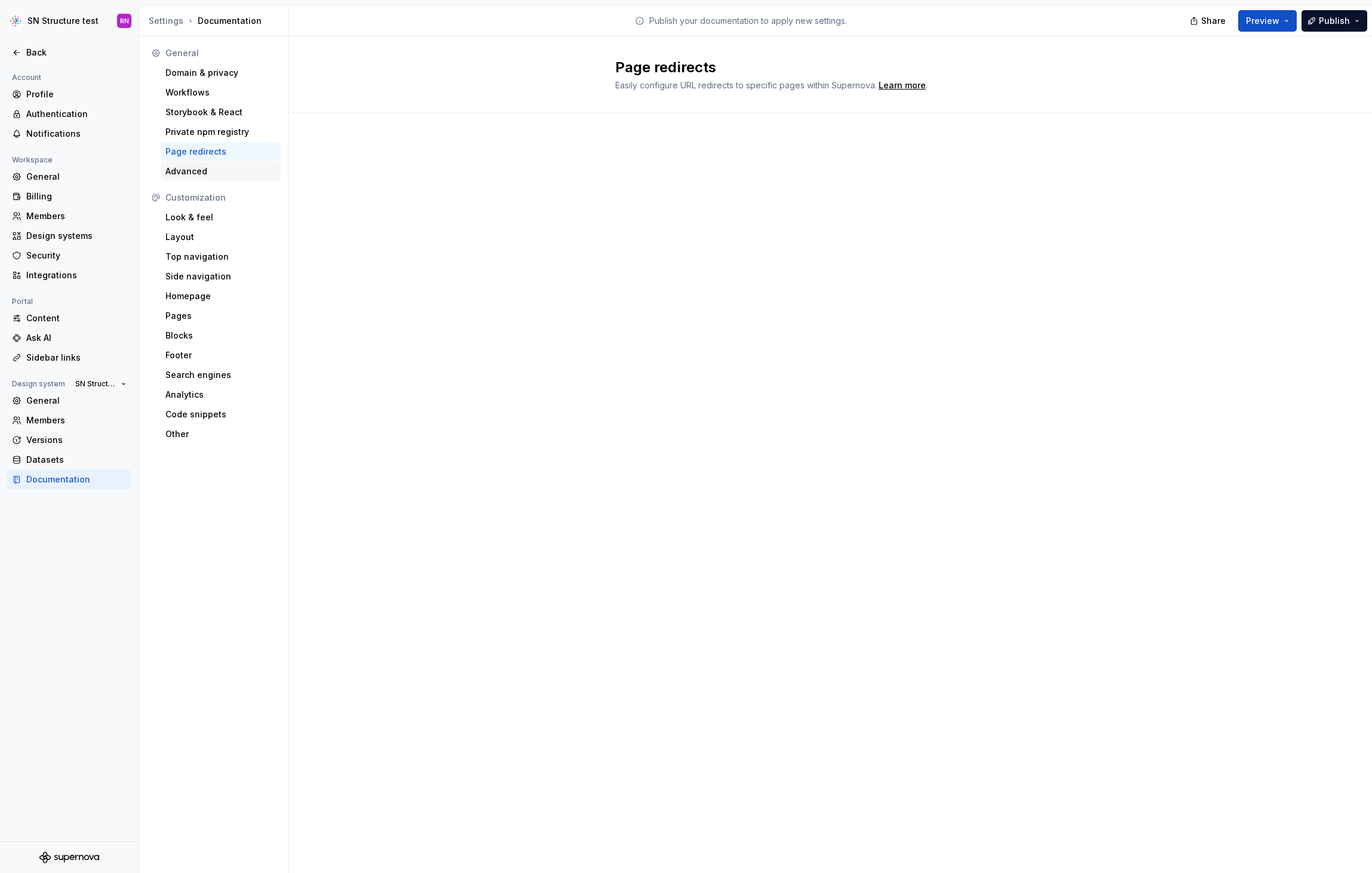
click at [205, 171] on div "Advanced" at bounding box center [220, 171] width 111 height 12
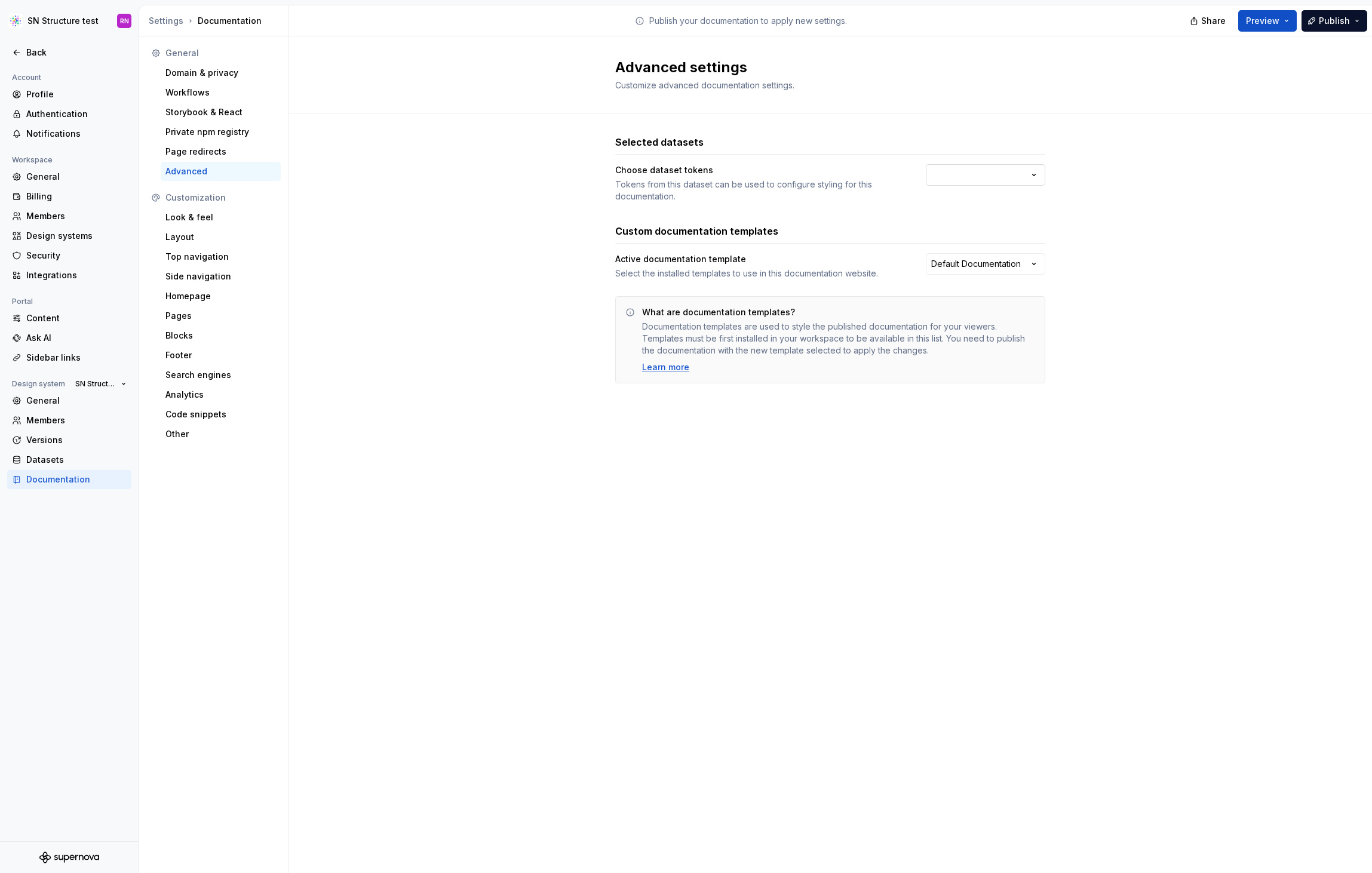
click at [992, 178] on html "SN Structure test RN Back Account Profile Authentication Notifications Workspac…" at bounding box center [686, 436] width 1372 height 873
click at [529, 233] on html "SN Structure test RN Back Account Profile Authentication Notifications Workspac…" at bounding box center [686, 436] width 1372 height 873
click at [981, 257] on html "SN Structure test RN Back Account Profile Authentication Notifications Workspac…" at bounding box center [686, 436] width 1372 height 873
click at [537, 258] on html "SN Structure test RN Back Account Profile Authentication Notifications Workspac…" at bounding box center [686, 436] width 1372 height 873
click at [175, 215] on div "Look & feel" at bounding box center [220, 217] width 111 height 12
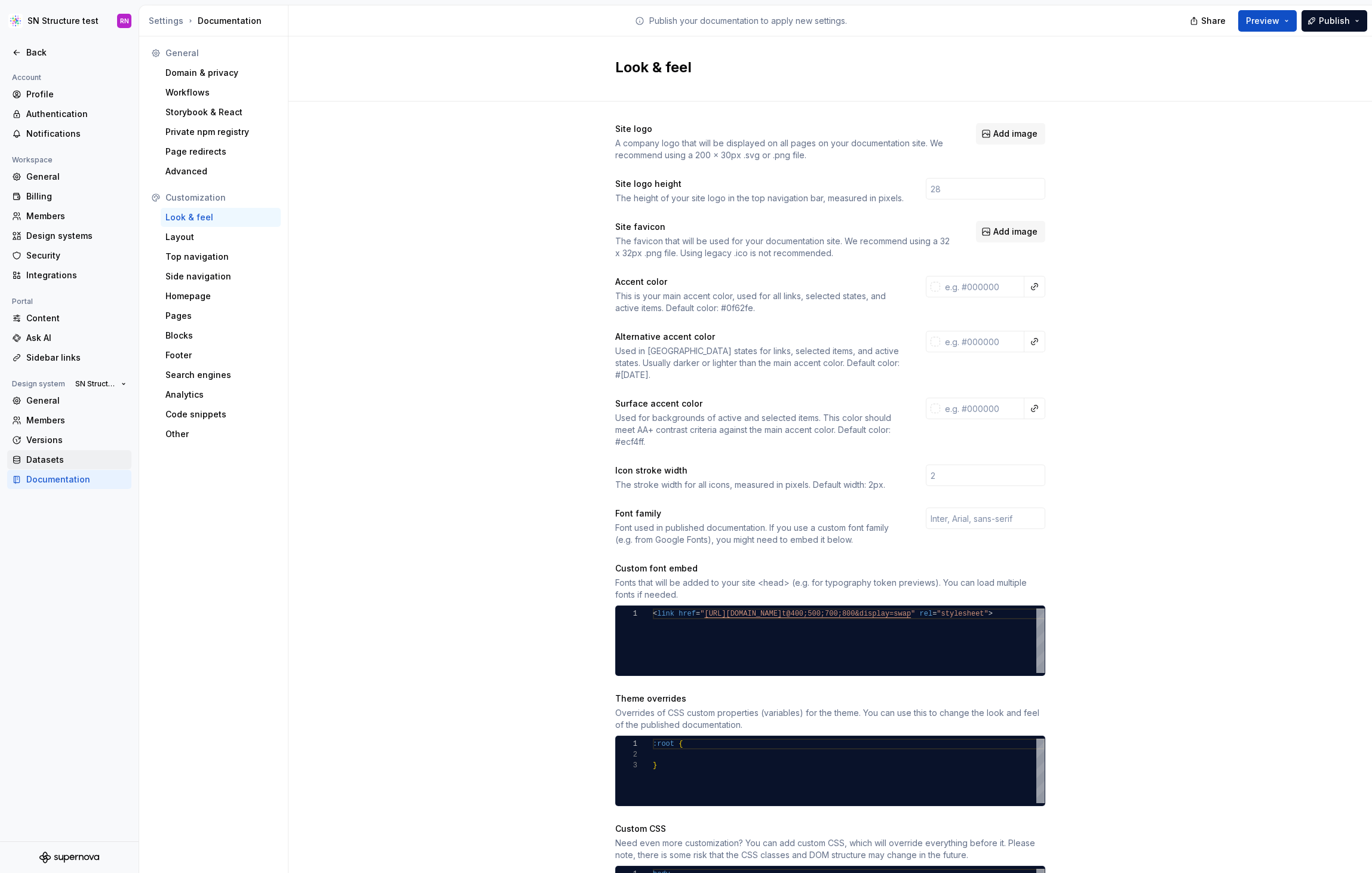
click at [51, 461] on div "Datasets" at bounding box center [77, 460] width 101 height 12
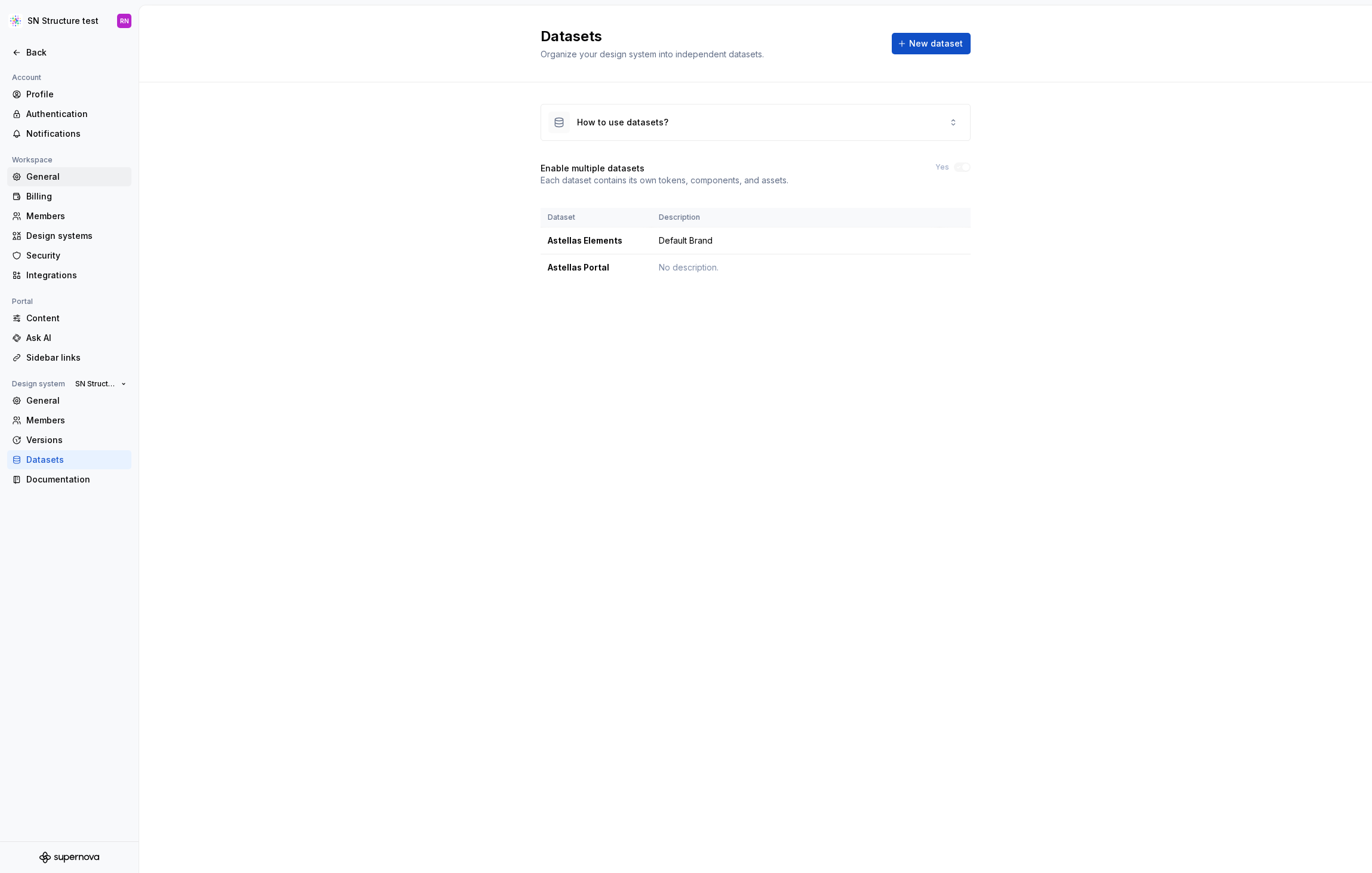
click at [40, 173] on div "General" at bounding box center [77, 177] width 101 height 12
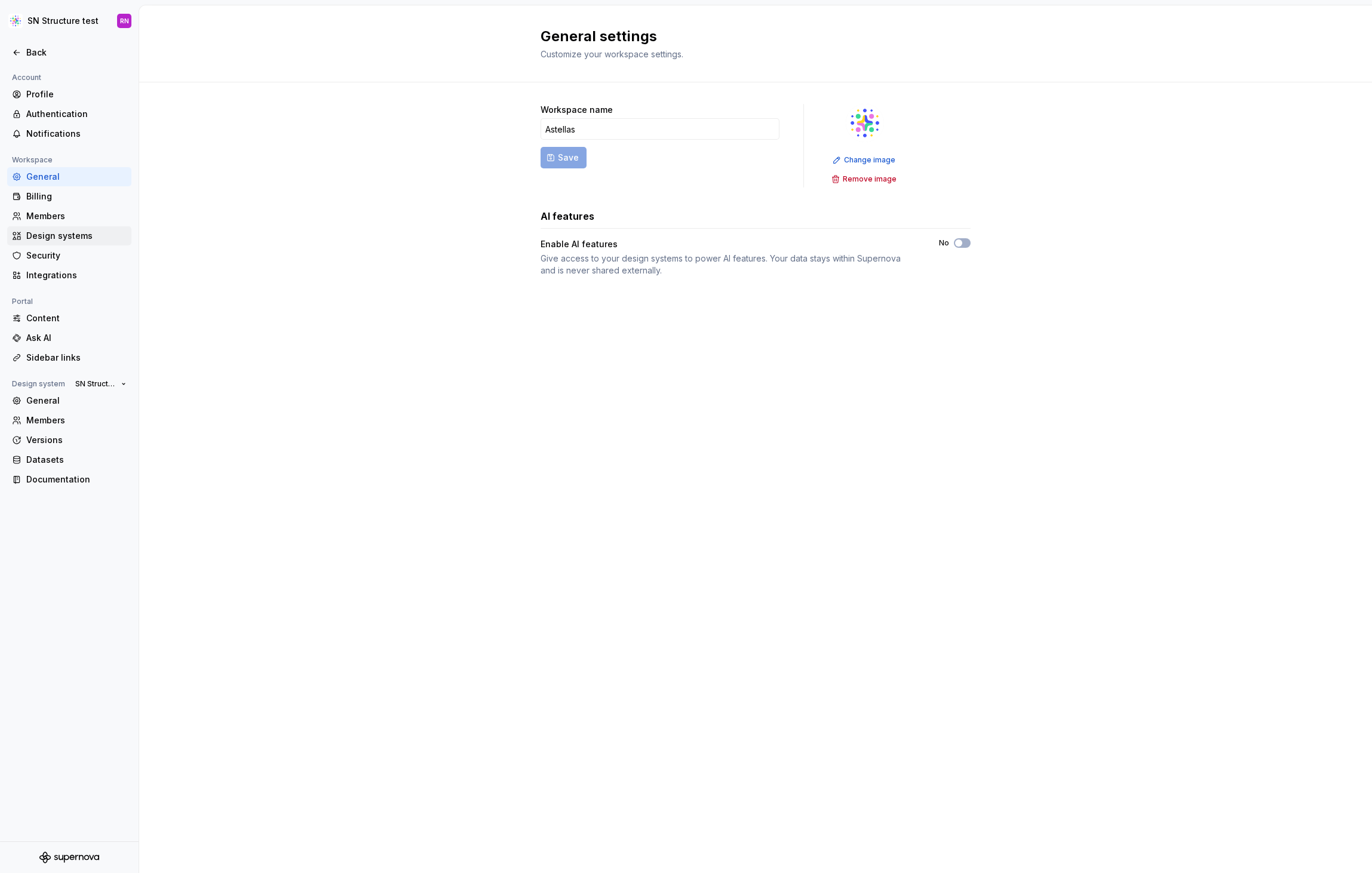
click at [57, 237] on div "Design systems" at bounding box center [77, 236] width 101 height 12
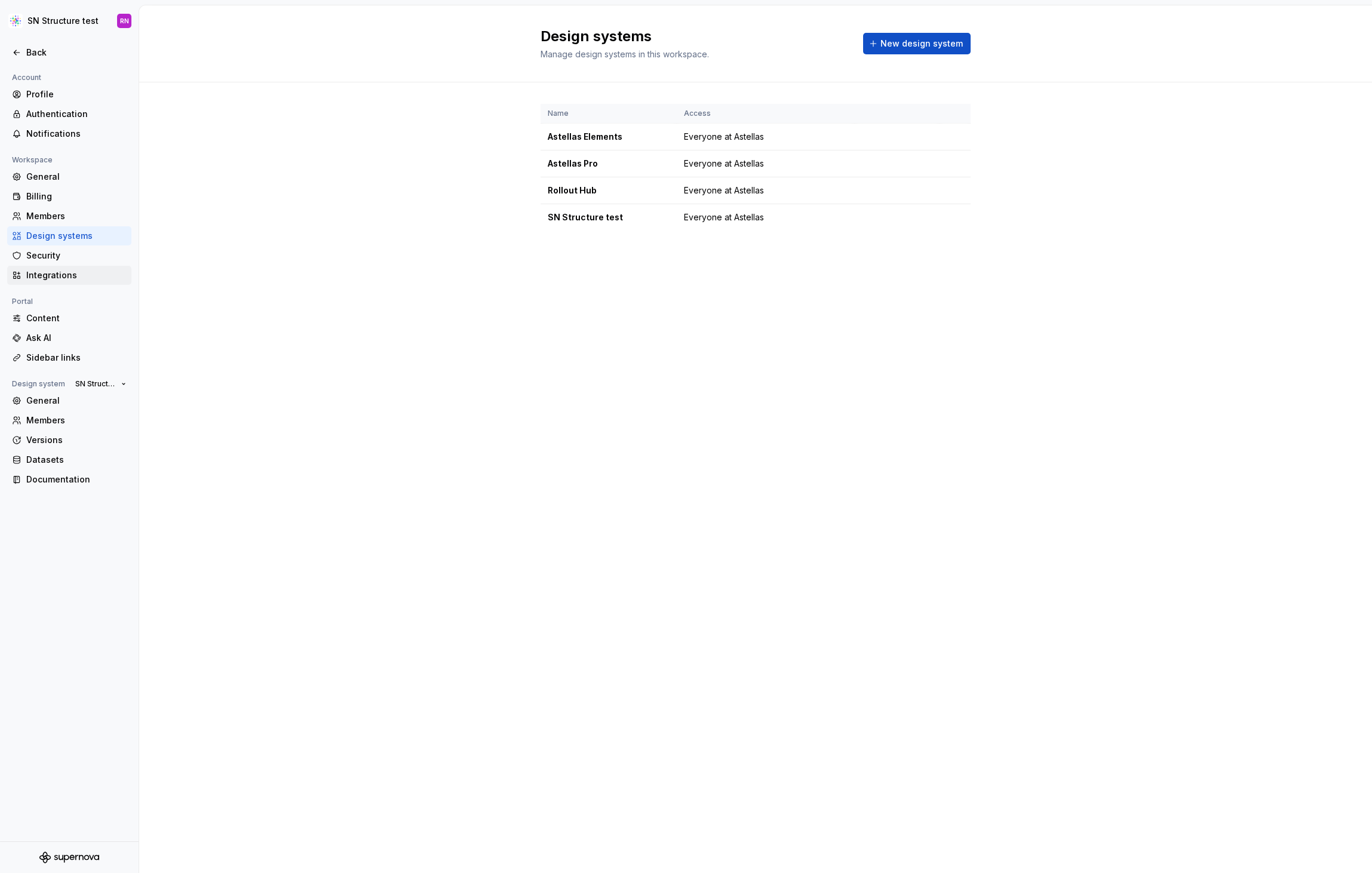
click at [65, 278] on div "Integrations" at bounding box center [77, 275] width 101 height 12
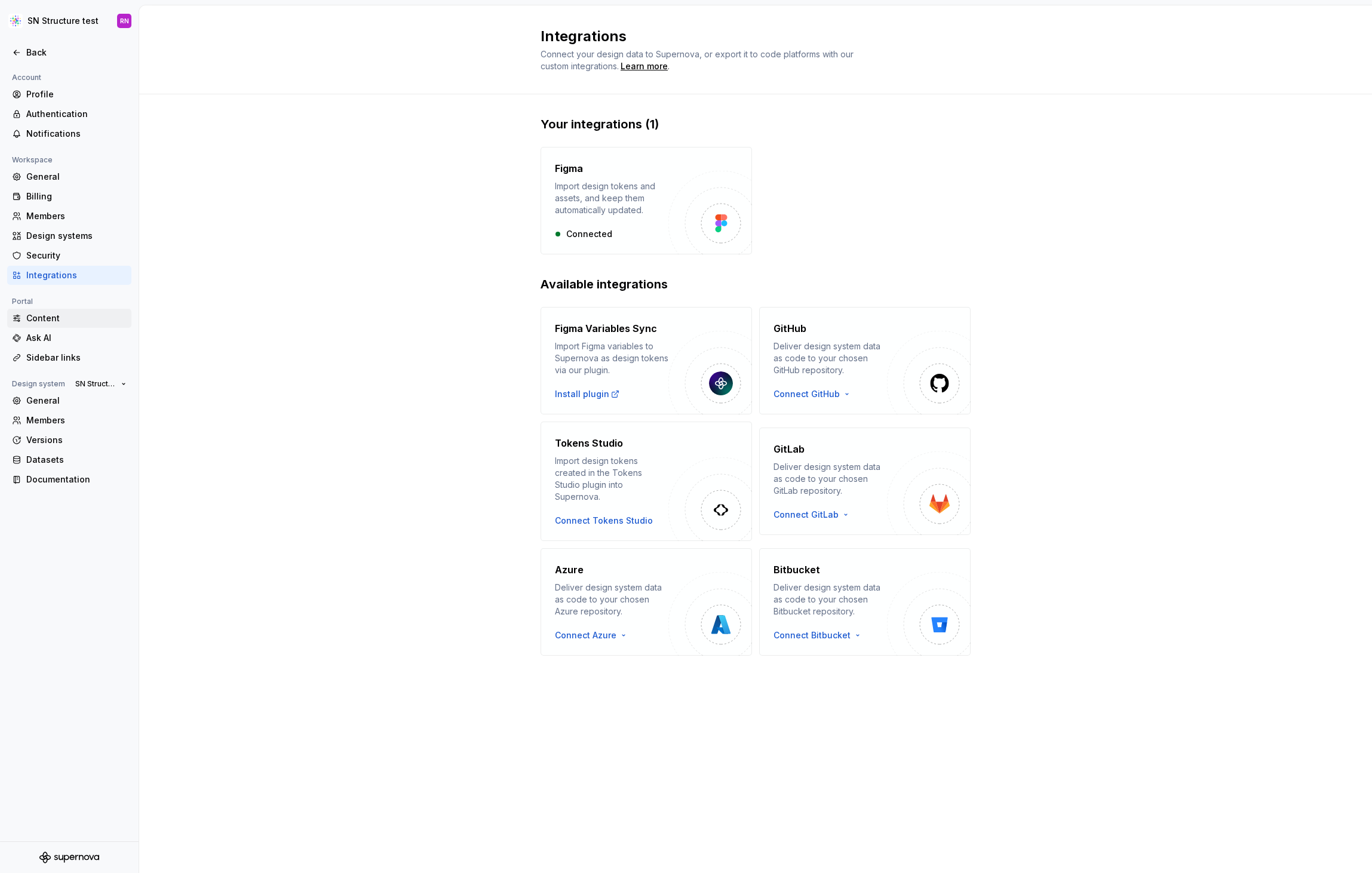
click at [69, 317] on div "Content" at bounding box center [77, 318] width 101 height 12
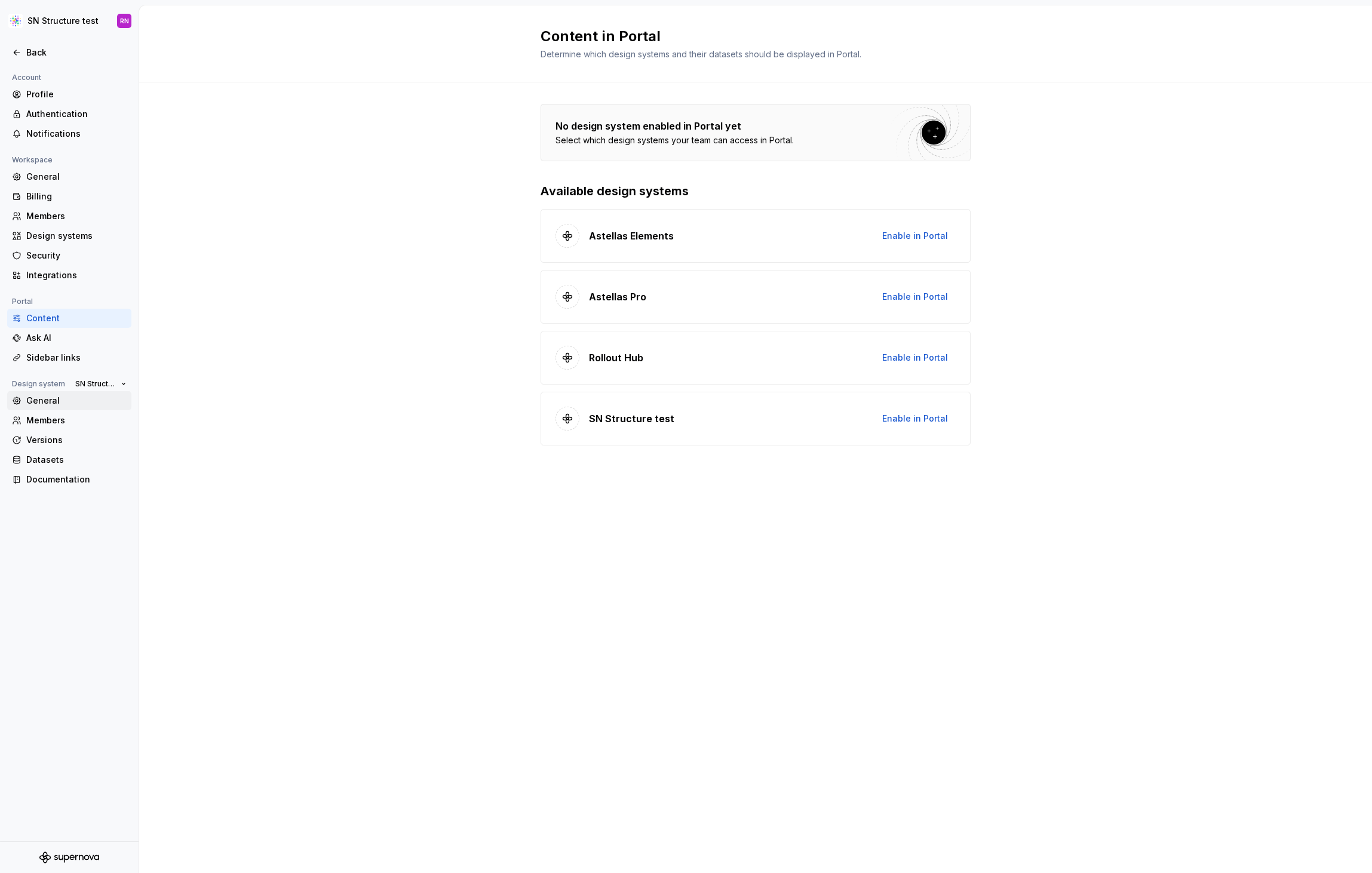
click at [51, 403] on div "General" at bounding box center [77, 401] width 101 height 12
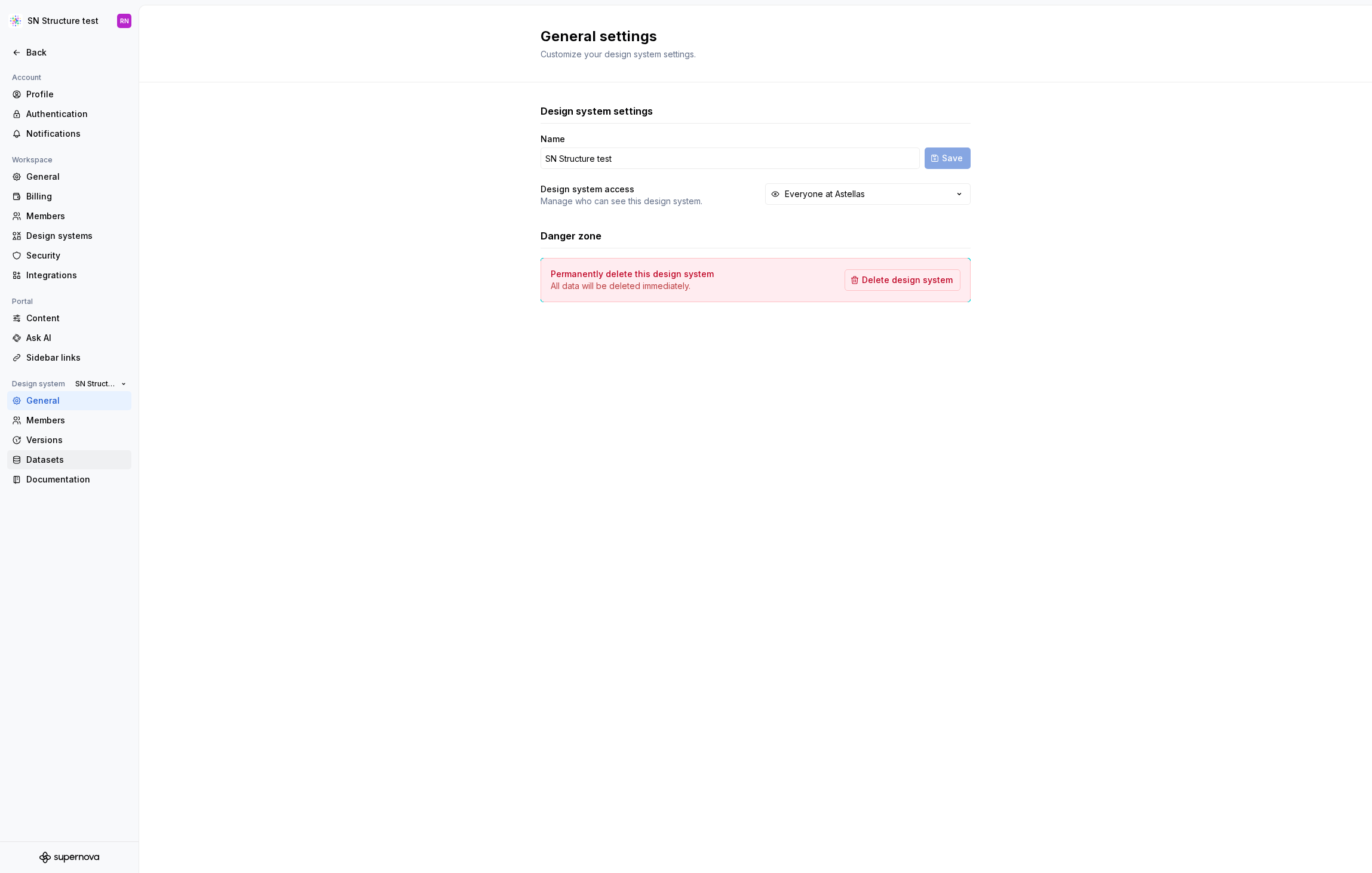
click at [62, 459] on div "Datasets" at bounding box center [77, 460] width 101 height 12
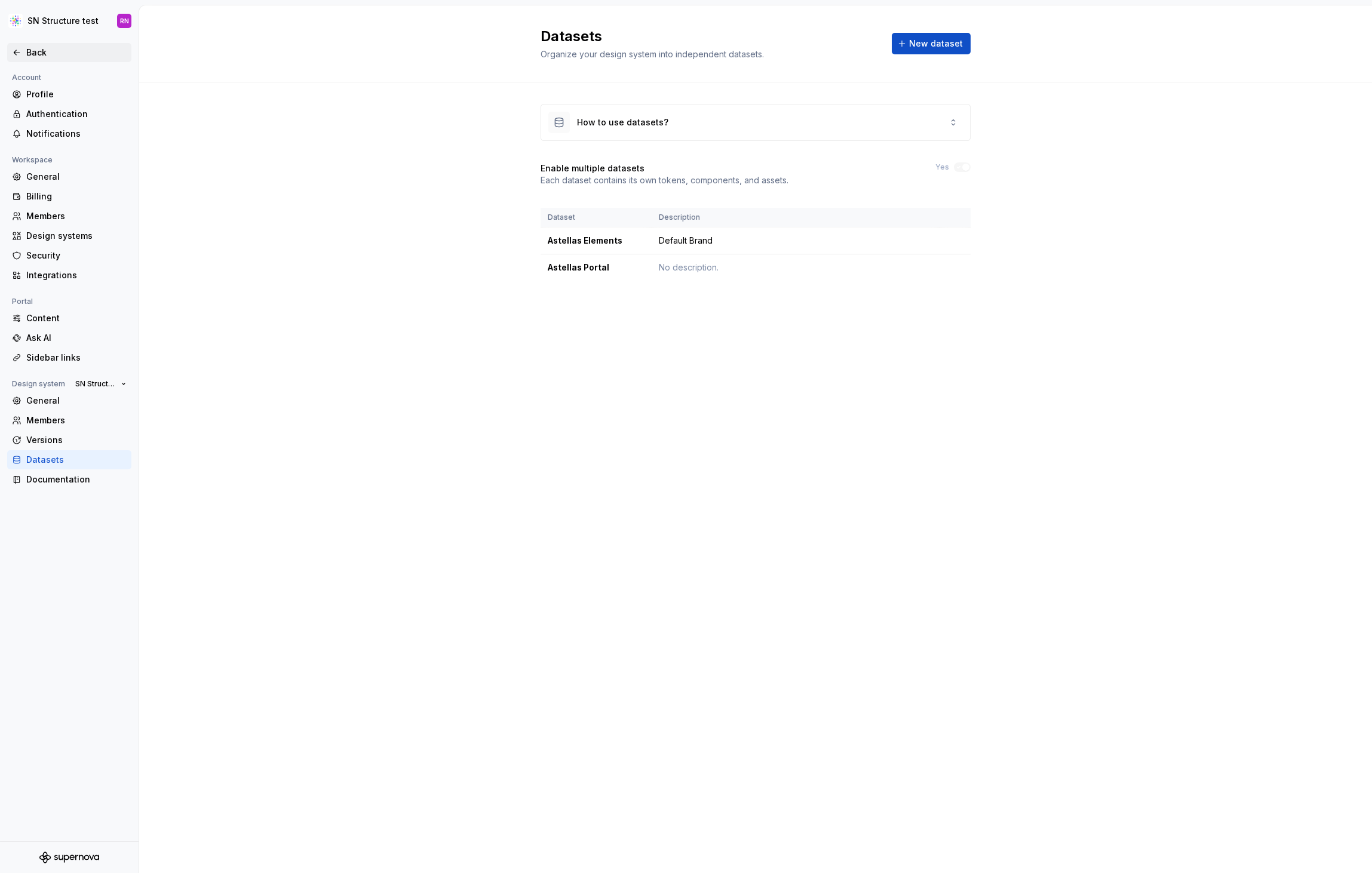
click at [39, 57] on div "Back" at bounding box center [77, 53] width 101 height 12
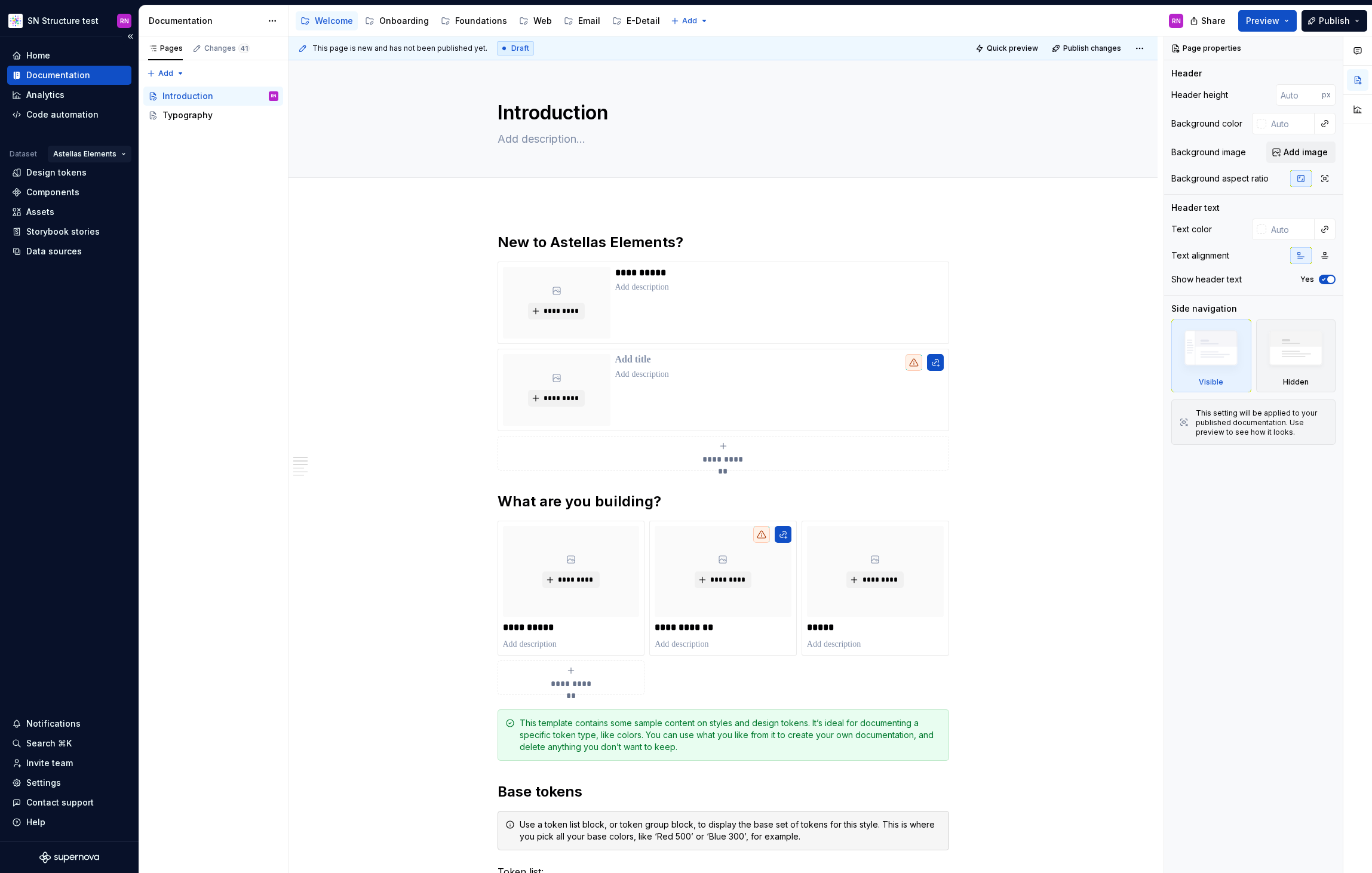
click at [119, 153] on html "SN Structure test RN Home Documentation Analytics Code automation Dataset Astel…" at bounding box center [686, 436] width 1372 height 873
click at [342, 323] on html "SN Structure test RN Home Documentation Analytics Code automation Dataset Astel…" at bounding box center [686, 436] width 1372 height 873
click at [124, 153] on html "SN Structure test RN Home Documentation Analytics Code automation Dataset Astel…" at bounding box center [686, 436] width 1372 height 873
click at [123, 200] on div "Astellas Portal" at bounding box center [112, 196] width 78 height 12
click at [123, 154] on html "SN Structure test RN Home Documentation Analytics Code automation Dataset Astel…" at bounding box center [686, 436] width 1372 height 873
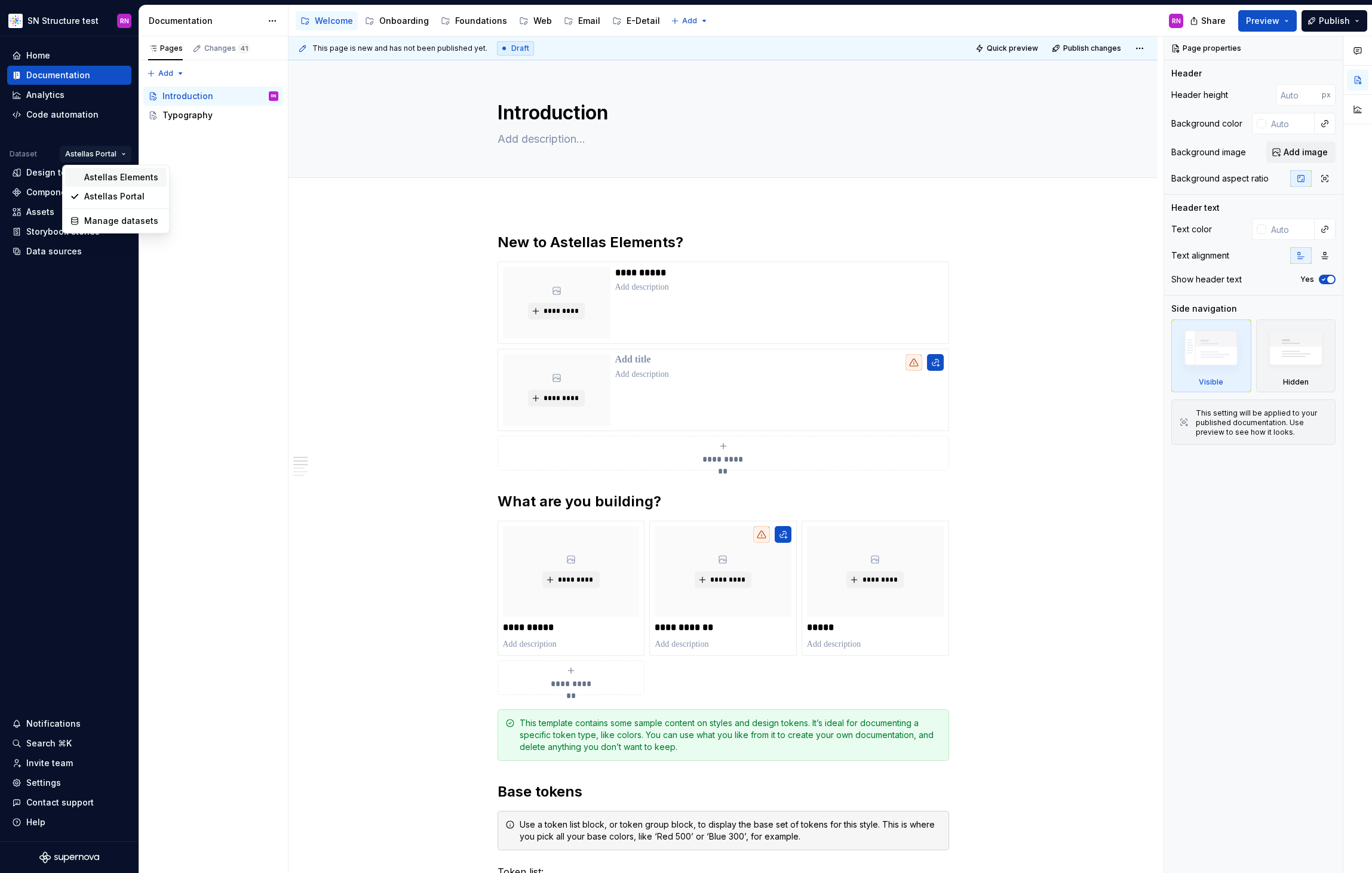
click at [123, 176] on div "Astellas Elements" at bounding box center [123, 177] width 78 height 12
click at [92, 51] on div "Home" at bounding box center [69, 56] width 115 height 12
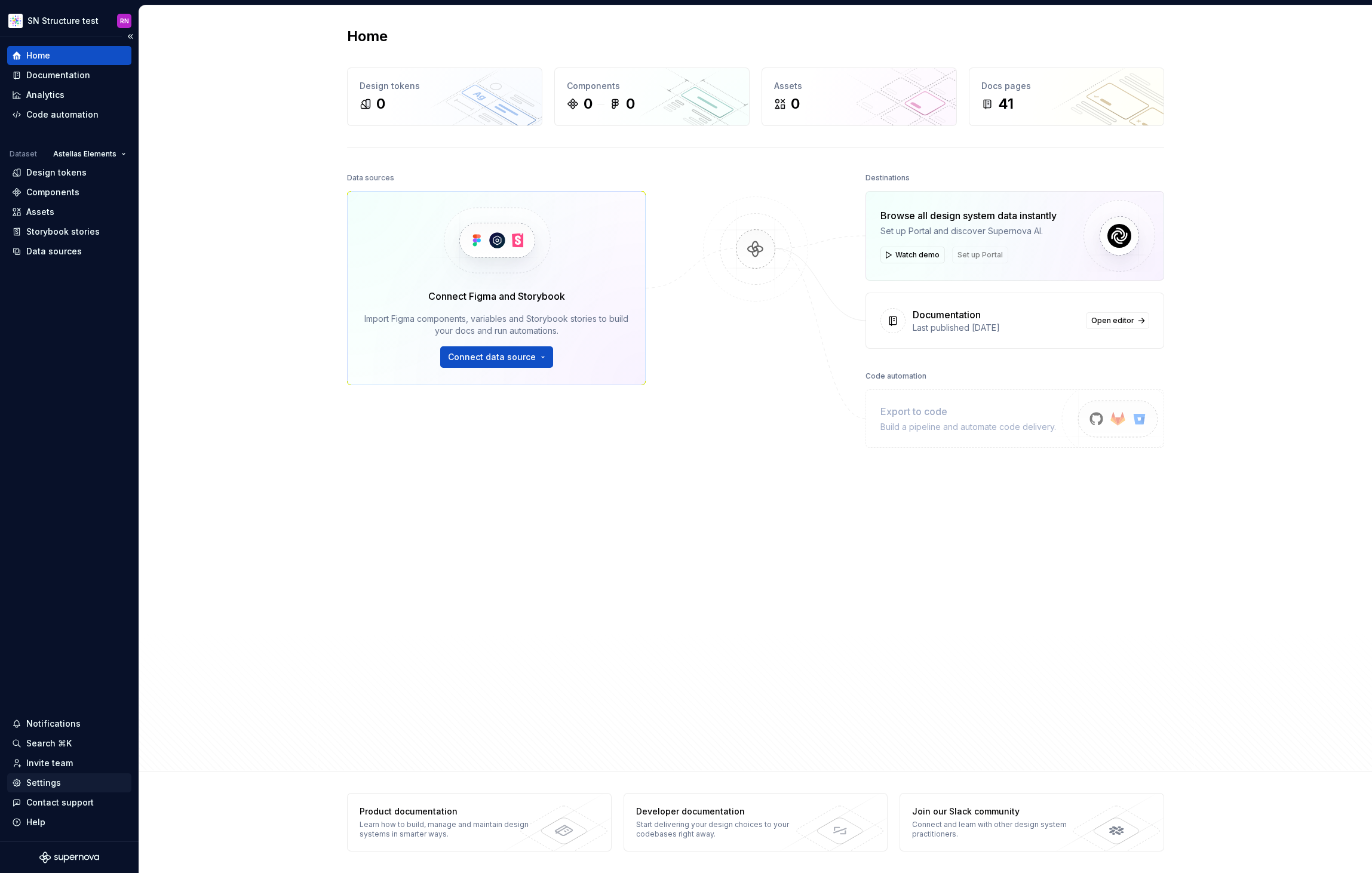
click at [58, 784] on div "Settings" at bounding box center [44, 783] width 35 height 12
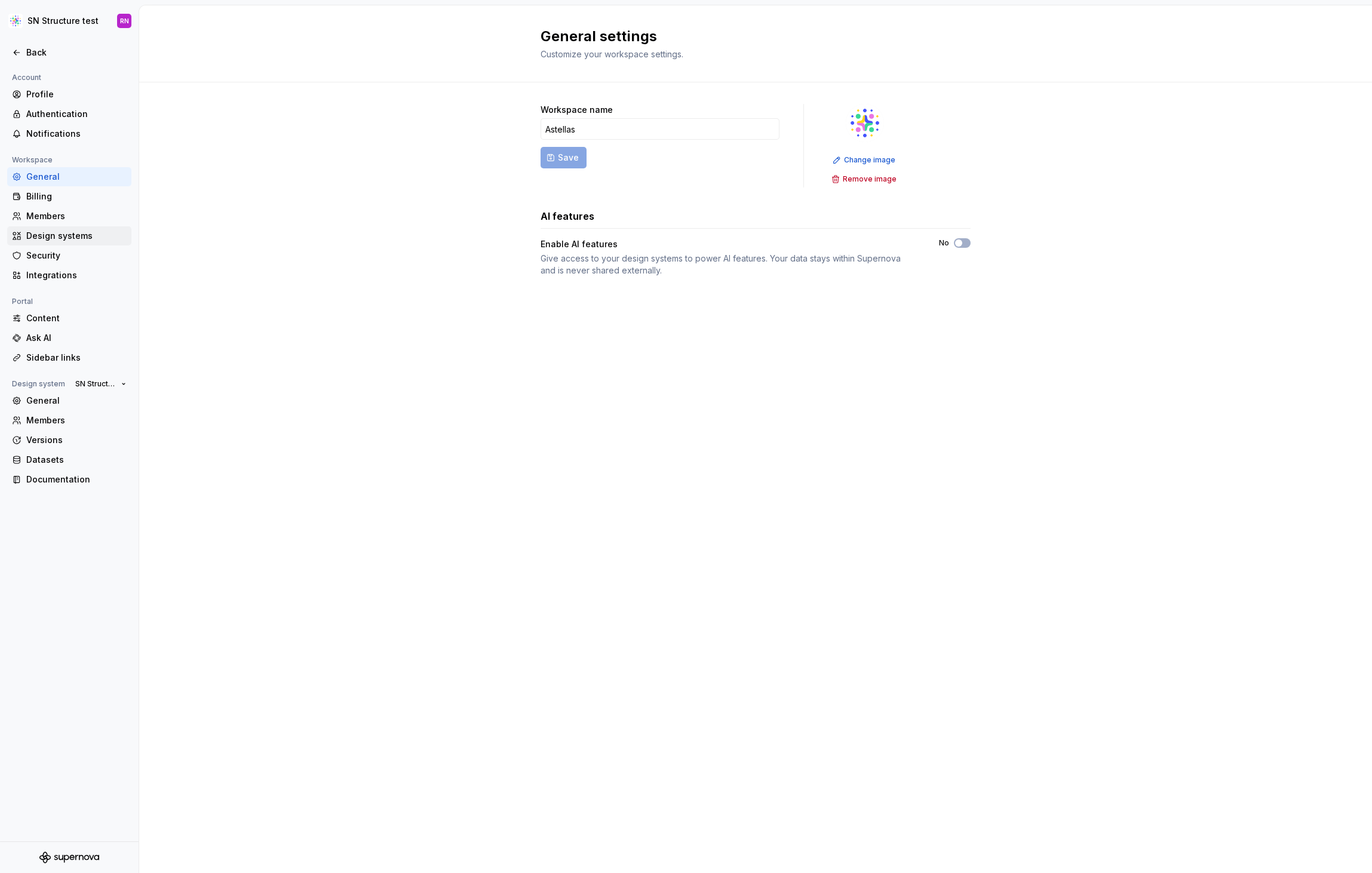
click at [72, 238] on div "Design systems" at bounding box center [77, 236] width 101 height 12
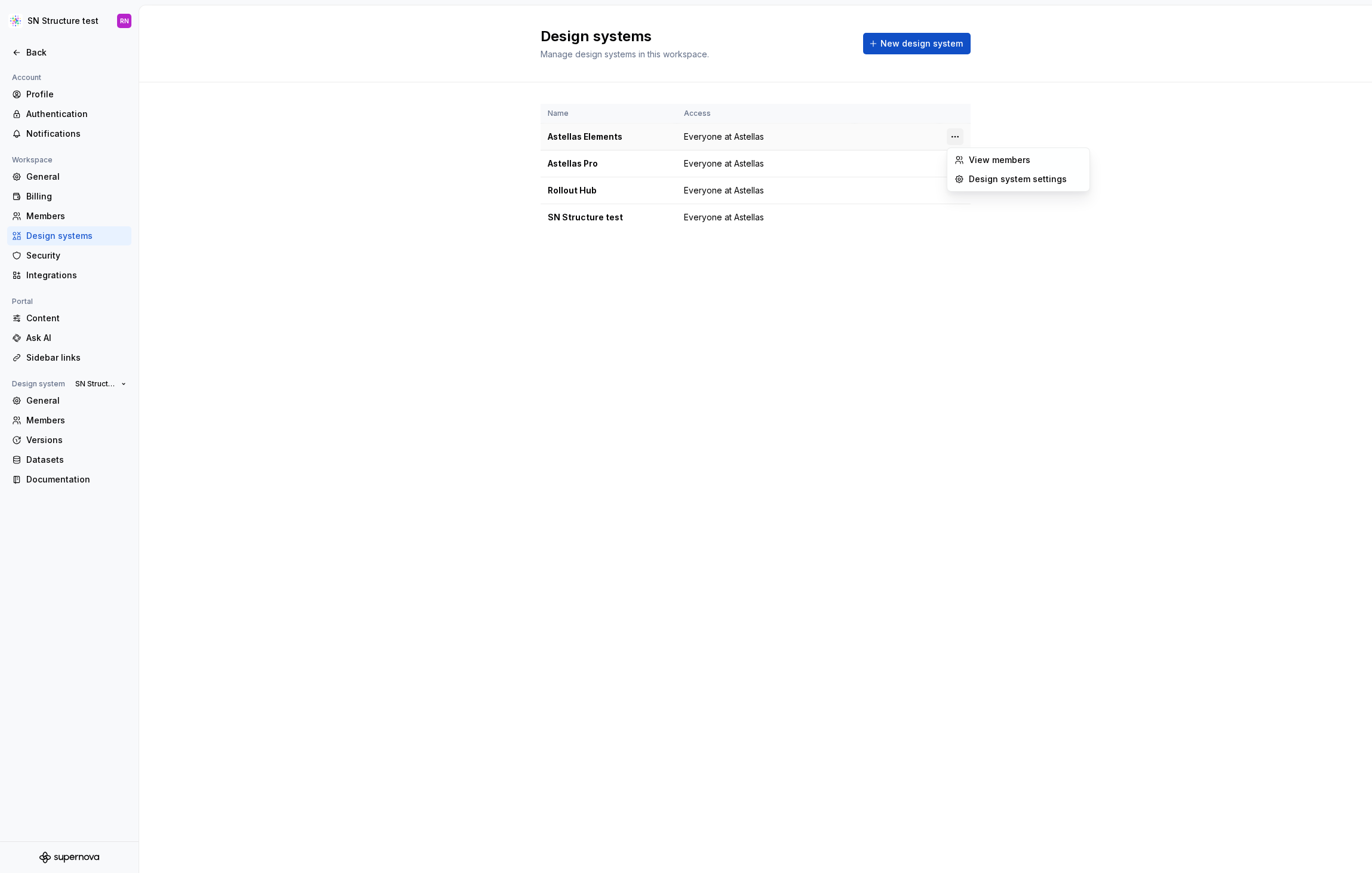
click at [952, 135] on html "SN Structure test RN Back Account Profile Authentication Notifications Workspac…" at bounding box center [686, 436] width 1372 height 873
click at [780, 302] on html "SN Structure test RN Back Account Profile Authentication Notifications Workspac…" at bounding box center [686, 436] width 1372 height 873
click at [954, 217] on html "SN Structure test RN Back Account Profile Authentication Notifications Workspac…" at bounding box center [686, 436] width 1372 height 873
click at [1009, 263] on div "Design system settings" at bounding box center [1026, 260] width 114 height 12
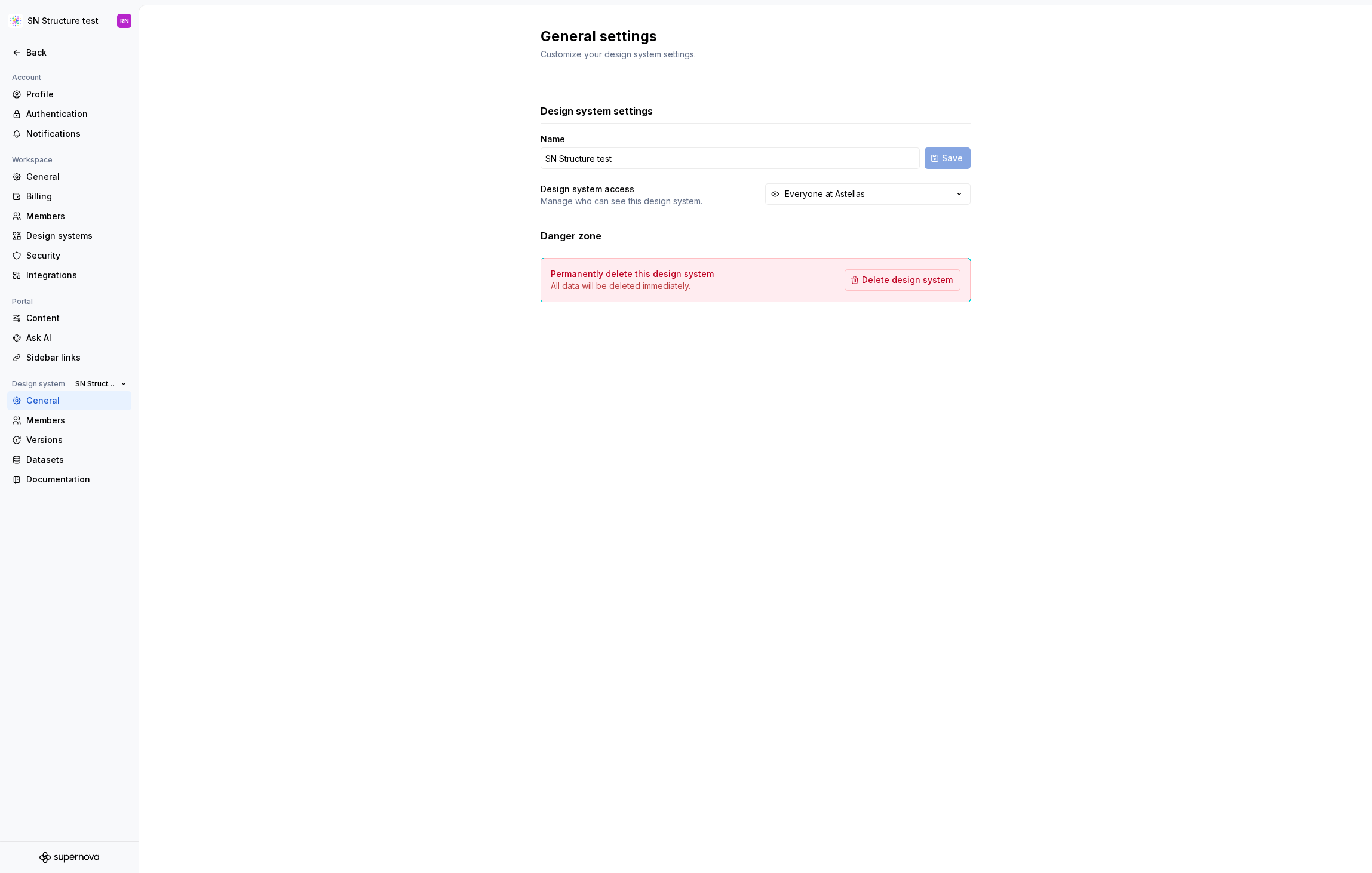
click at [267, 232] on div "Design system settings Name SN Structure test Save Design system access Manage …" at bounding box center [756, 215] width 1233 height 265
click at [35, 47] on div "Back" at bounding box center [77, 53] width 101 height 12
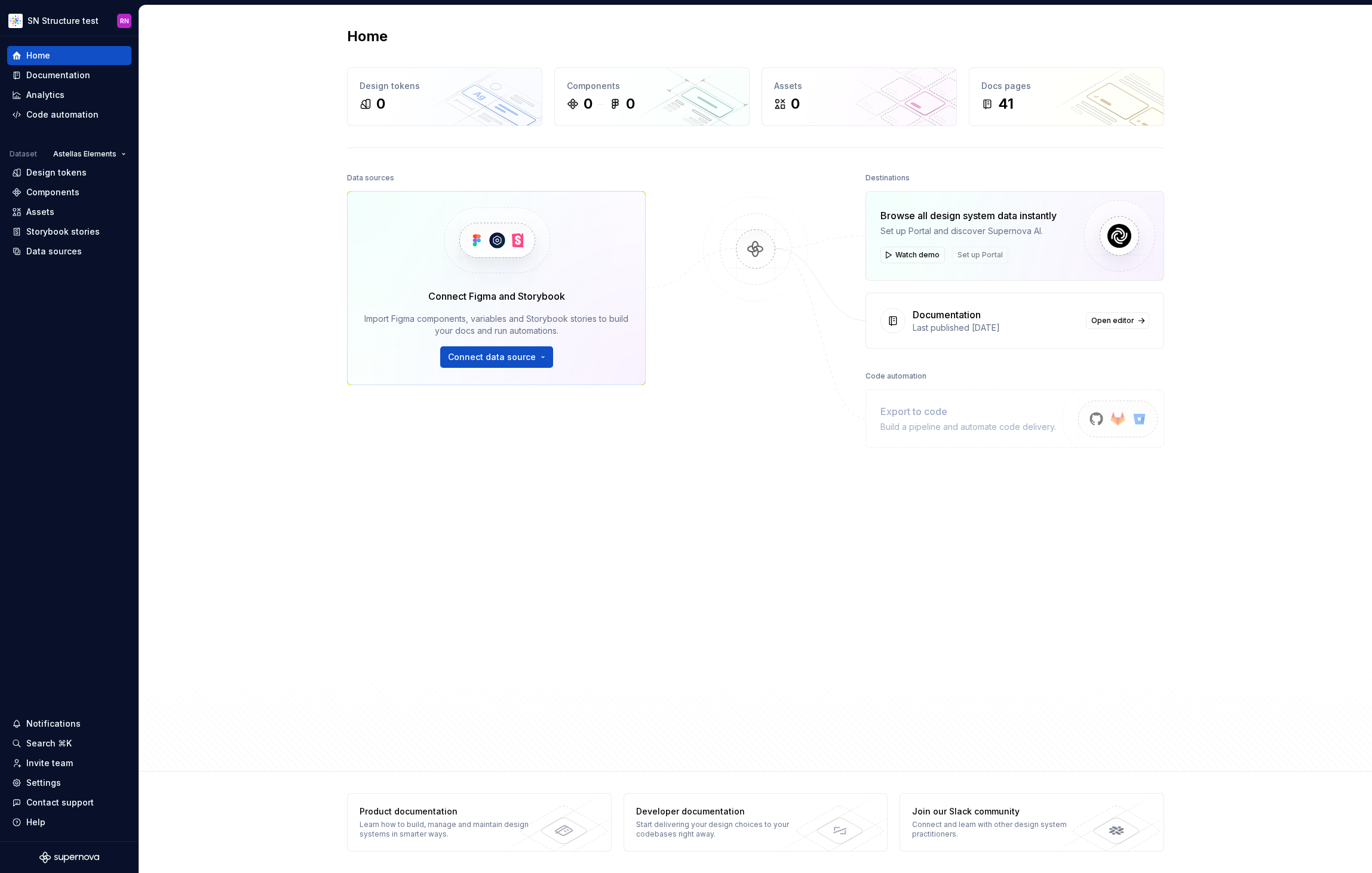
click at [169, 105] on div "Home Design tokens 0 Components 0 0 Assets 0 Docs pages 41 Data sources Connect…" at bounding box center [756, 388] width 1233 height 766
click at [80, 74] on div "Documentation" at bounding box center [58, 75] width 64 height 12
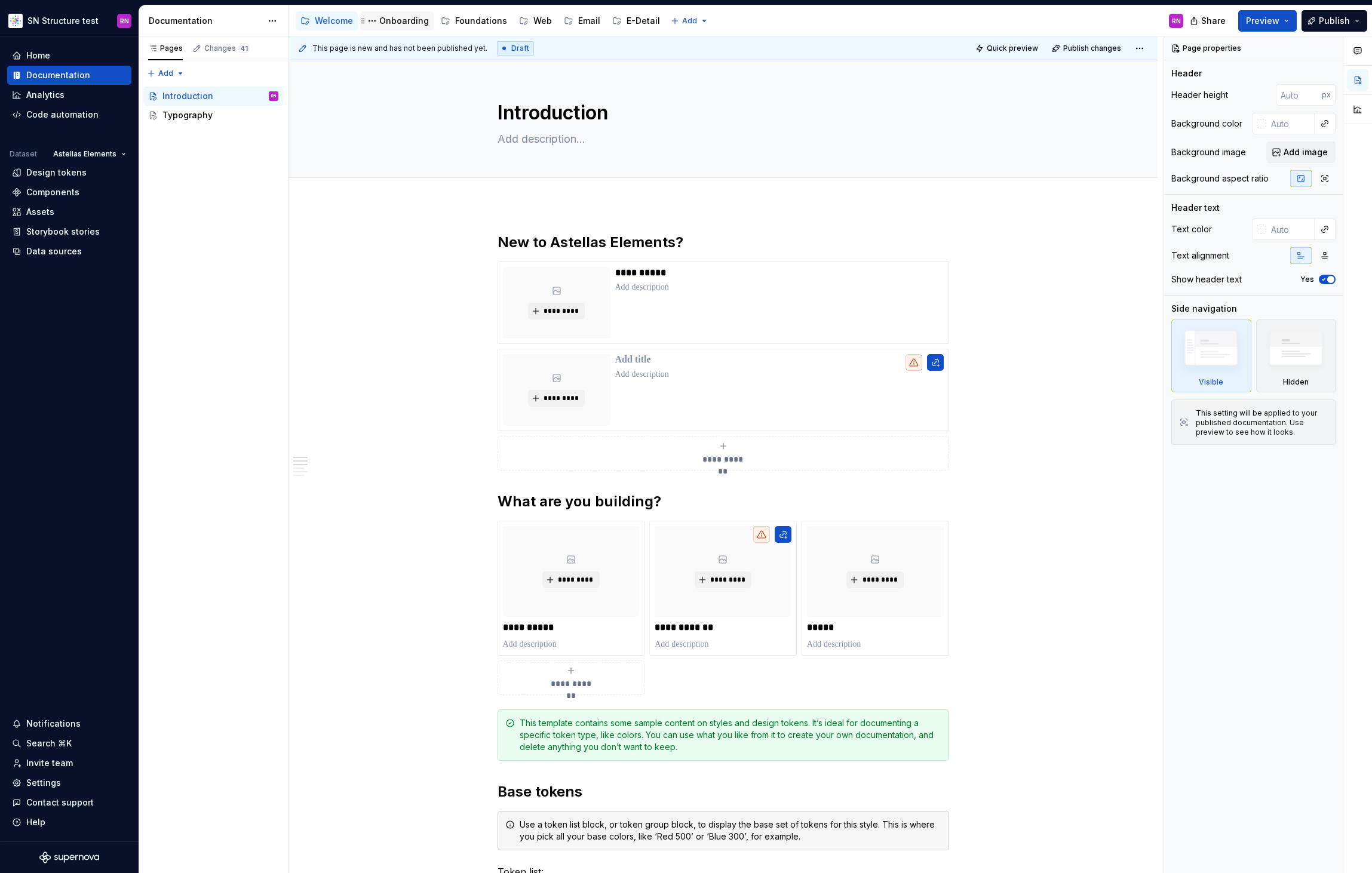
click at [390, 15] on div "Onboarding" at bounding box center [404, 21] width 50 height 12
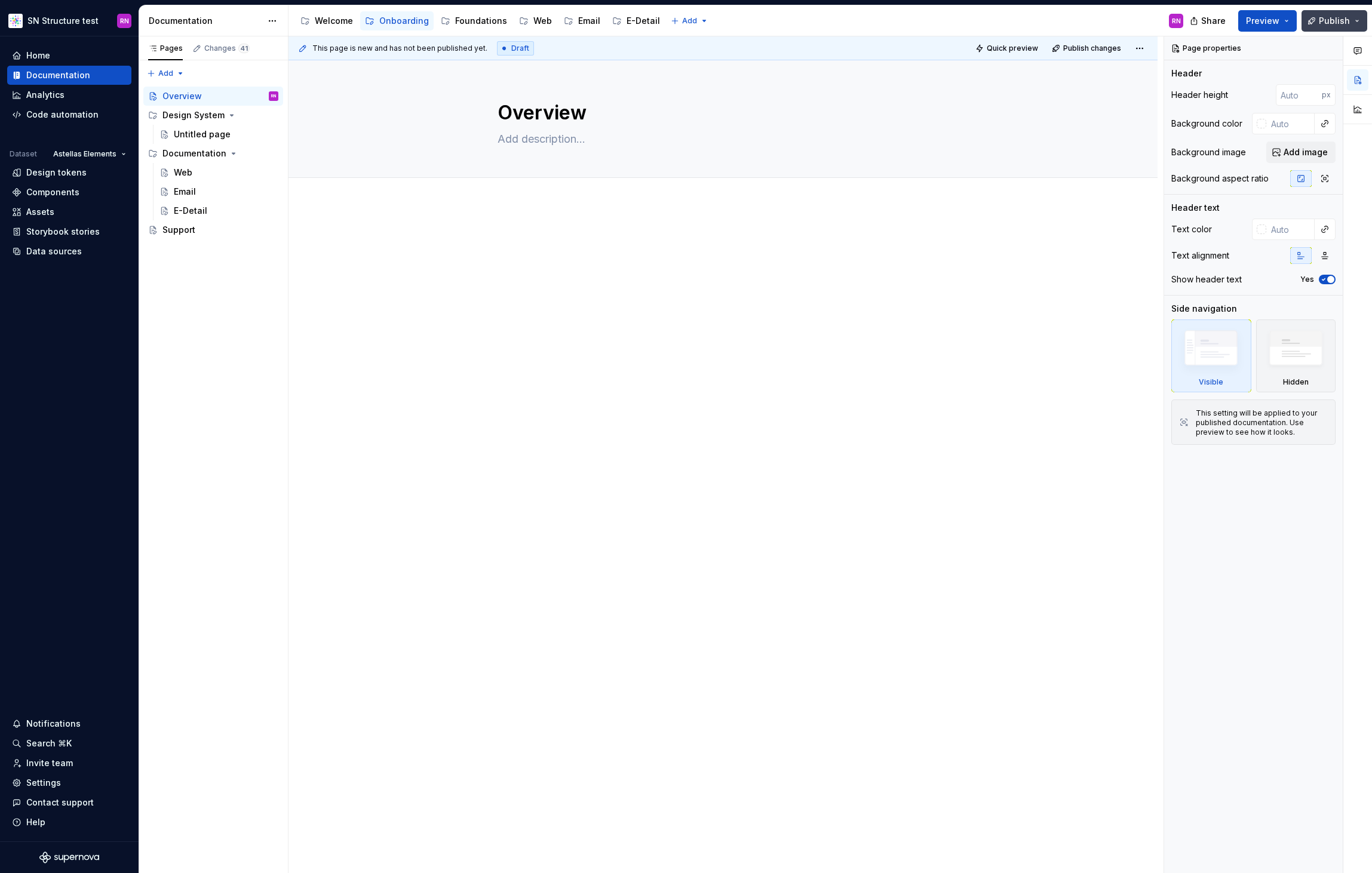
click at [1349, 20] on span "Publish" at bounding box center [1334, 21] width 31 height 12
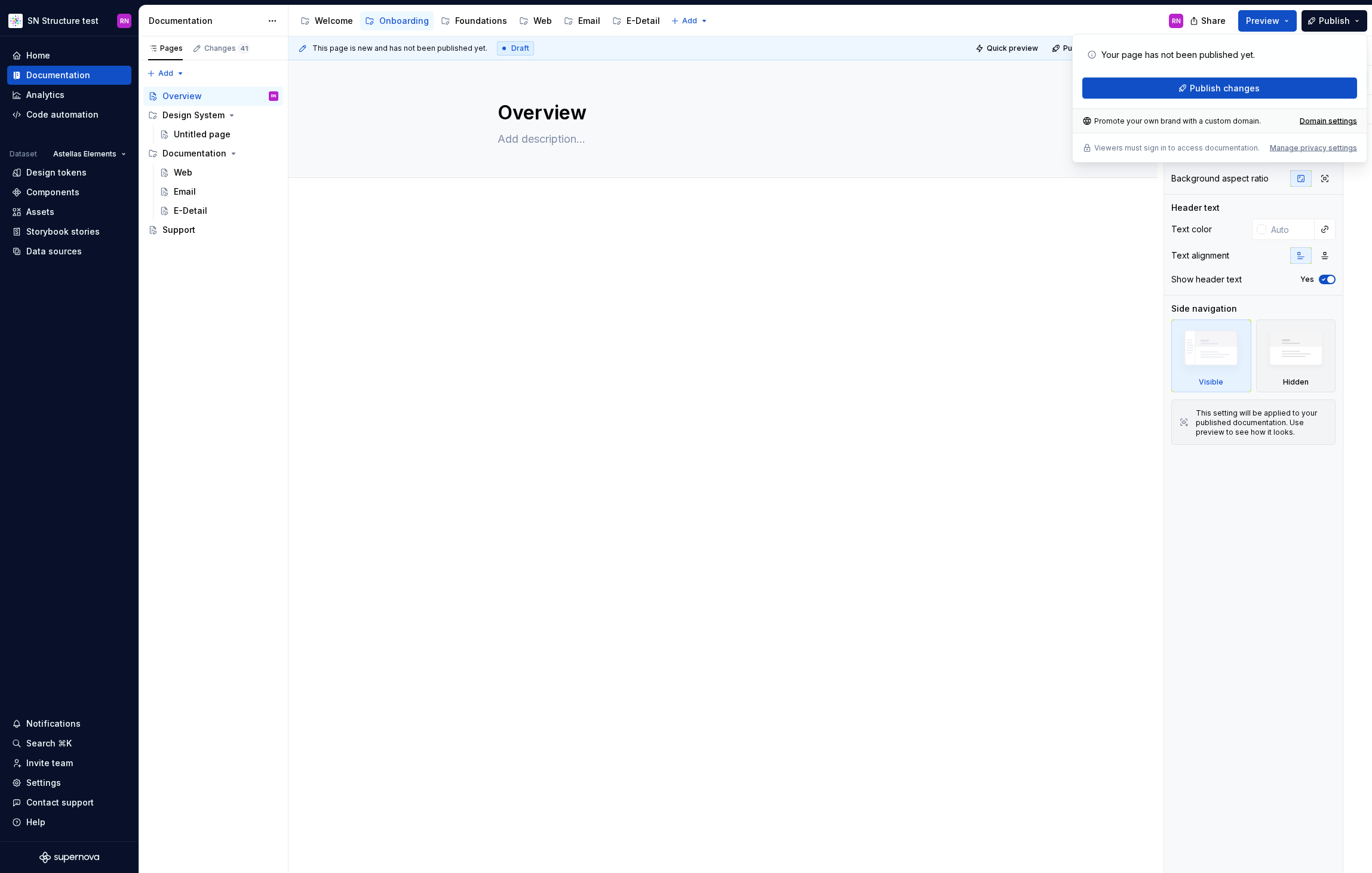
click at [1028, 322] on div at bounding box center [723, 379] width 869 height 351
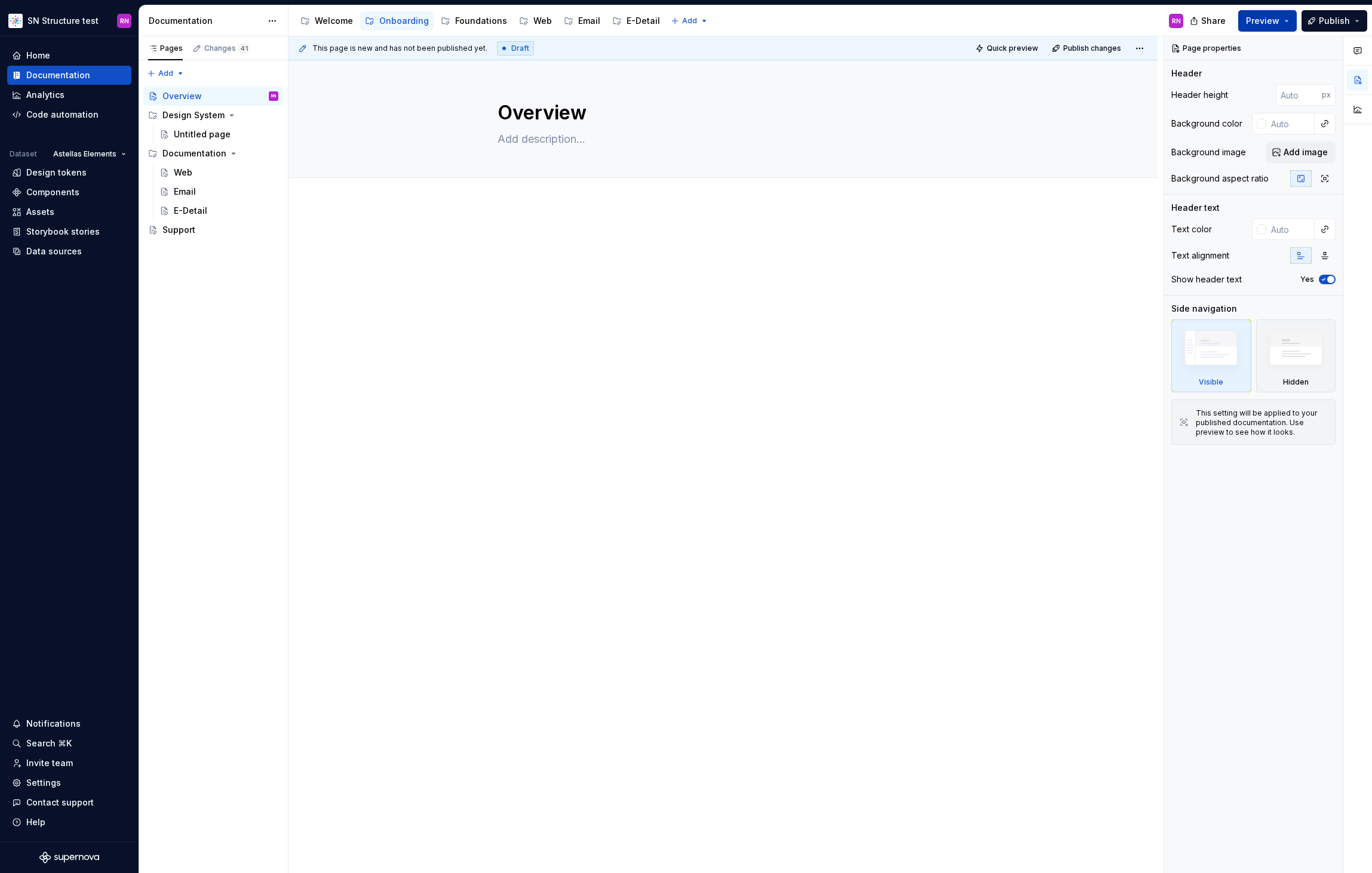
click at [1283, 20] on button "Preview" at bounding box center [1267, 21] width 59 height 22
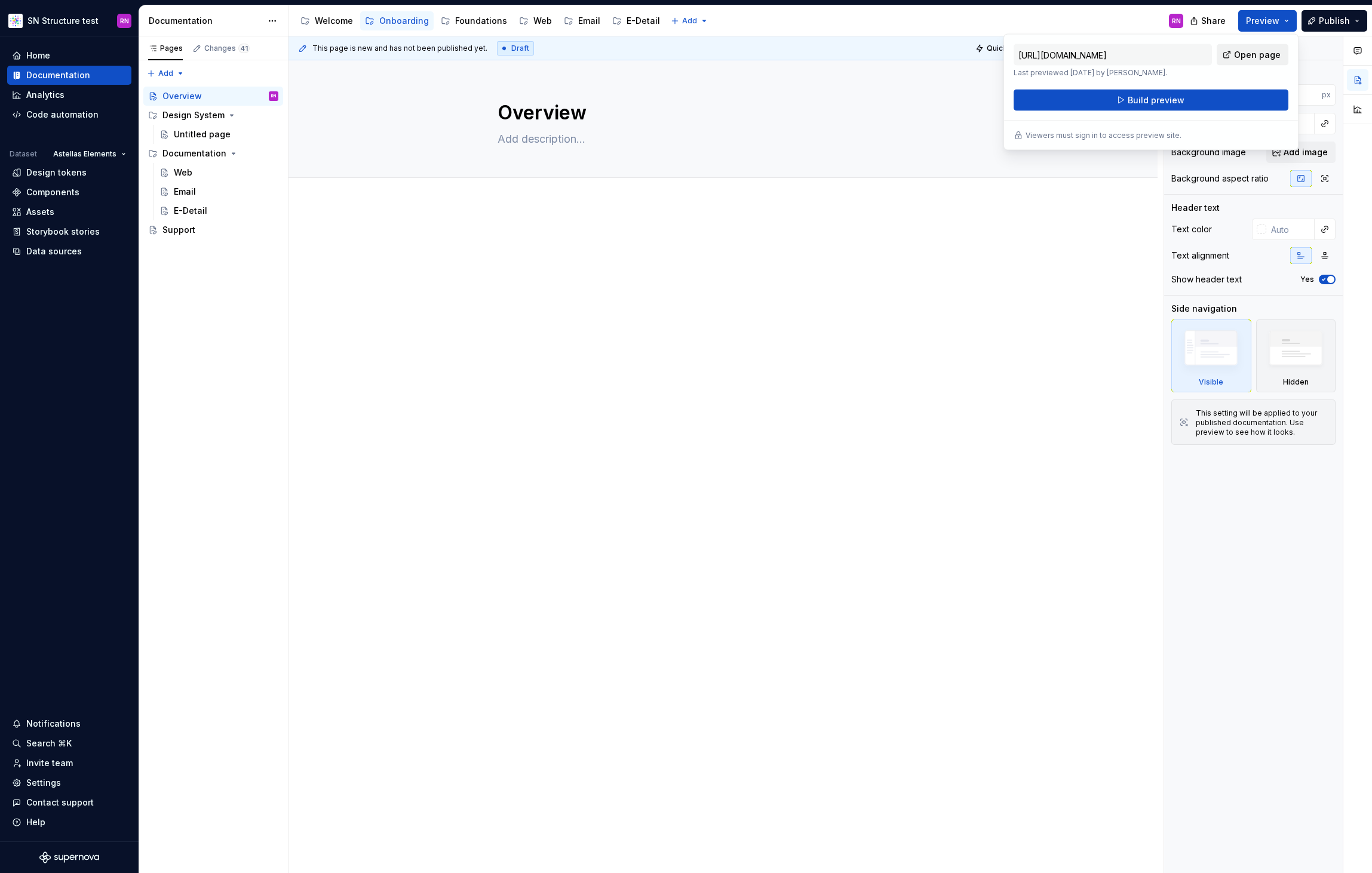
click at [1263, 57] on span "Open page" at bounding box center [1257, 55] width 47 height 12
type textarea "*"
